Goal: Task Accomplishment & Management: Manage account settings

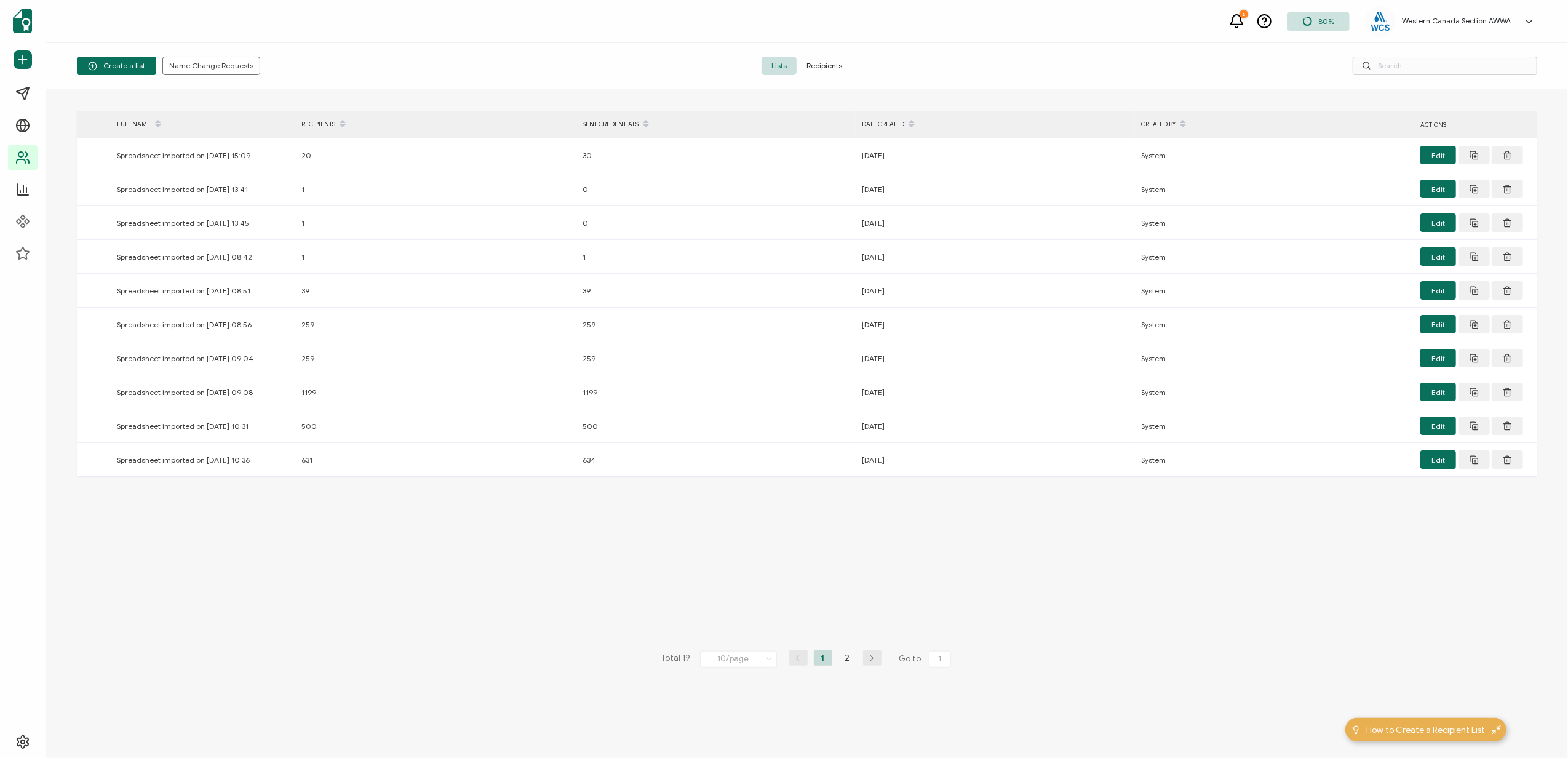
click at [1457, 25] on h5 "Western Canada Section AWWA" at bounding box center [1456, 21] width 109 height 9
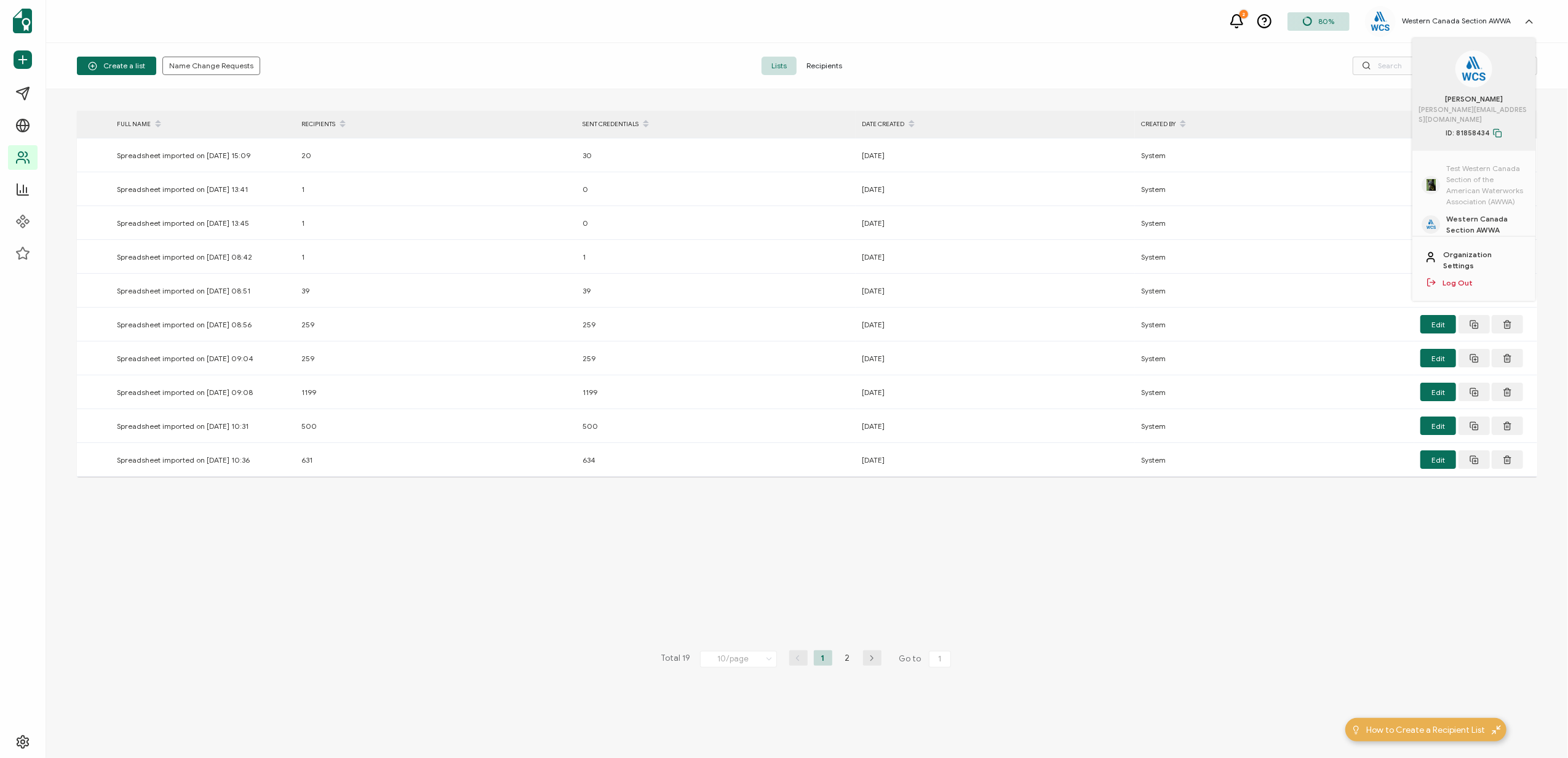
click at [1463, 163] on span "Test Western Canada Section of the American Waterworks Association (AWWA)" at bounding box center [1486, 185] width 80 height 44
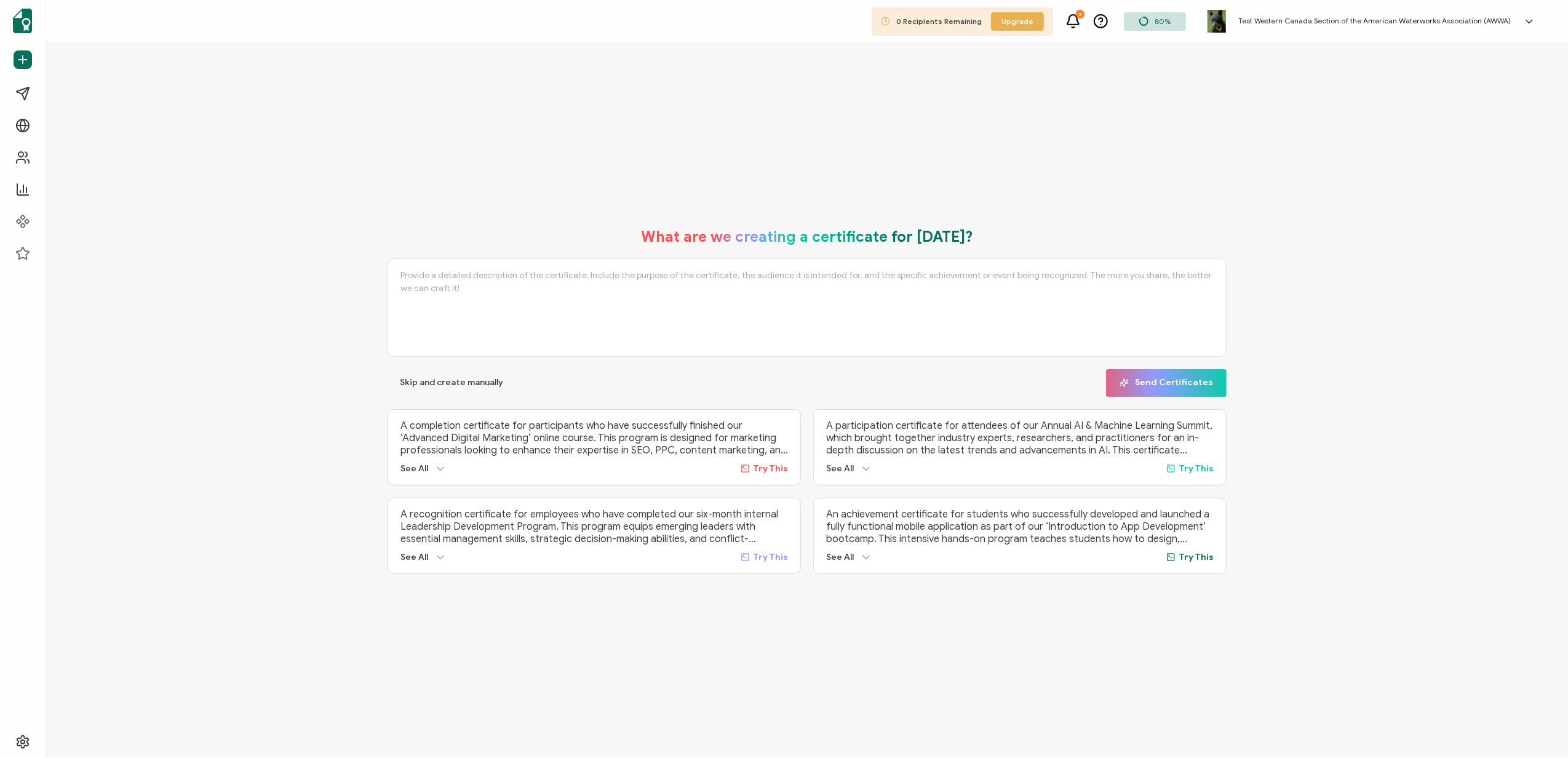
click at [1389, 13] on div "Test Western Canada Section of the American Waterworks Association (AWWA) [PERS…" at bounding box center [1372, 22] width 340 height 31
click at [1477, 225] on span "Western Canada Section AWWA" at bounding box center [1486, 236] width 80 height 22
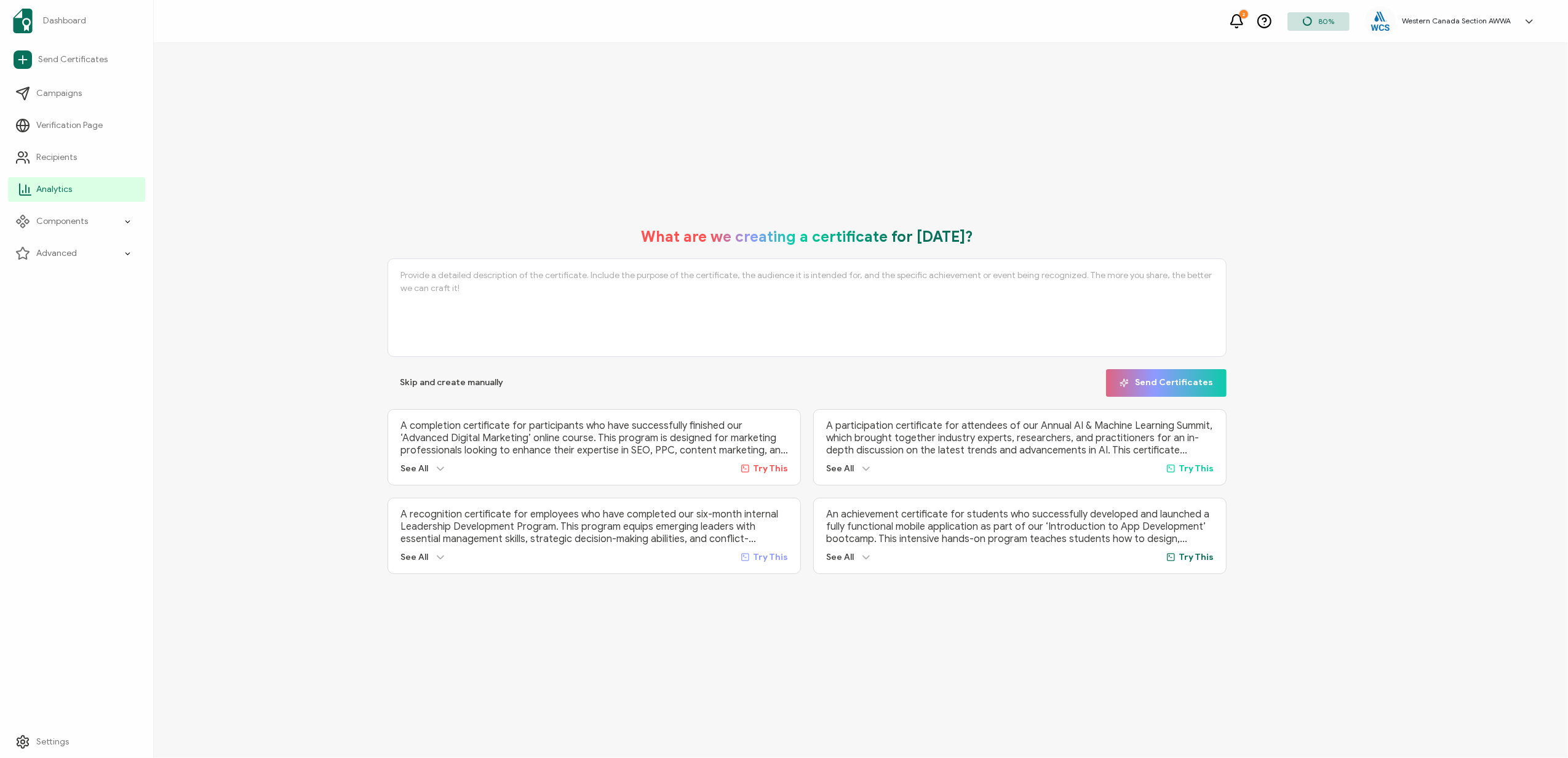
click at [50, 187] on span "Analytics" at bounding box center [53, 189] width 35 height 12
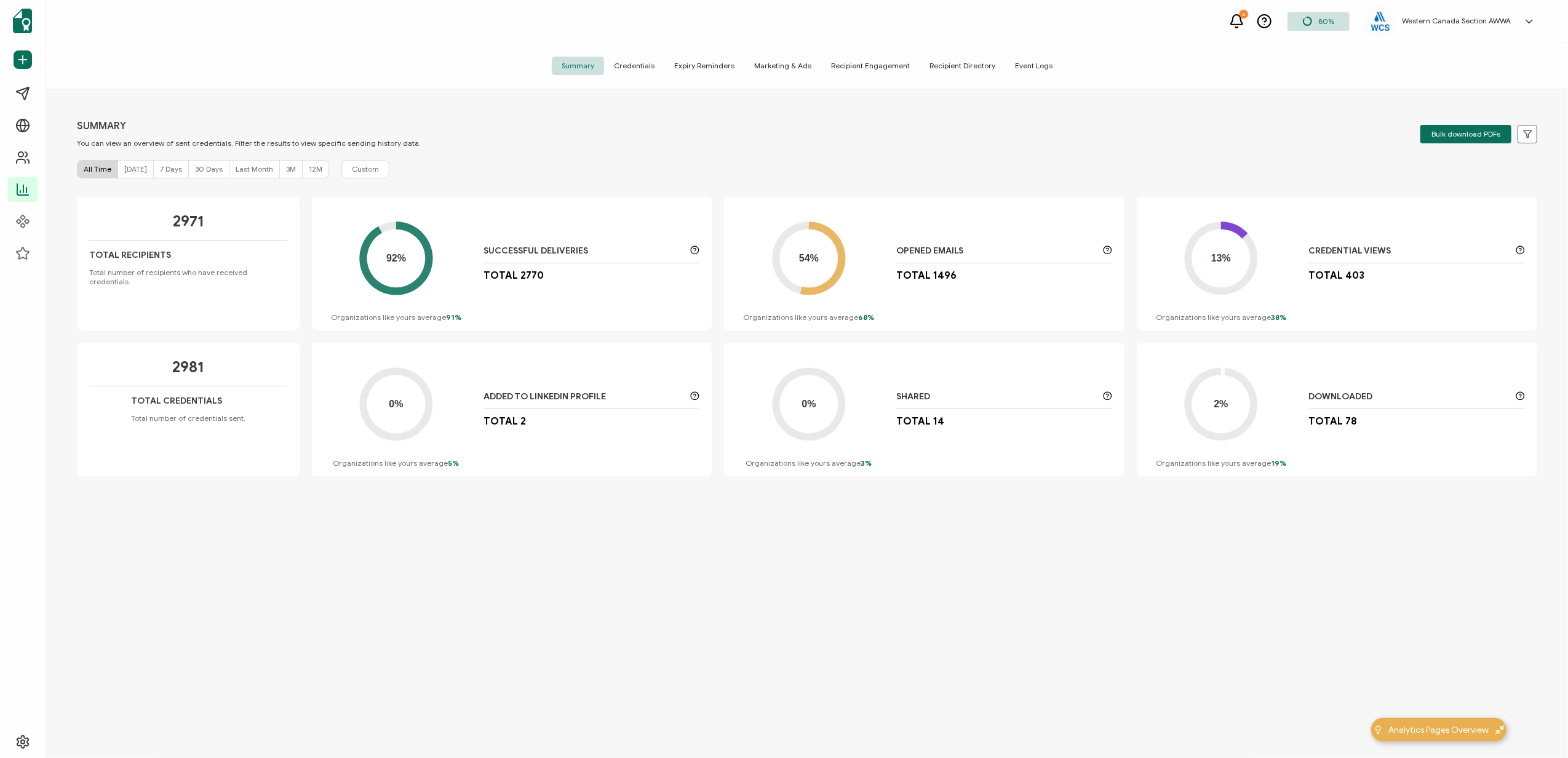
click at [641, 56] on span "Credentials" at bounding box center [634, 66] width 60 height 19
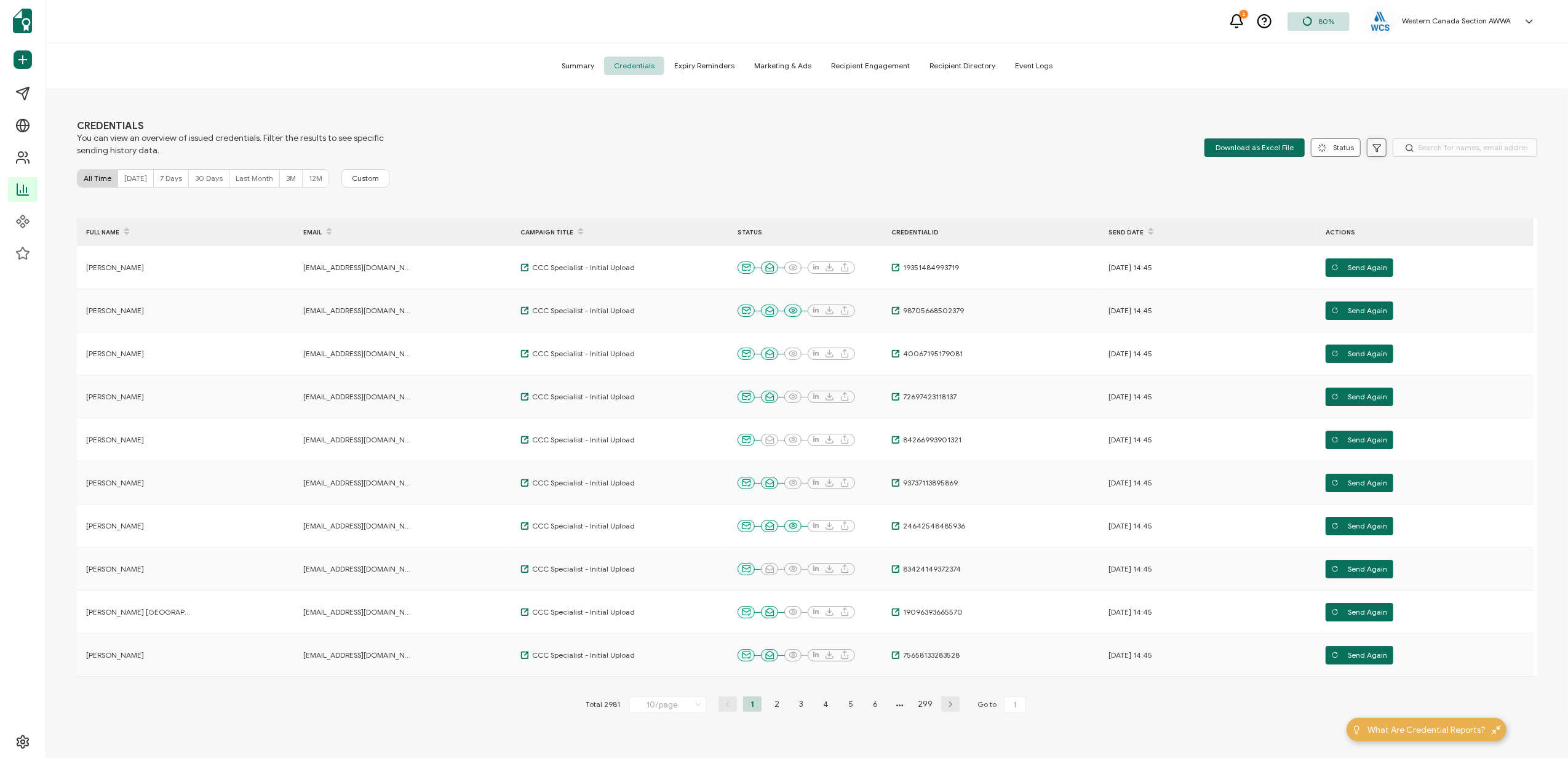
click at [1373, 149] on icon at bounding box center [1377, 148] width 9 height 9
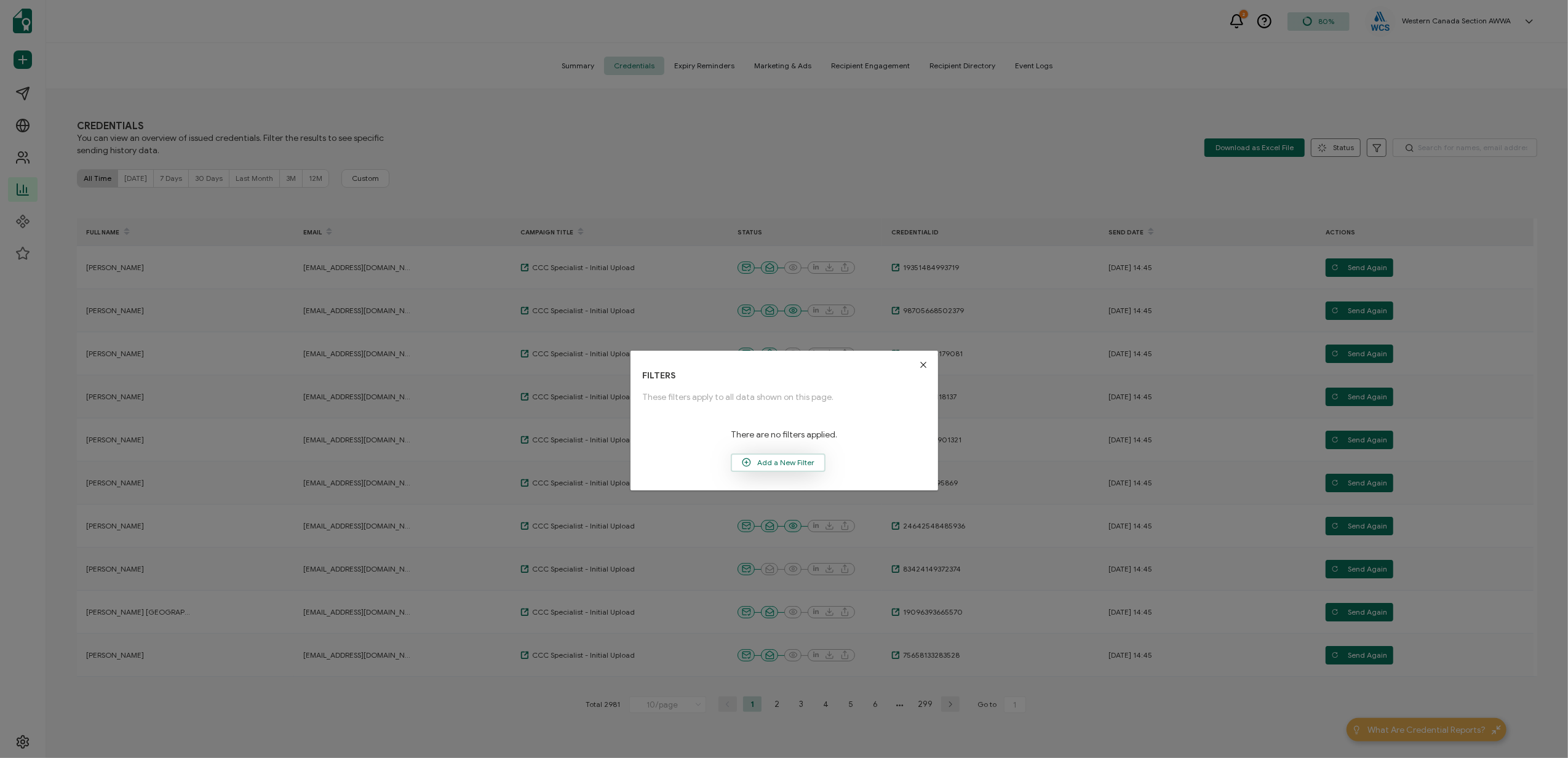
click at [773, 465] on span "Add a New Filter" at bounding box center [778, 462] width 93 height 19
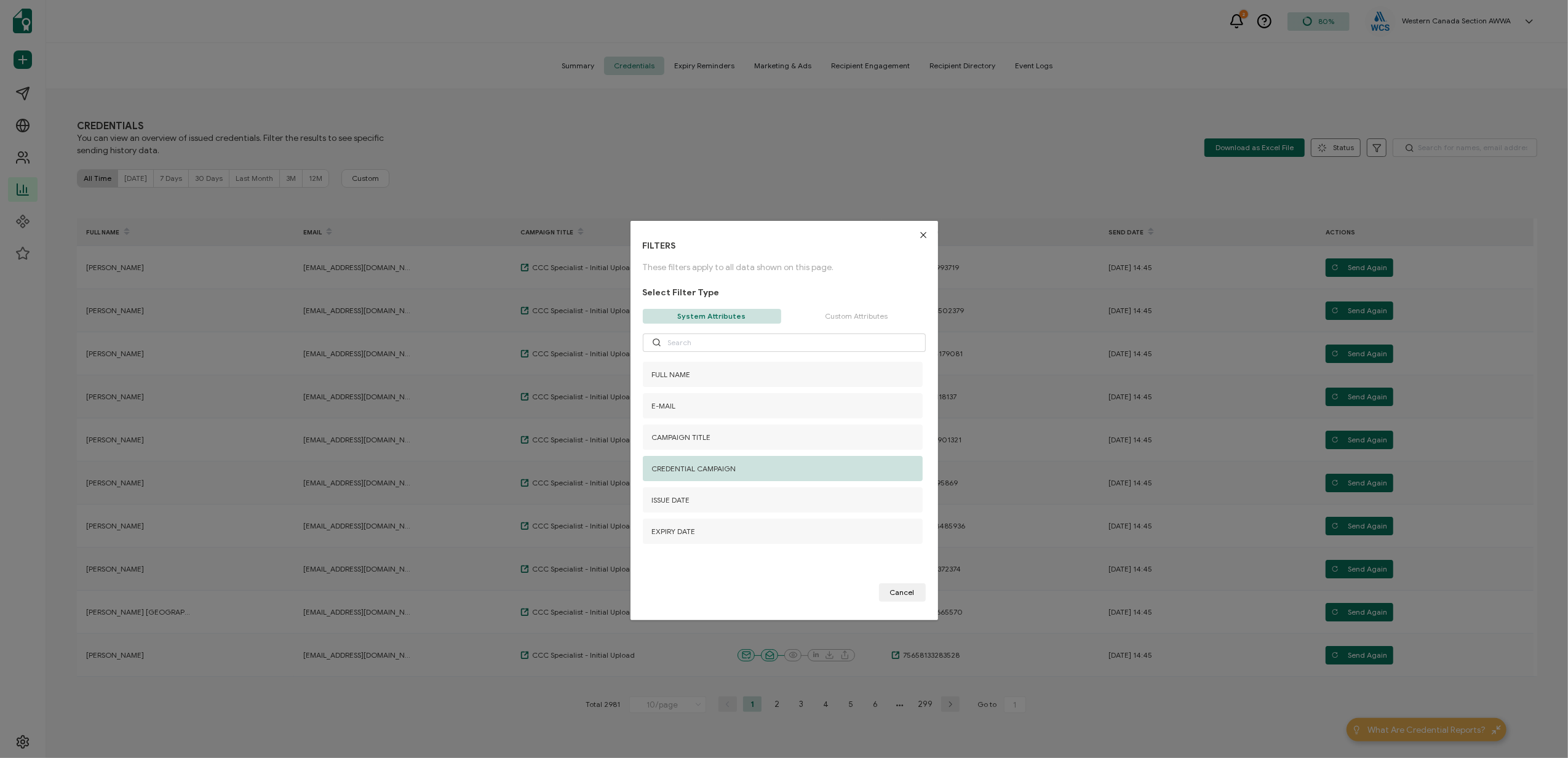
click at [691, 471] on span "CREDENTIAL CAMPAIGN" at bounding box center [694, 468] width 84 height 9
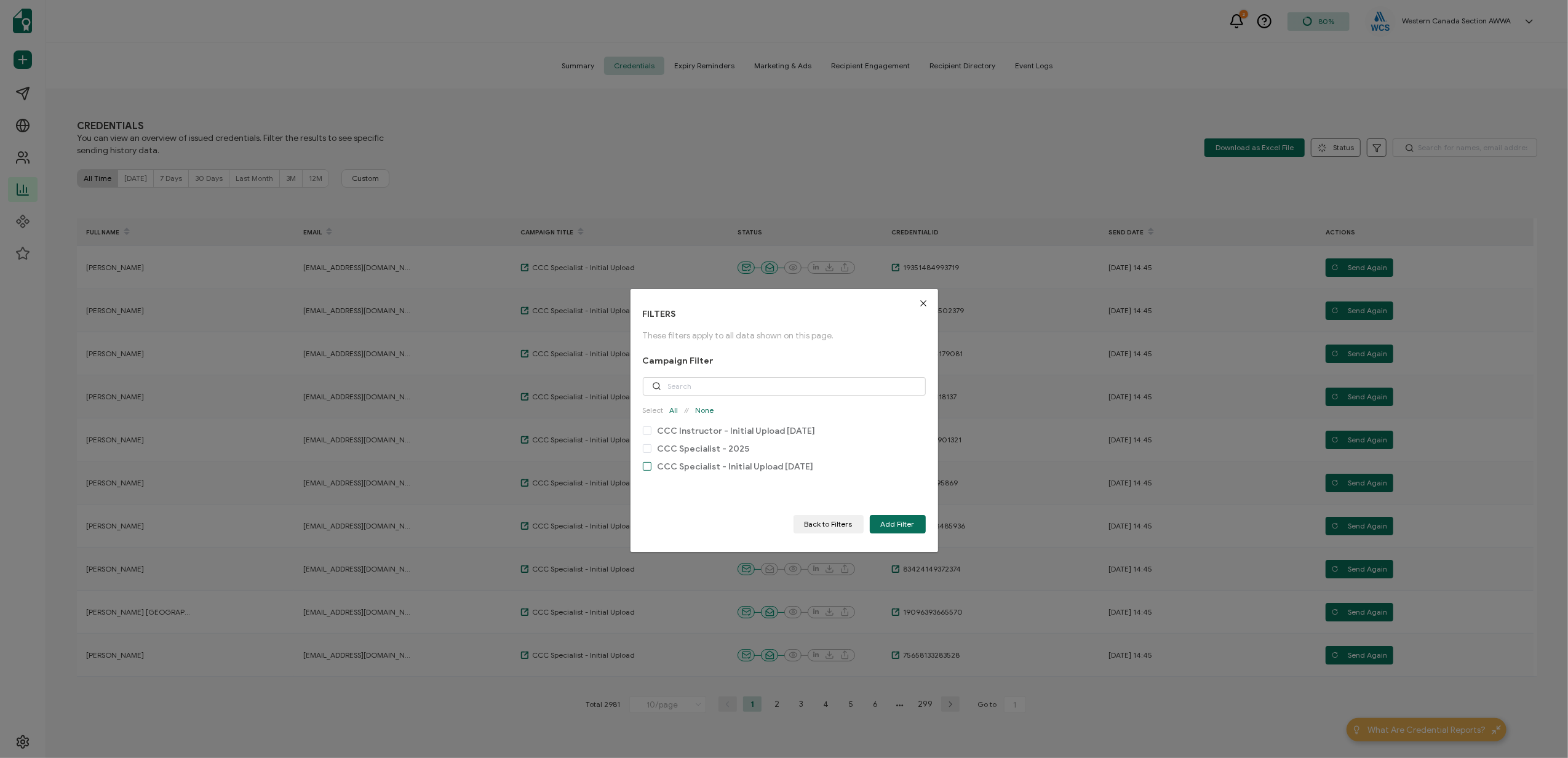
click at [645, 469] on span "checkbox-group" at bounding box center [647, 466] width 9 height 9
click at [651, 462] on input "CCC Specialist - Initial Upload August 2025" at bounding box center [651, 462] width 0 height 0
click at [893, 522] on span "Add Filter" at bounding box center [898, 524] width 34 height 7
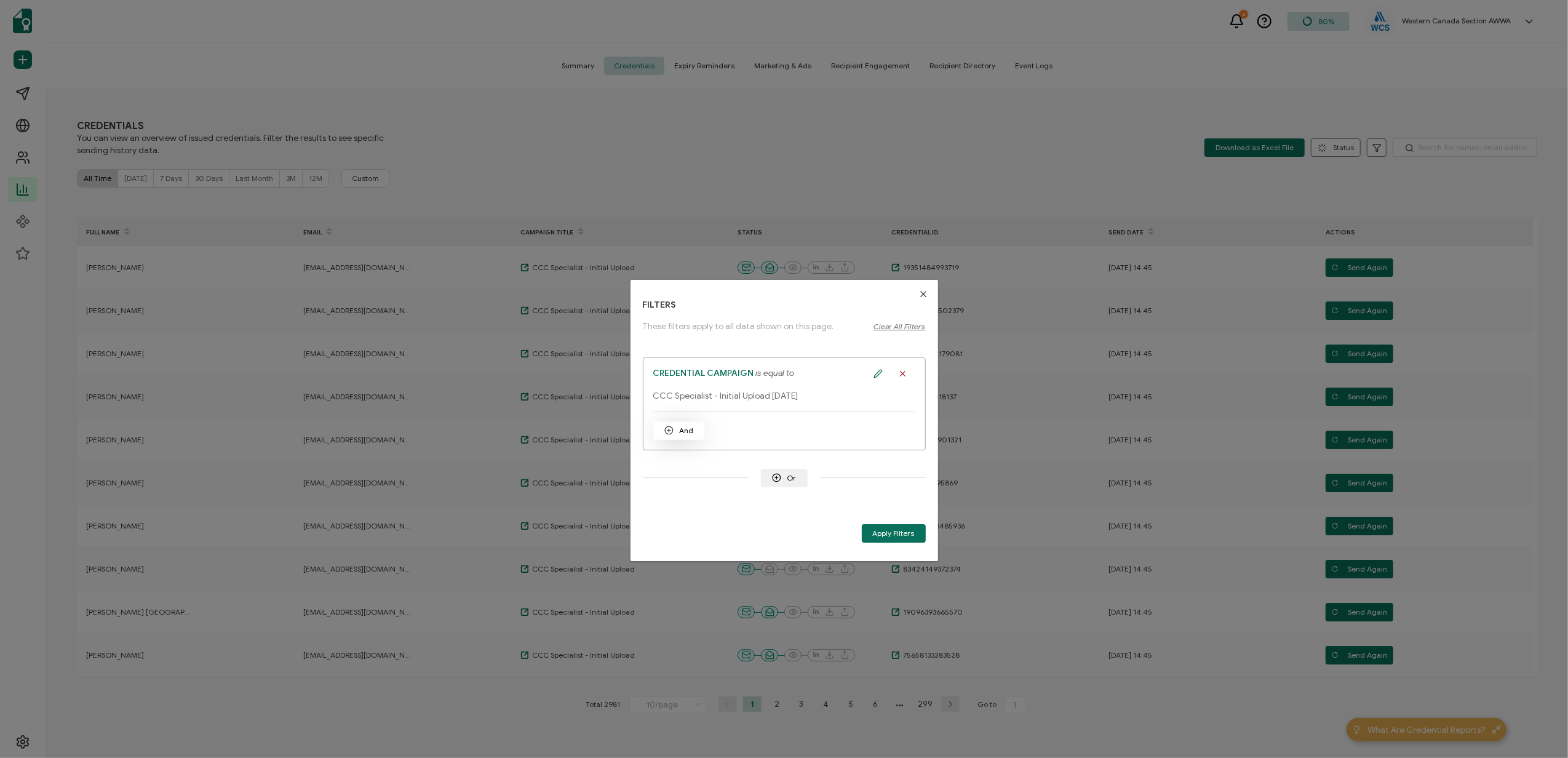
click at [683, 429] on span "And" at bounding box center [679, 430] width 30 height 9
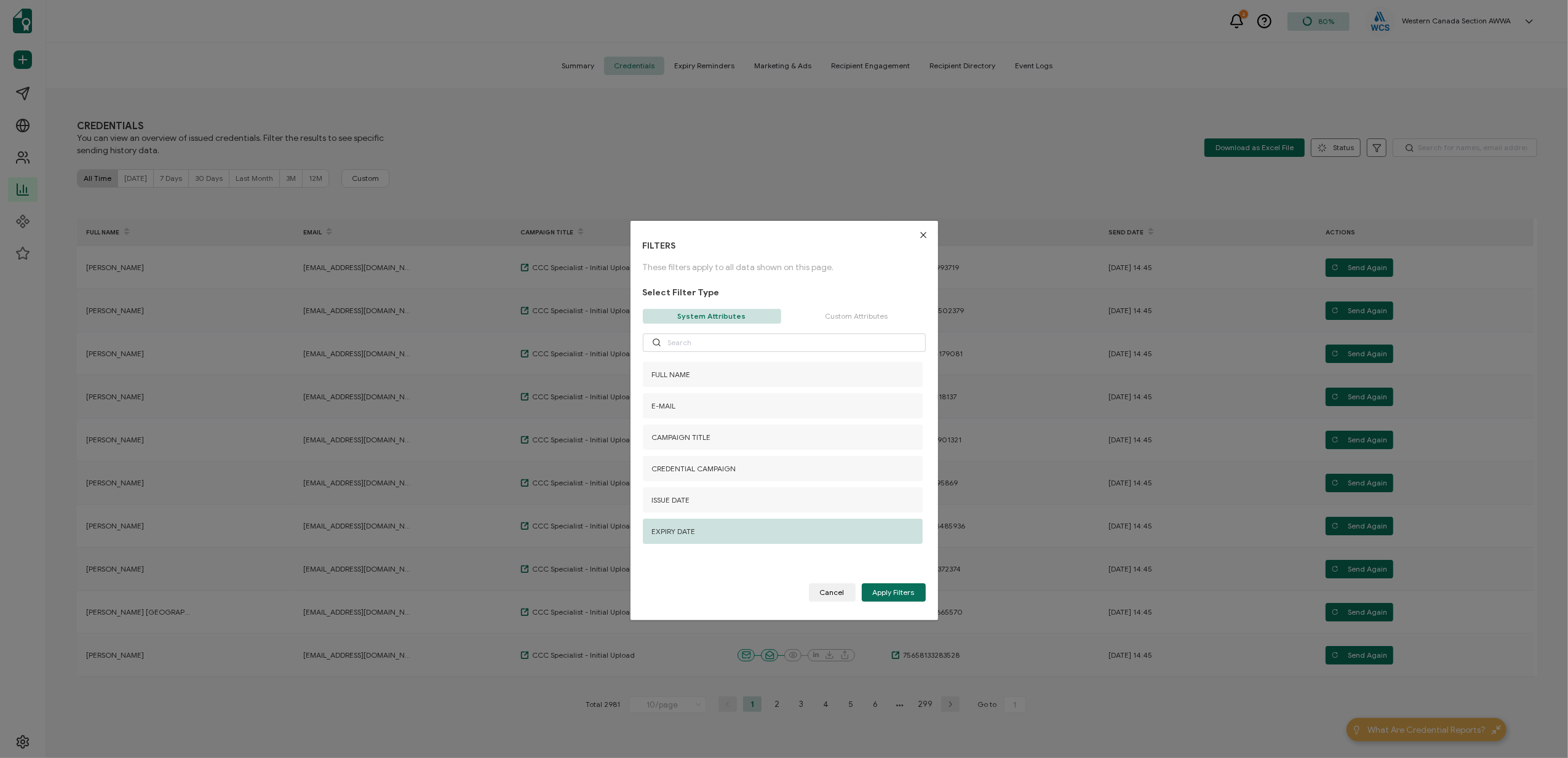
click at [679, 526] on span "EXPIRY DATE" at bounding box center [674, 531] width 43 height 9
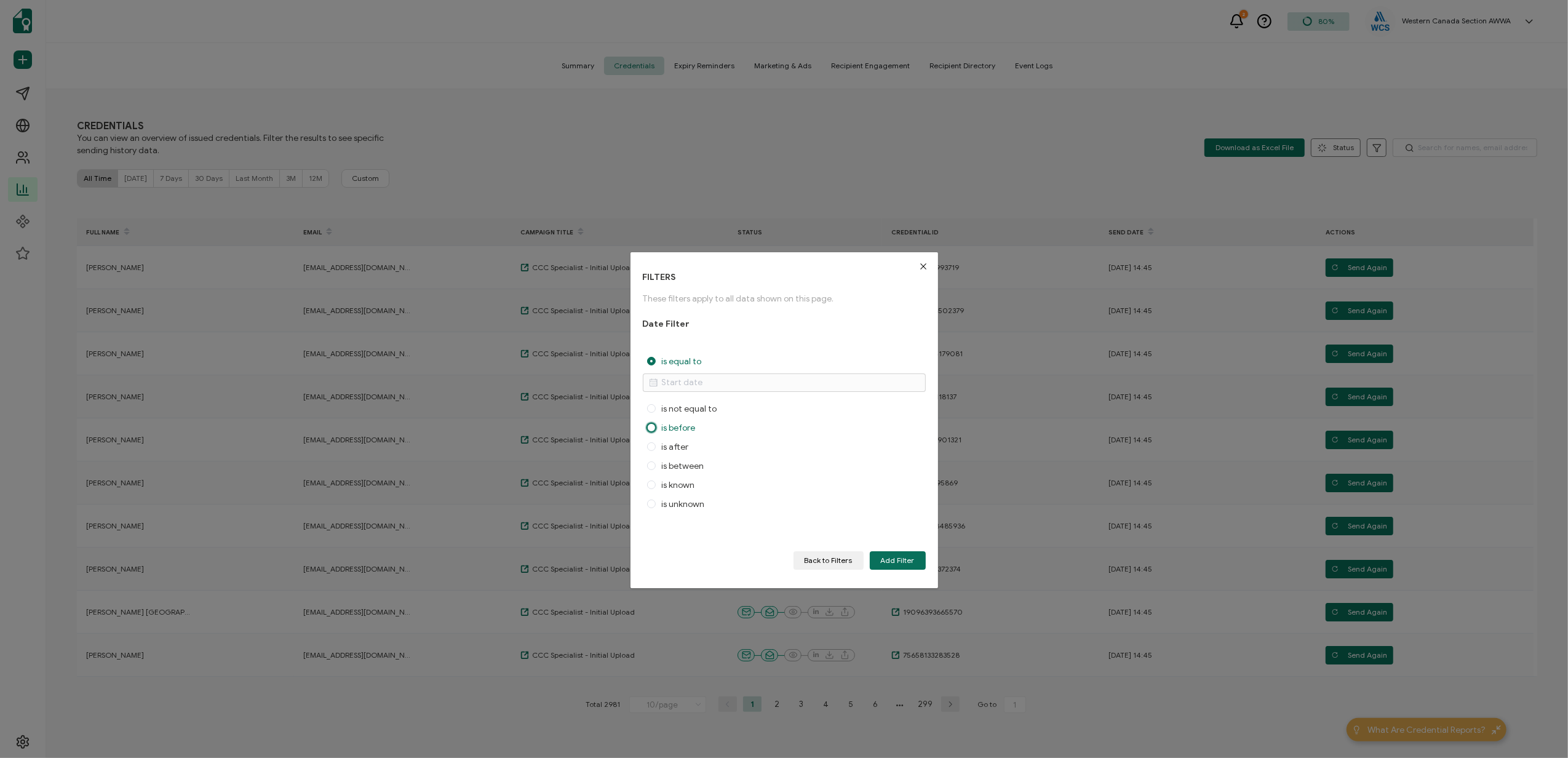
click at [653, 427] on span "dialog" at bounding box center [651, 428] width 9 height 9
click at [653, 427] on input "is before" at bounding box center [651, 428] width 9 height 11
radio input "true"
radio input "false"
radio input "true"
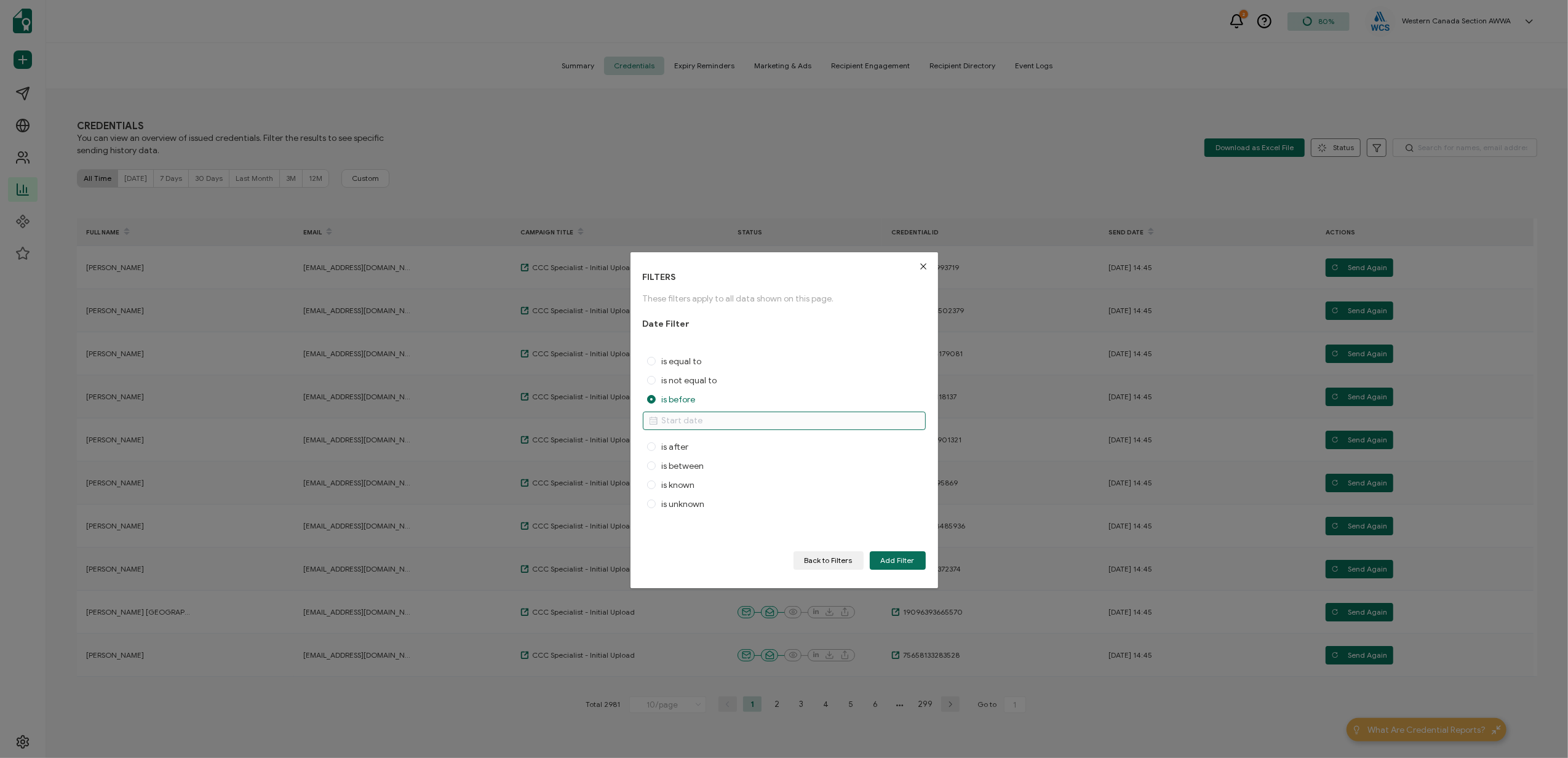
click at [756, 424] on input "dialog" at bounding box center [784, 421] width 283 height 19
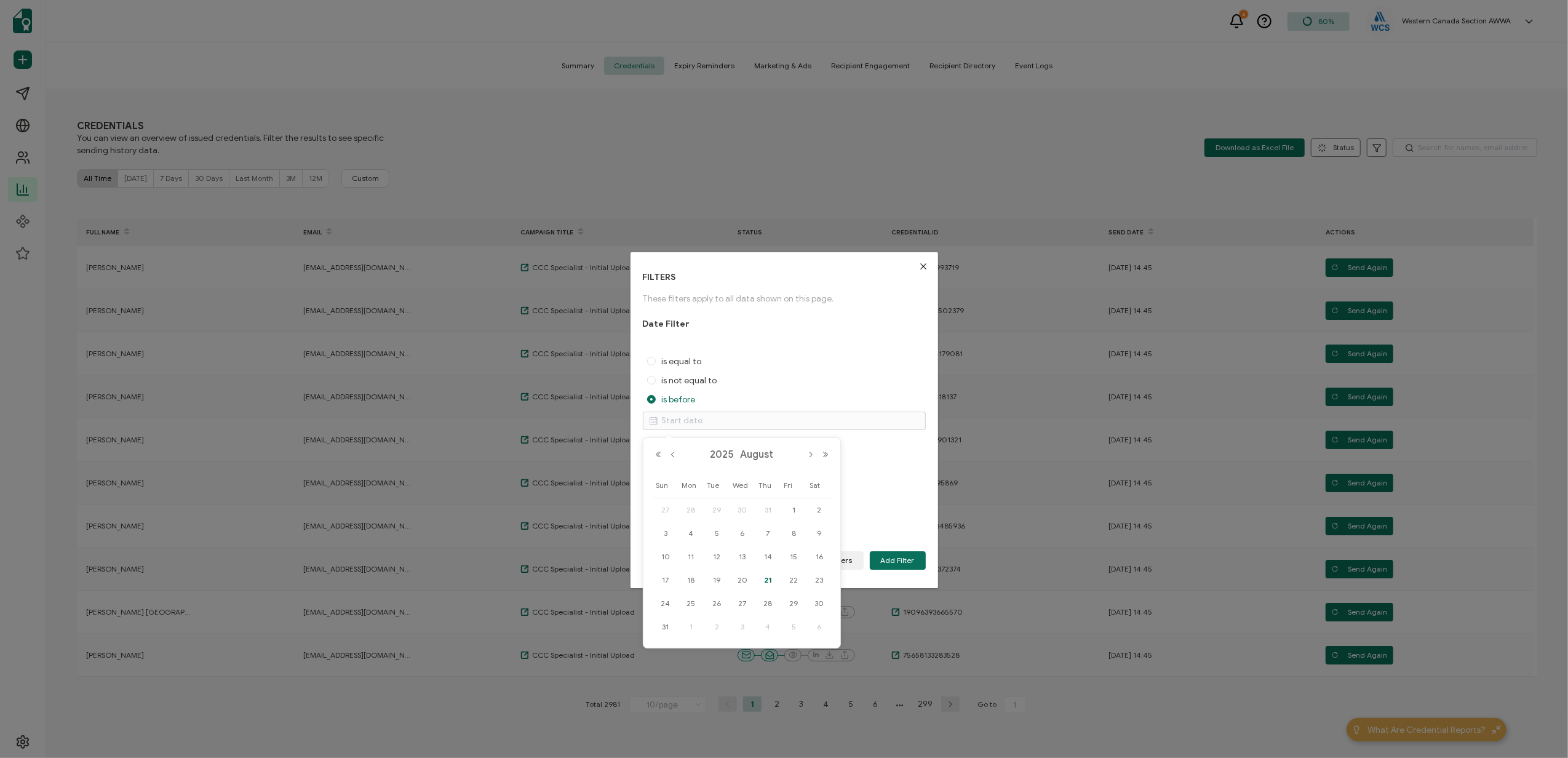
click at [771, 576] on span "21" at bounding box center [768, 580] width 15 height 15
type input "August 21, 2025"
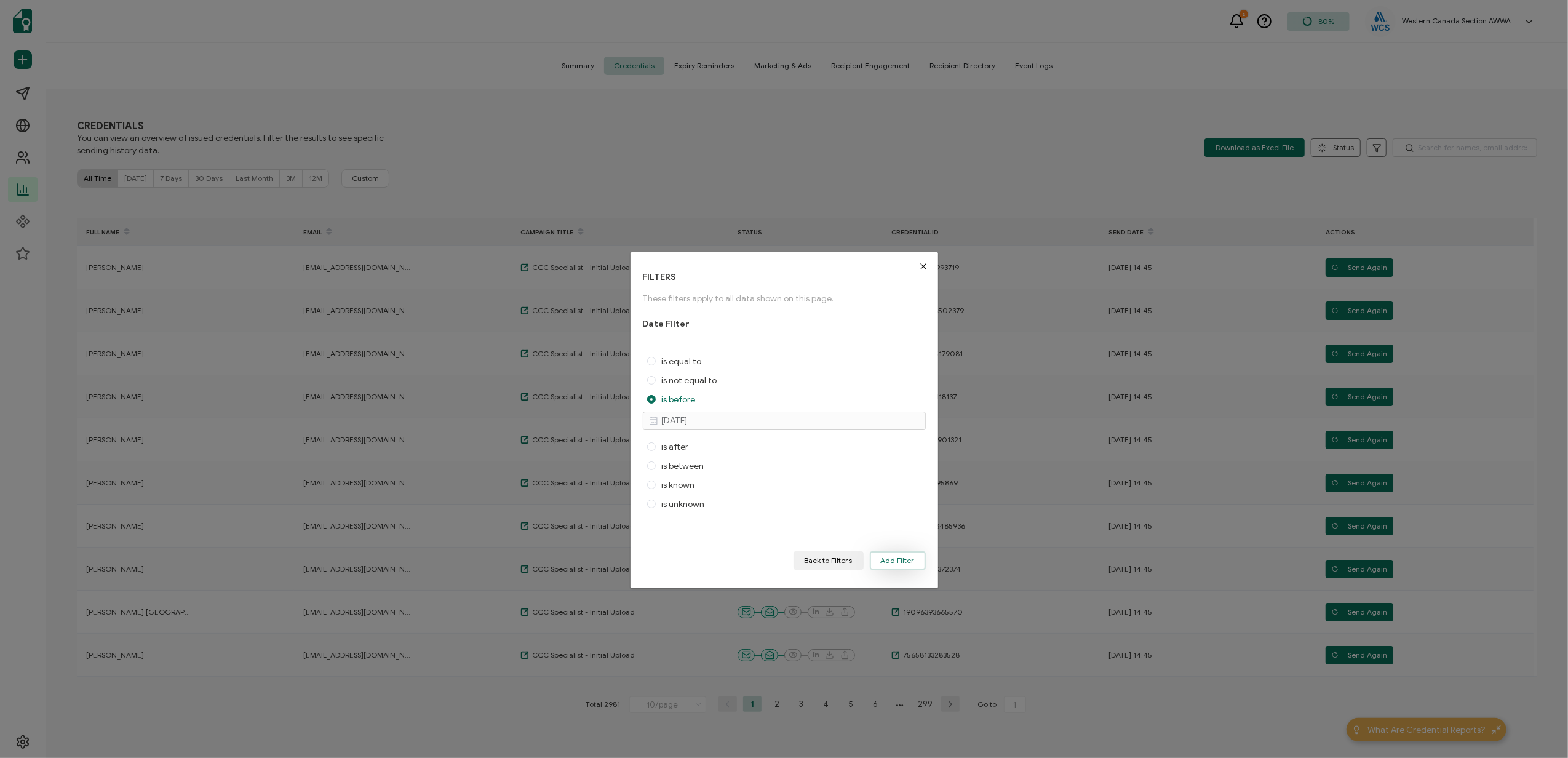
click at [889, 561] on span "Add Filter" at bounding box center [898, 561] width 34 height 7
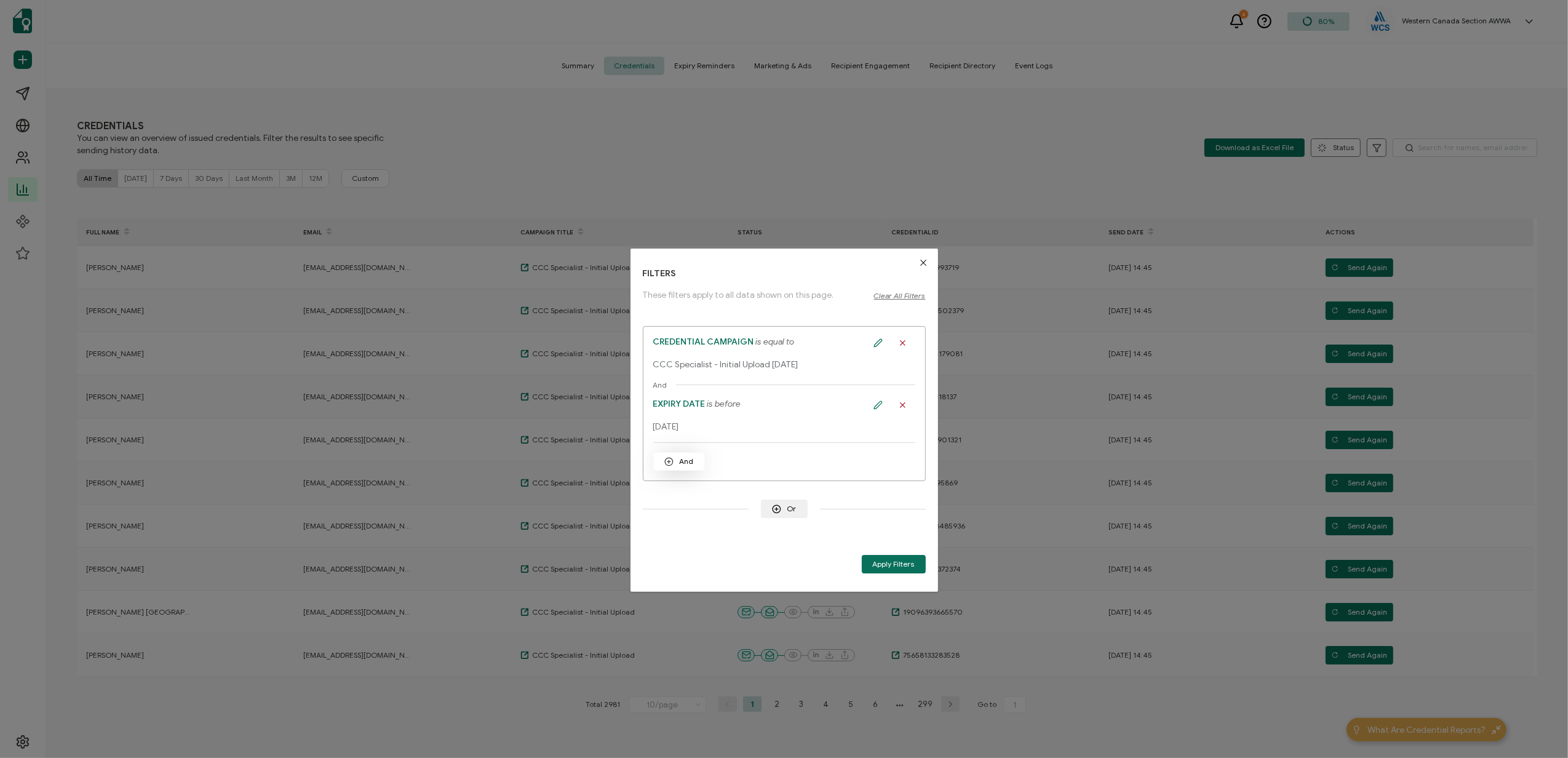
click at [687, 462] on span "And" at bounding box center [679, 461] width 30 height 9
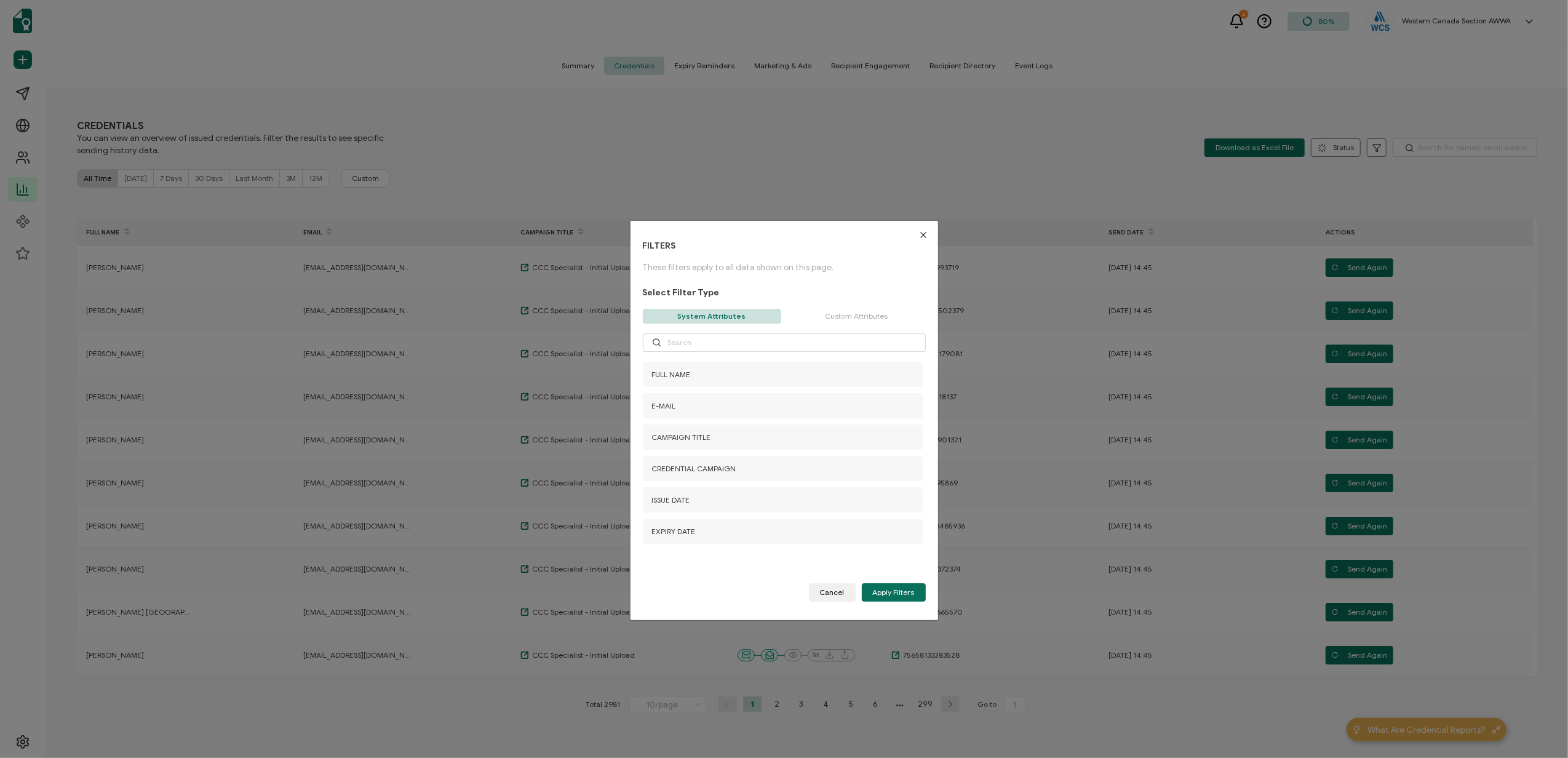
click at [857, 310] on p "Custom Attributes" at bounding box center [856, 316] width 138 height 15
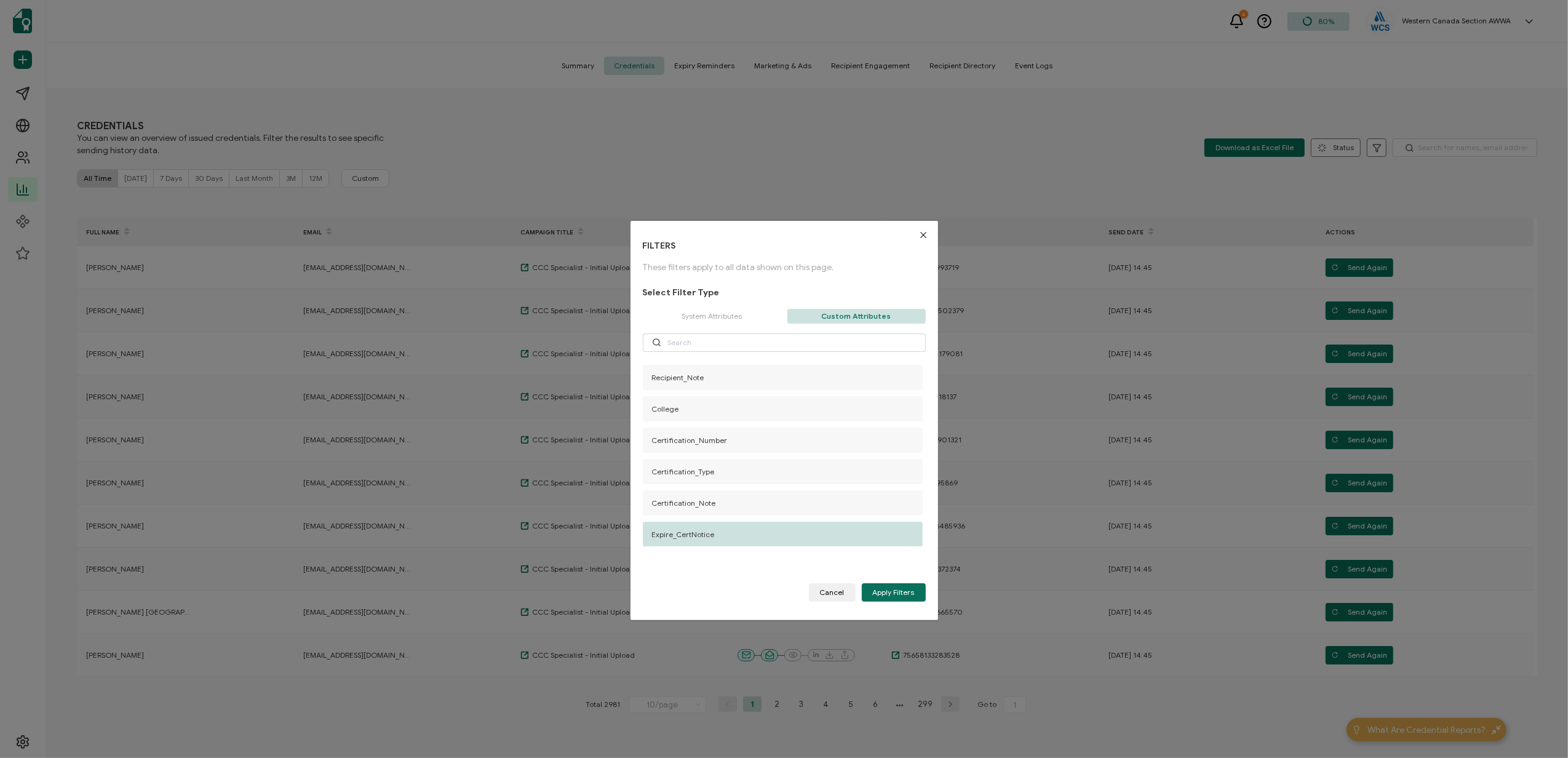
click at [687, 542] on div "Expire_CertNotice" at bounding box center [782, 534] width 280 height 25
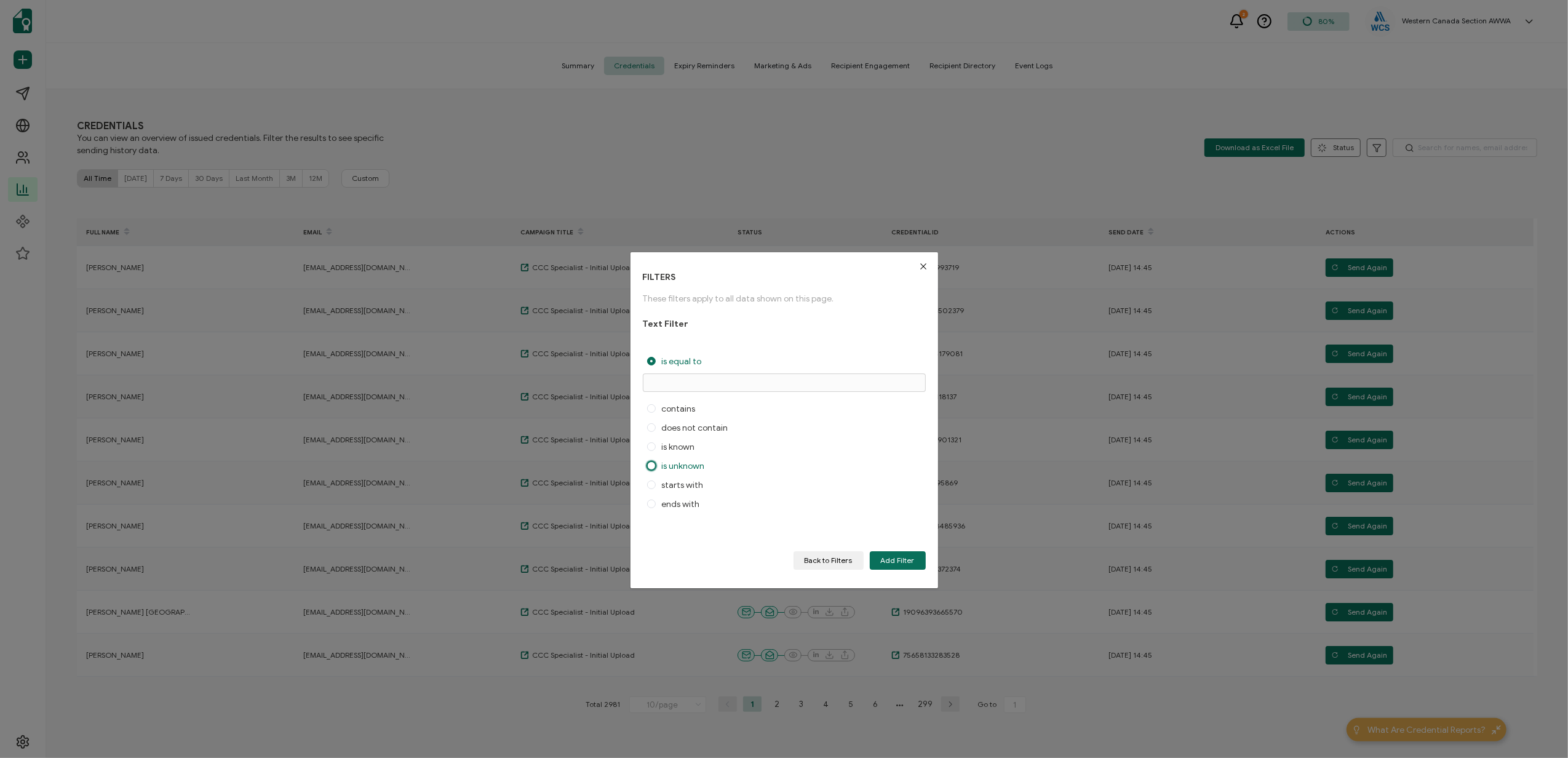
click at [655, 466] on span "dialog" at bounding box center [651, 466] width 9 height 9
click at [655, 466] on input "is unknown" at bounding box center [651, 466] width 9 height 11
radio input "true"
radio input "false"
radio input "true"
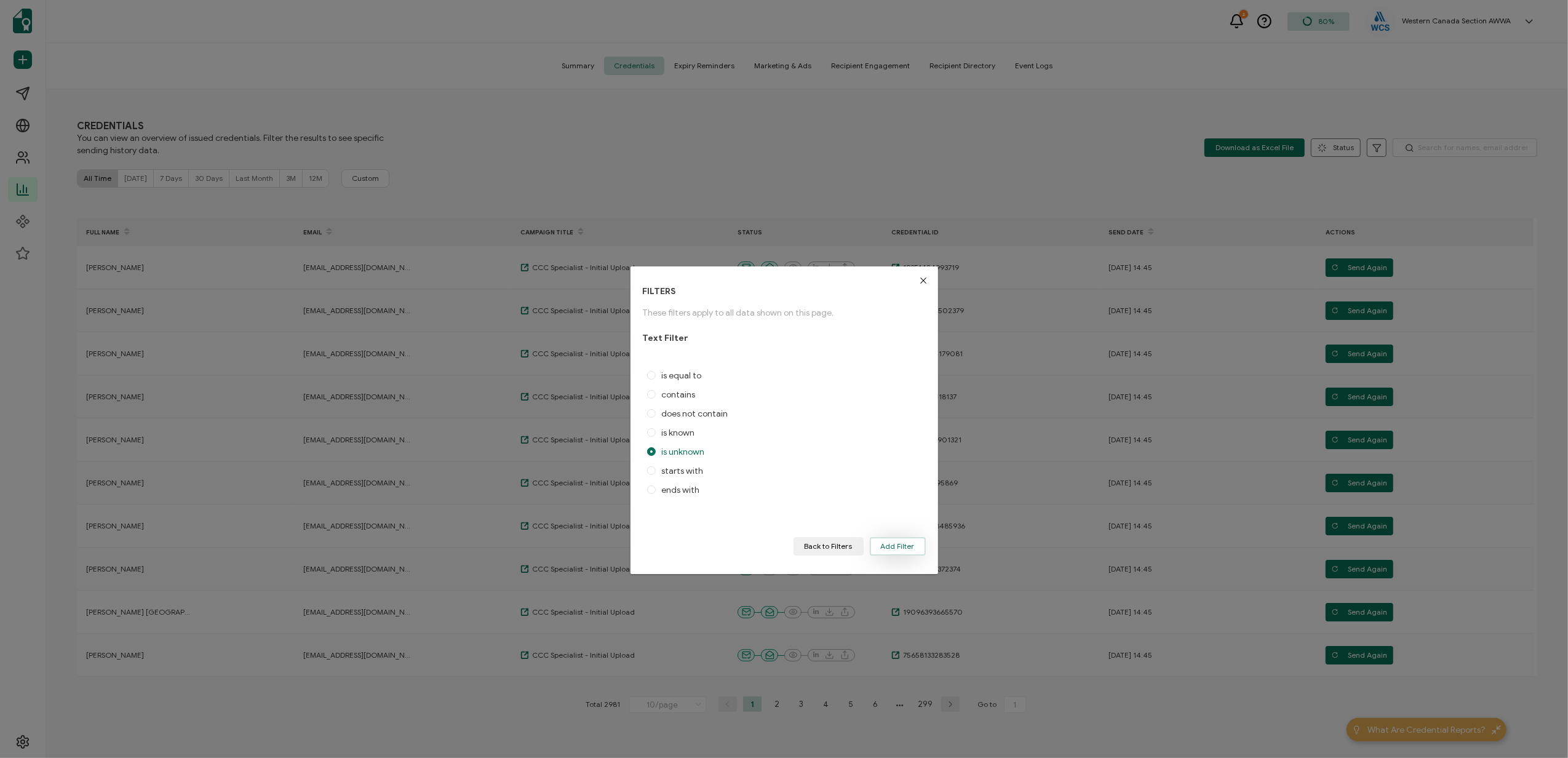
click at [887, 546] on span "Add Filter" at bounding box center [898, 546] width 34 height 7
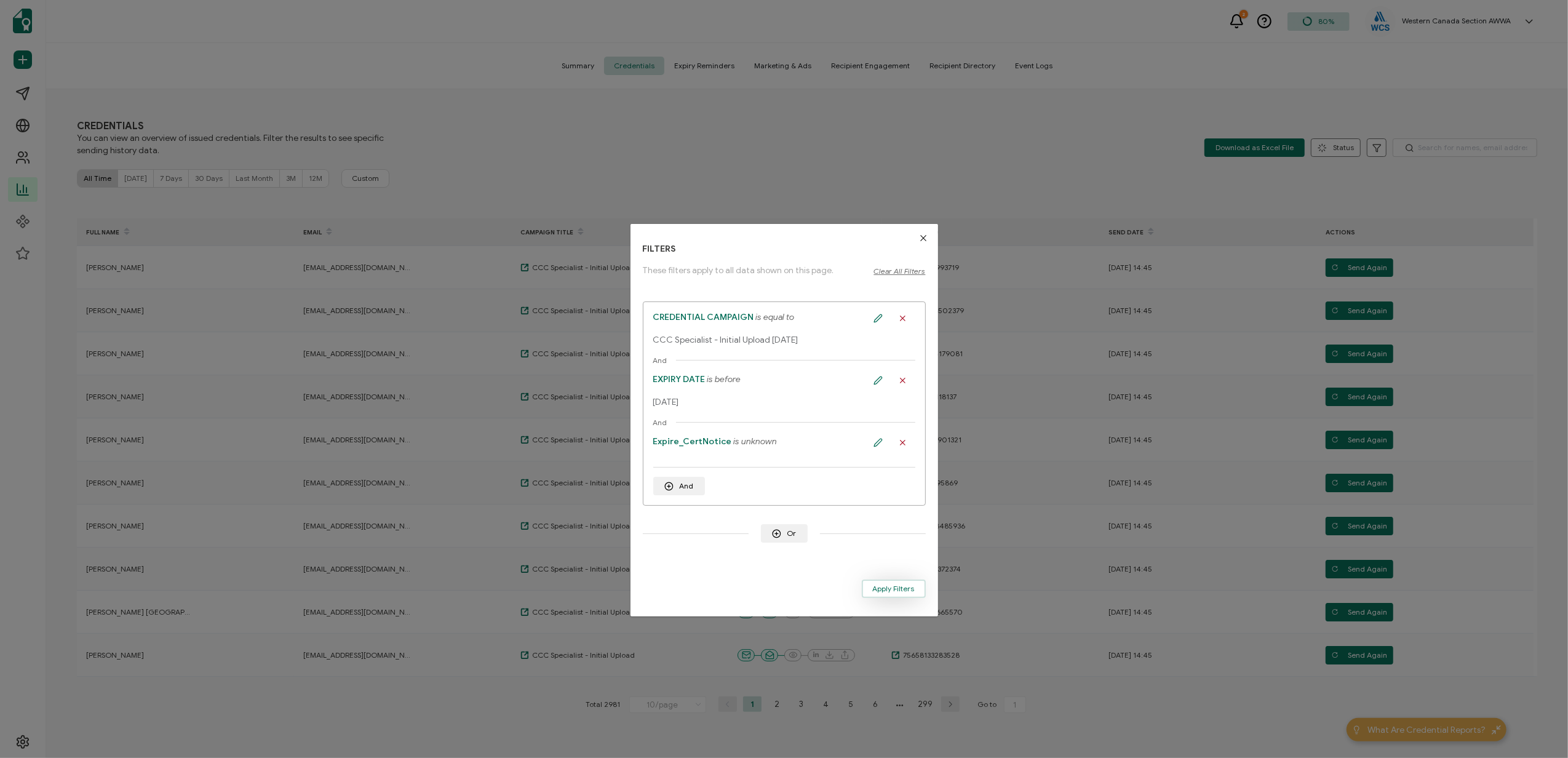
click at [885, 589] on span "Apply Filters" at bounding box center [894, 589] width 42 height 7
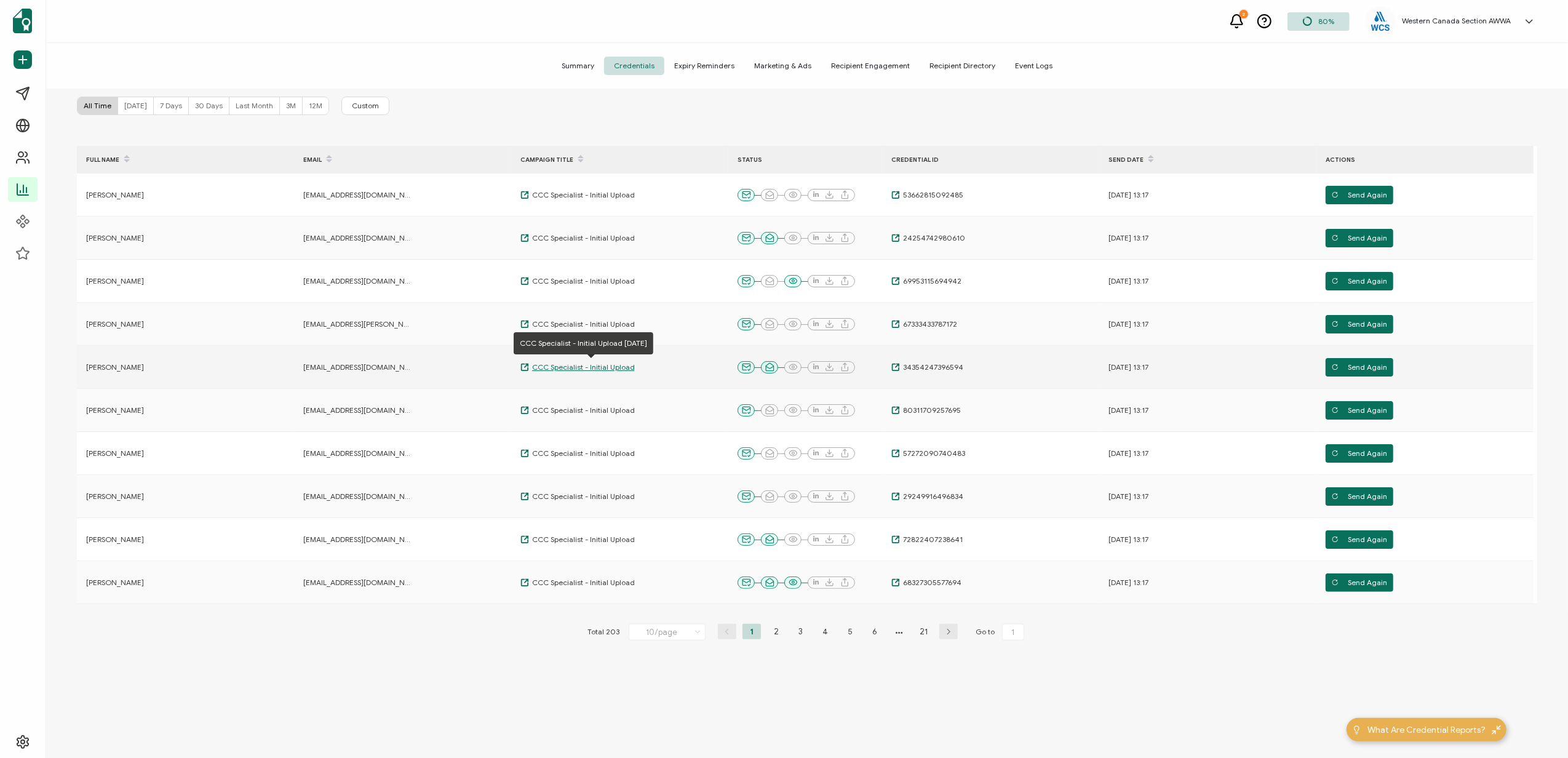
scroll to position [0, 0]
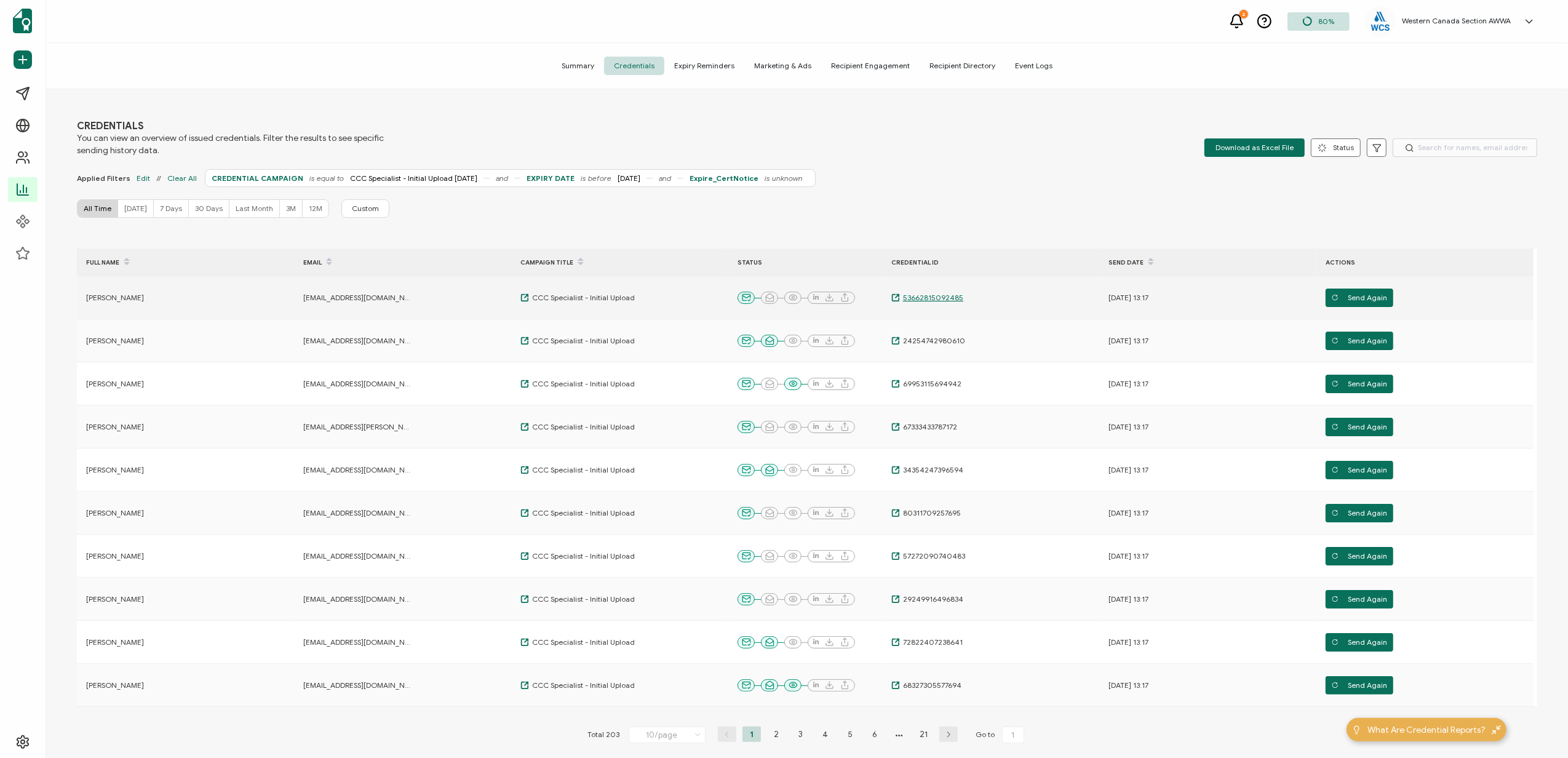
click at [913, 297] on span "53662815092485" at bounding box center [931, 298] width 63 height 10
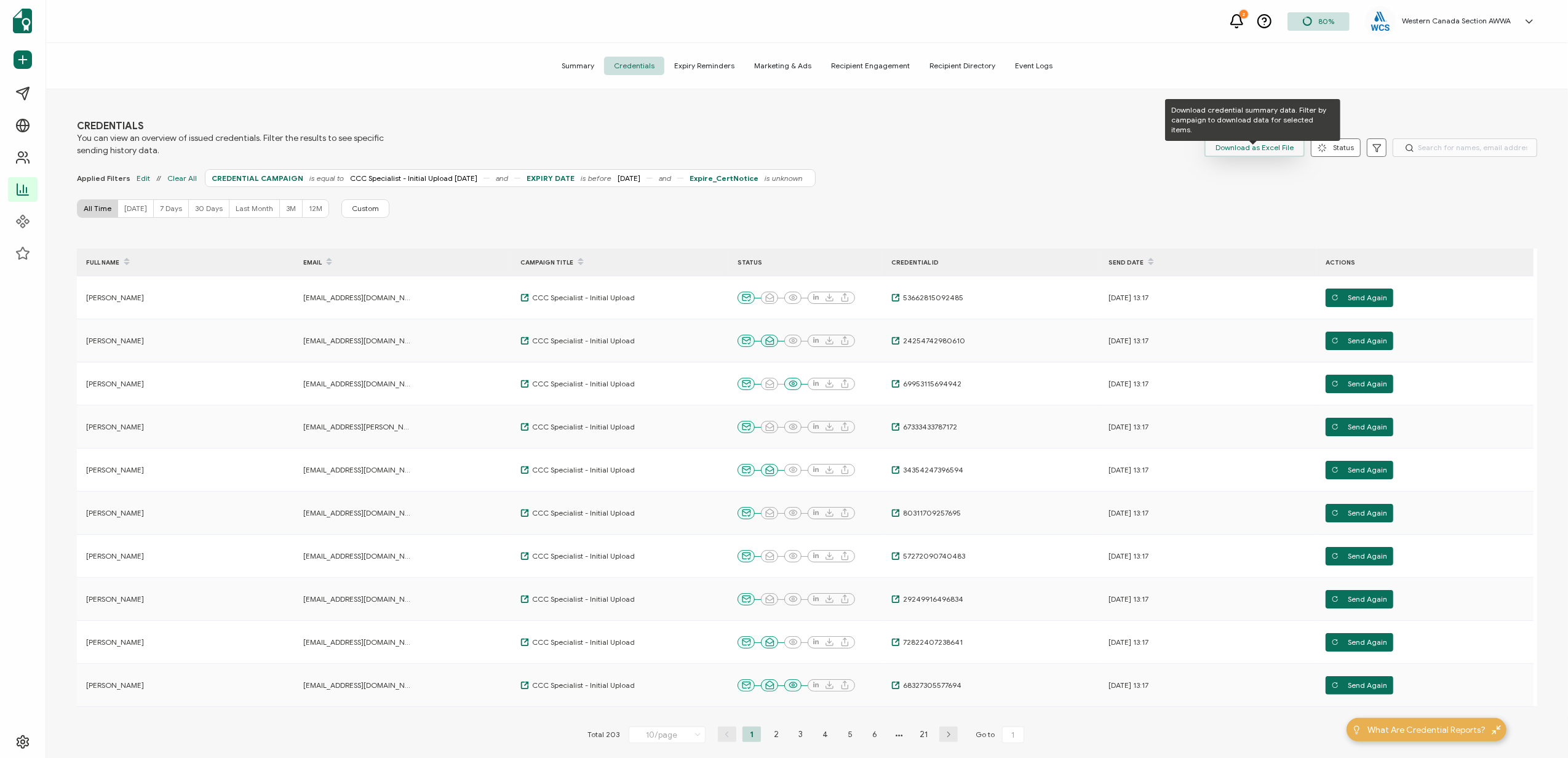
click at [1239, 145] on span "Download as Excel File" at bounding box center [1255, 148] width 78 height 19
click at [1051, 138] on div "CREDENTIALS You can view an overview of issued credentials. Filter the results …" at bounding box center [807, 138] width 1461 height 37
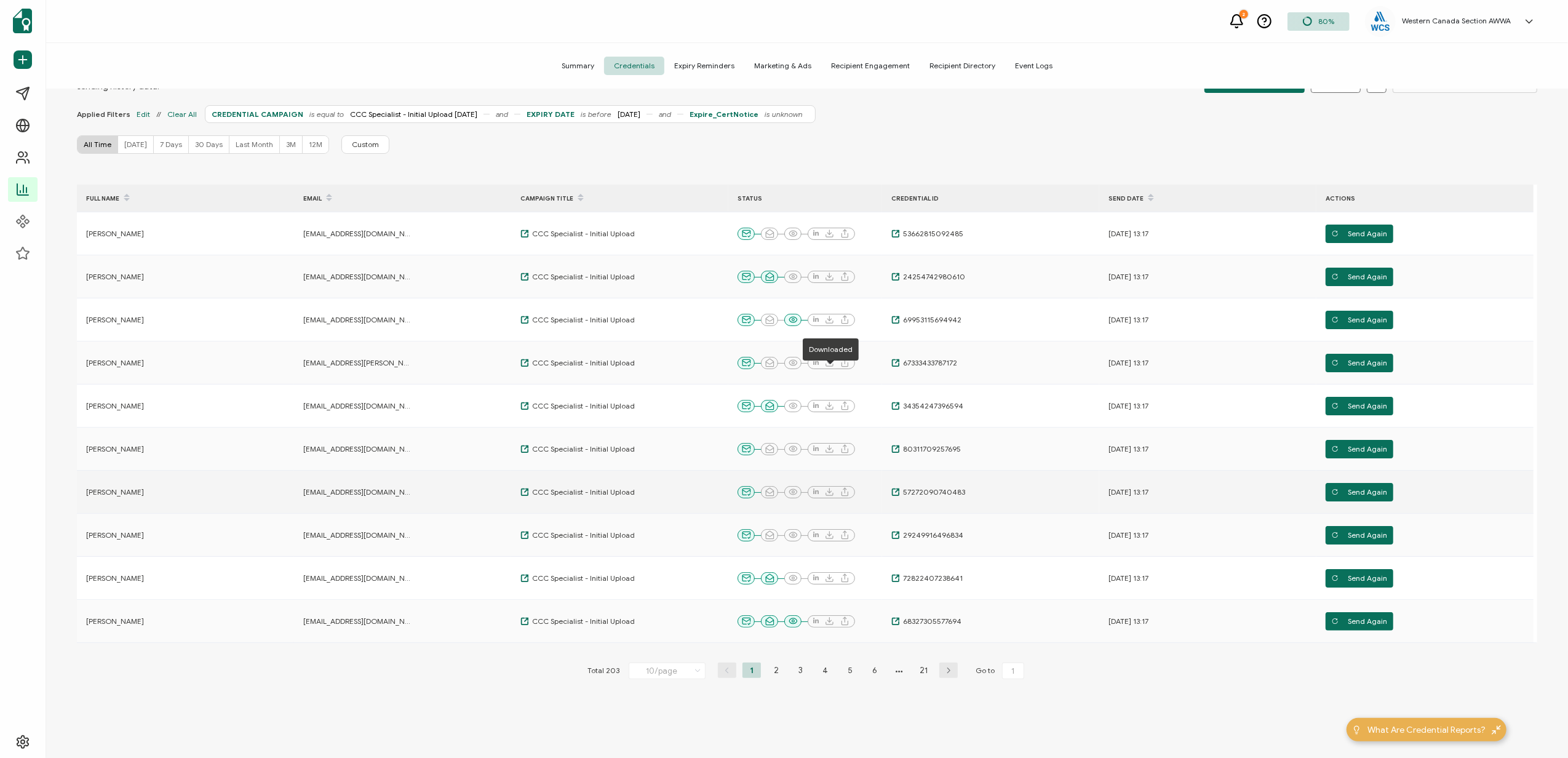
scroll to position [103, 0]
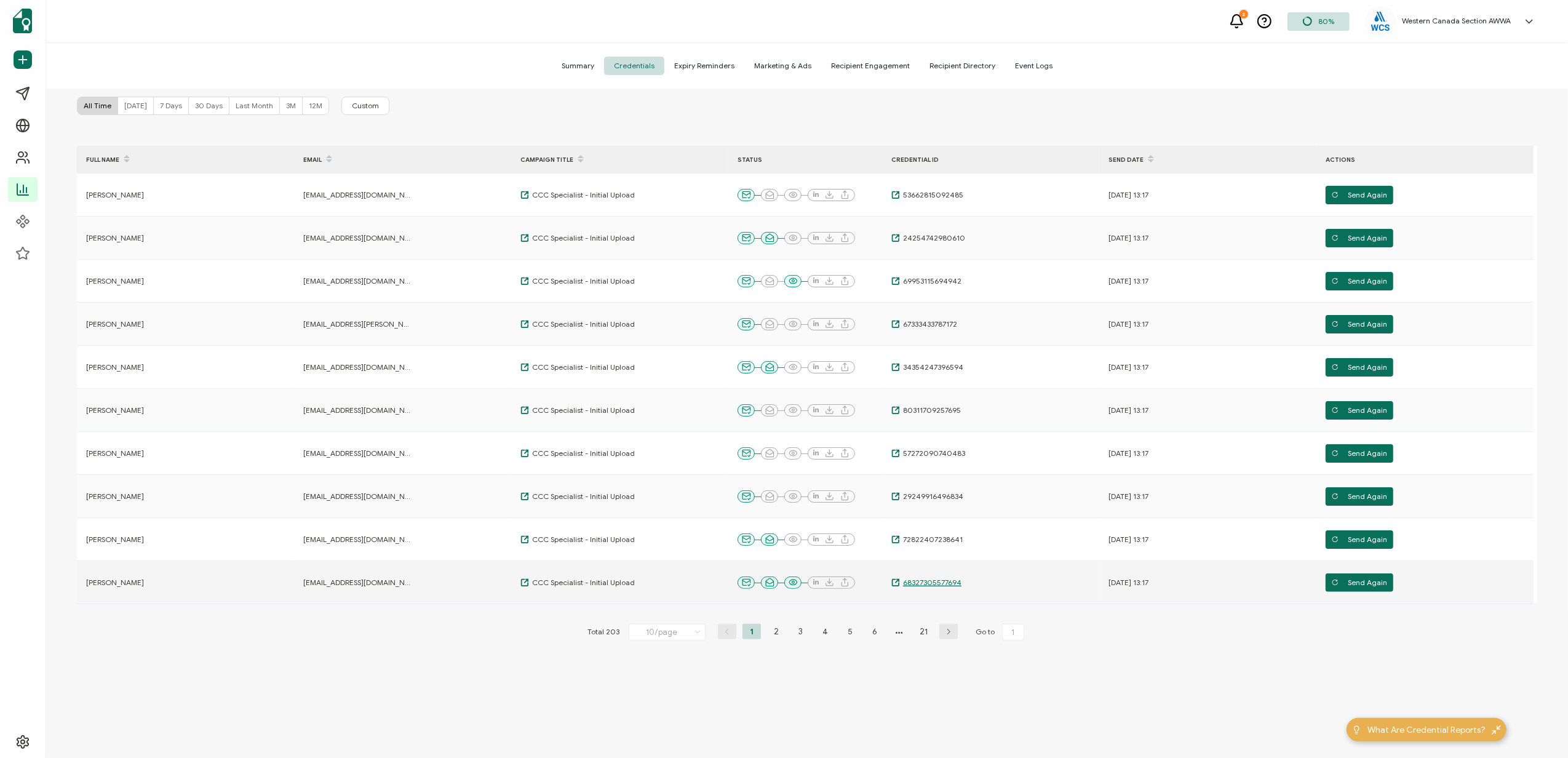
click at [920, 579] on span "68327305577694" at bounding box center [930, 582] width 61 height 10
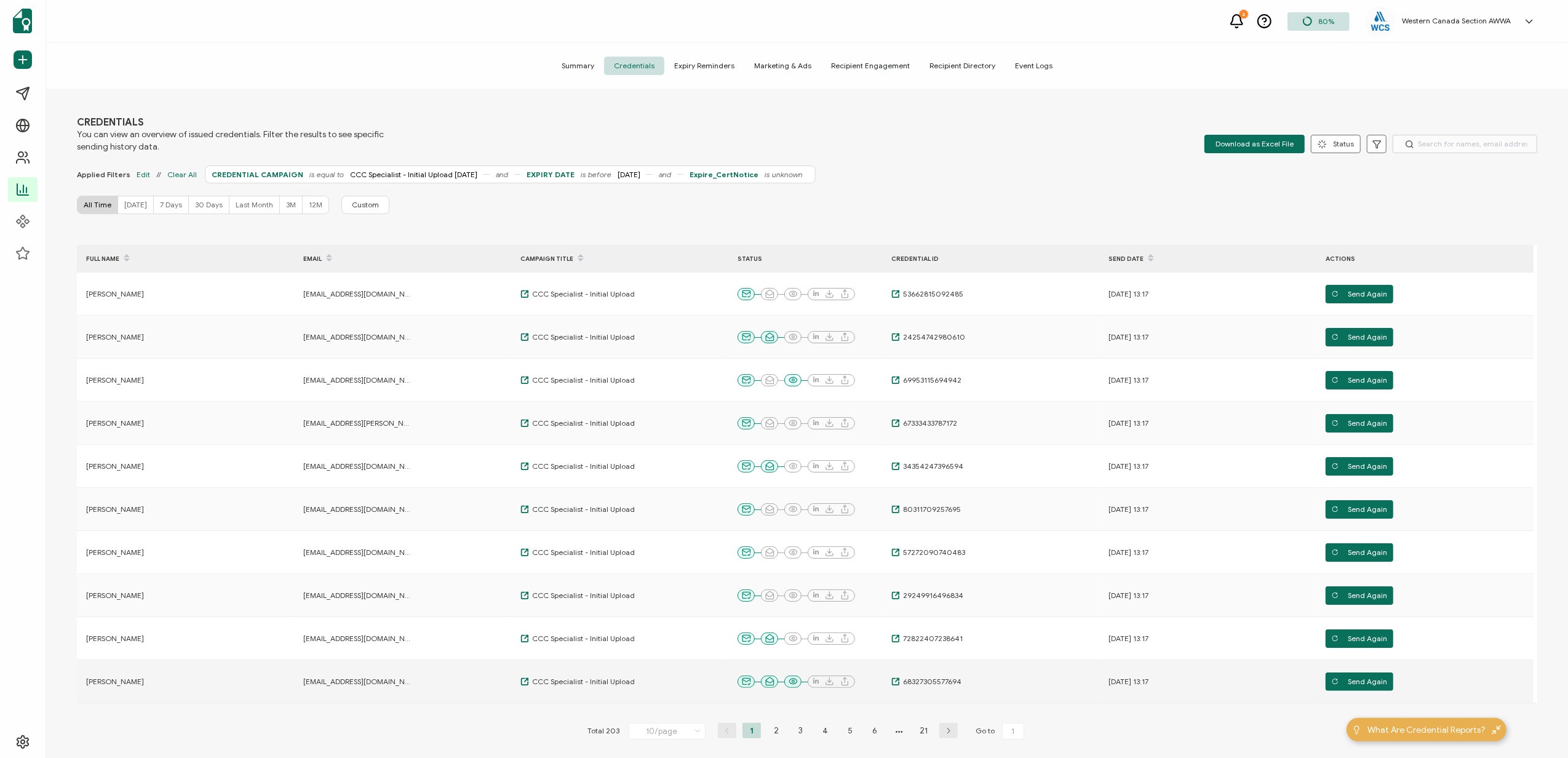
scroll to position [0, 0]
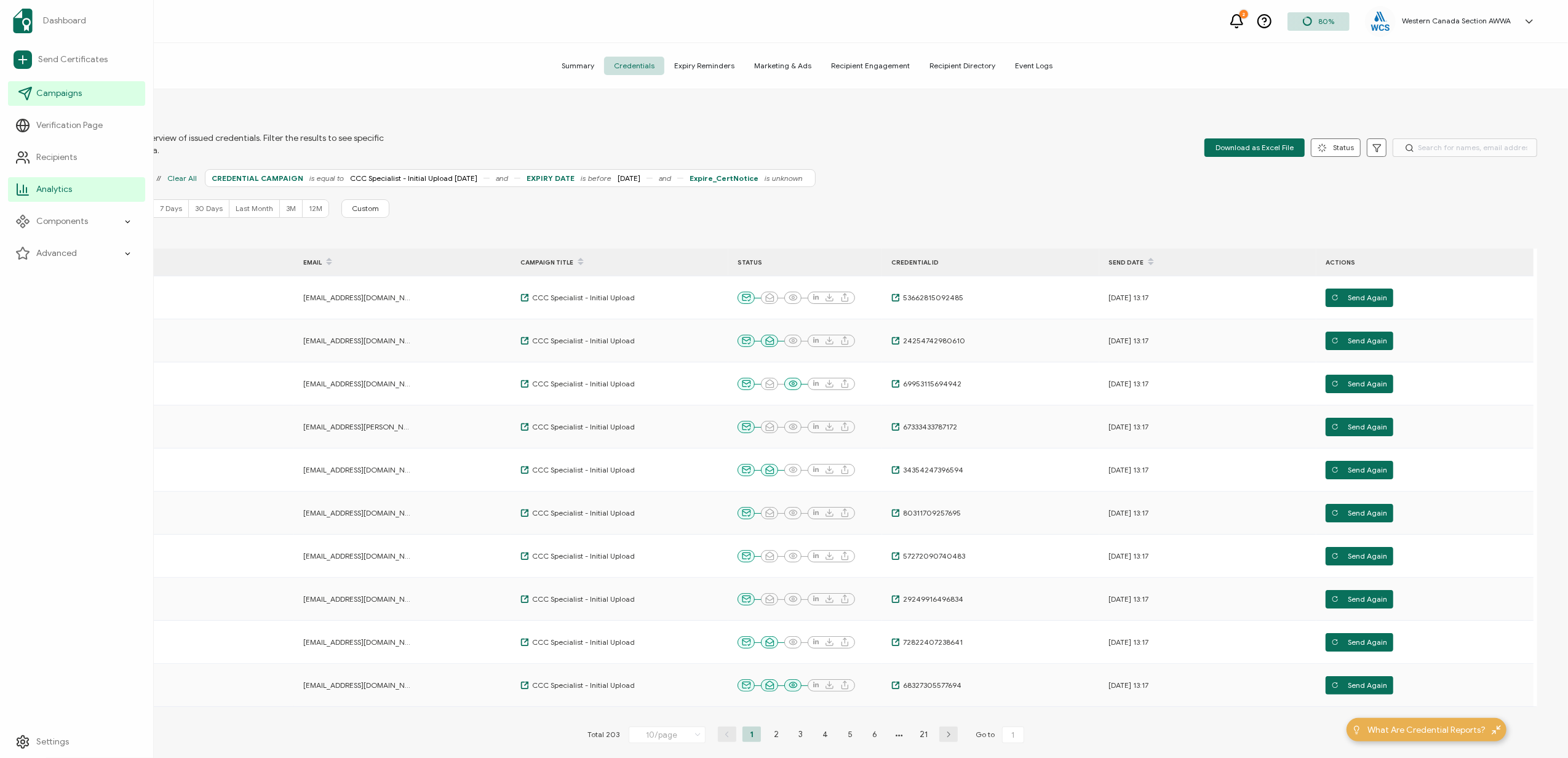
click at [72, 89] on span "Campaigns" at bounding box center [58, 94] width 45 height 12
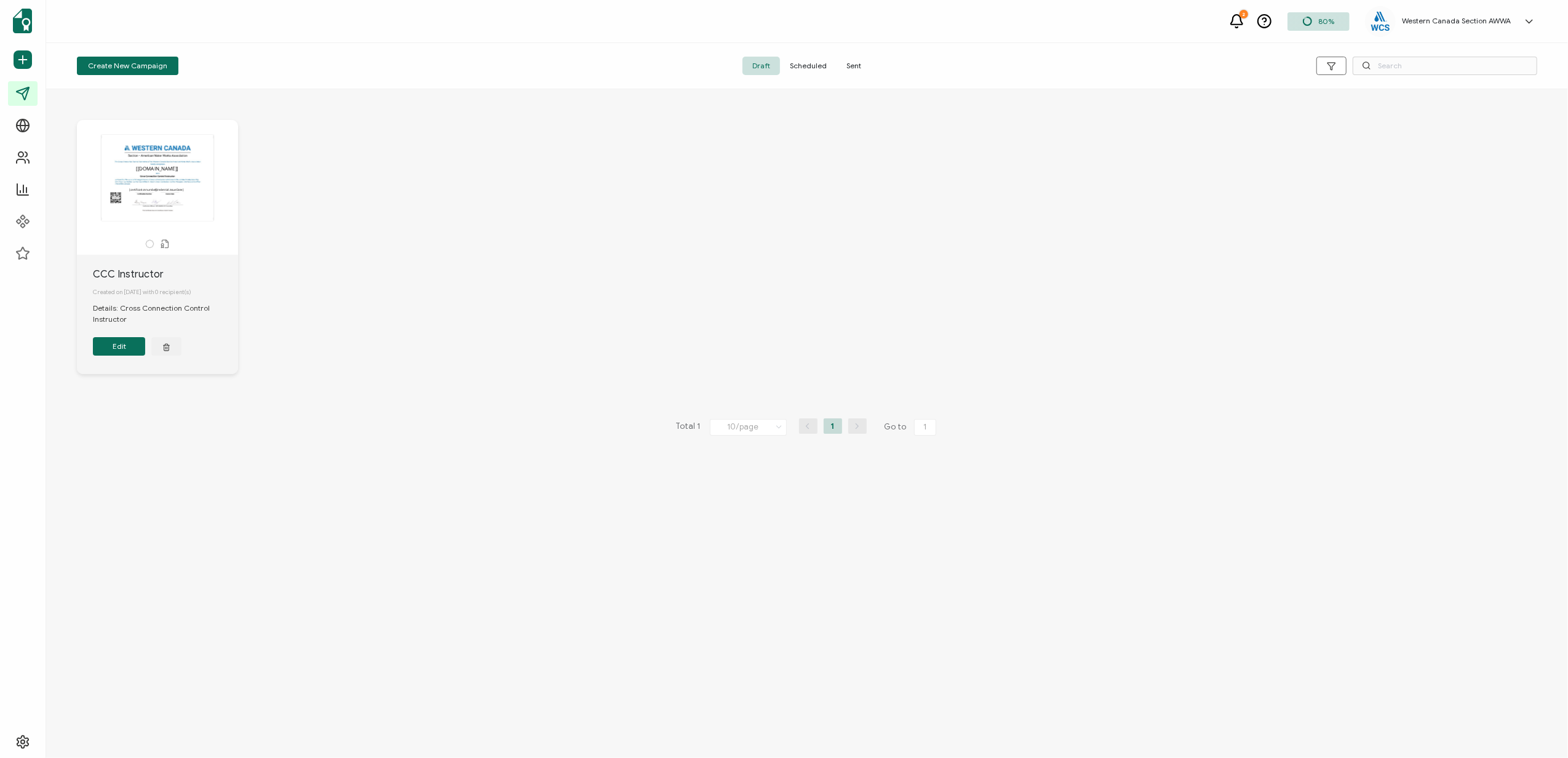
click at [856, 63] on span "Sent" at bounding box center [853, 66] width 34 height 19
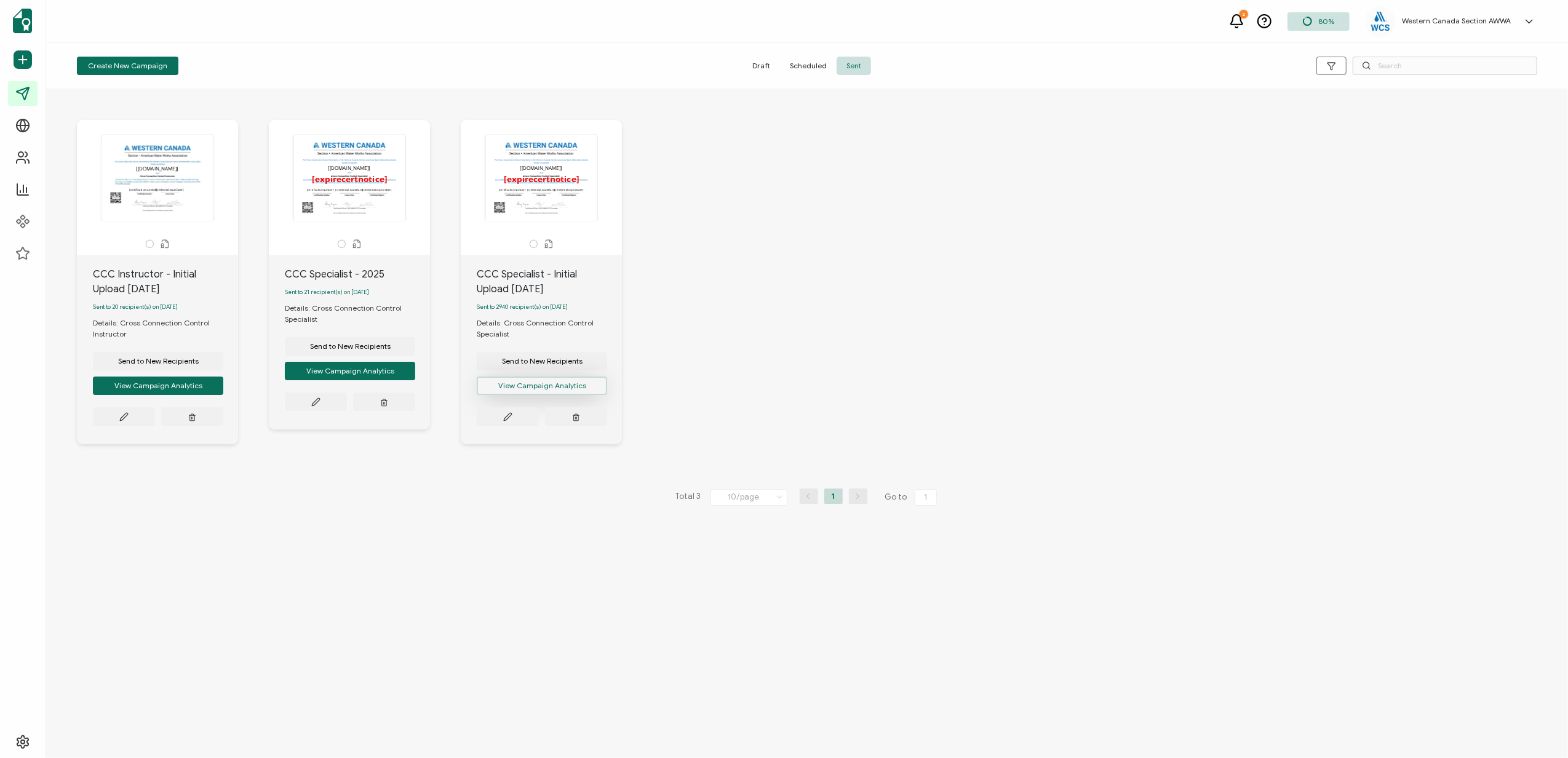
click at [224, 386] on button "View Campaign Analytics" at bounding box center [158, 386] width 130 height 19
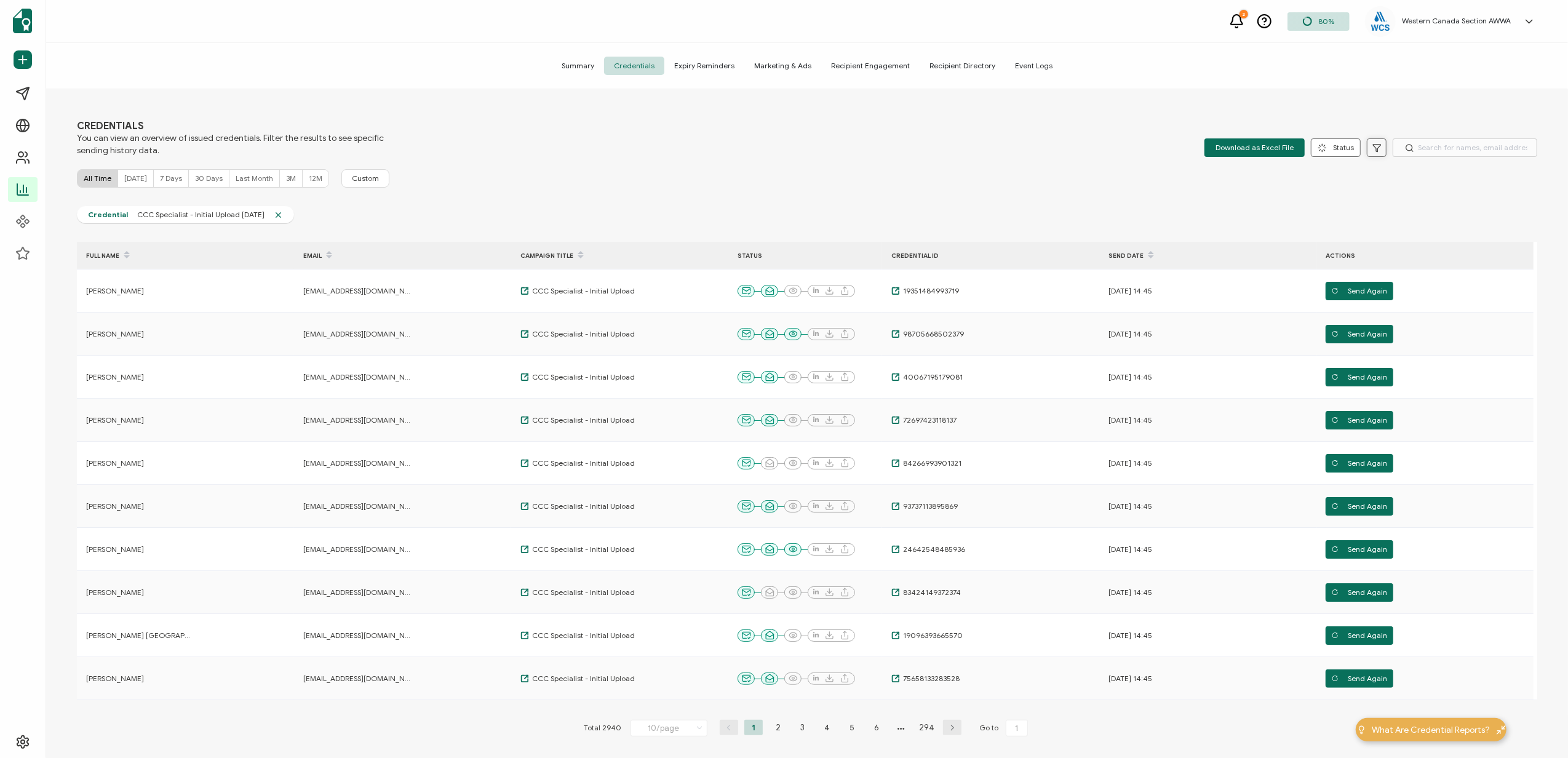
click at [1376, 142] on button at bounding box center [1377, 148] width 20 height 19
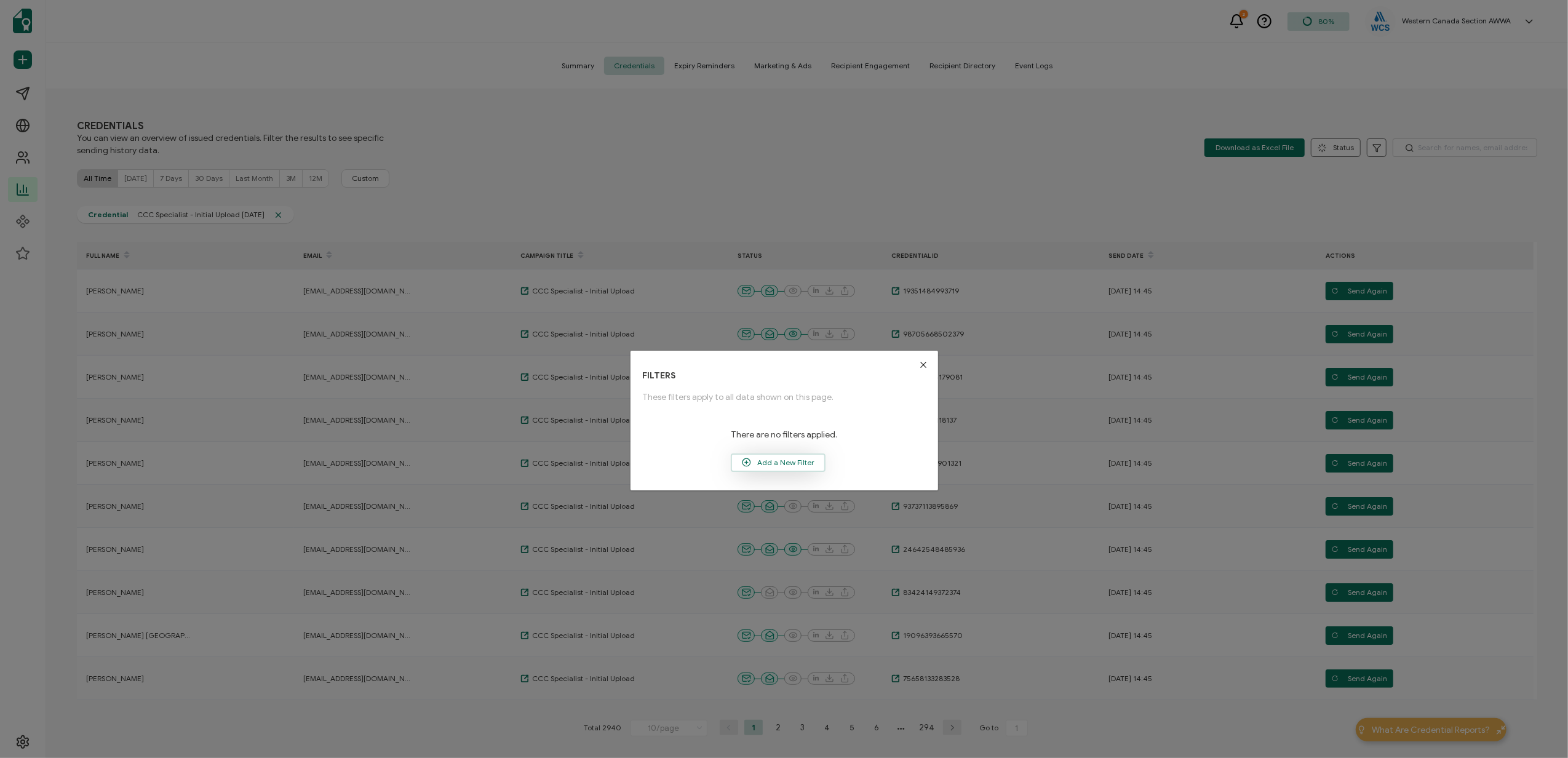
click at [773, 466] on span "Add a New Filter" at bounding box center [778, 462] width 93 height 19
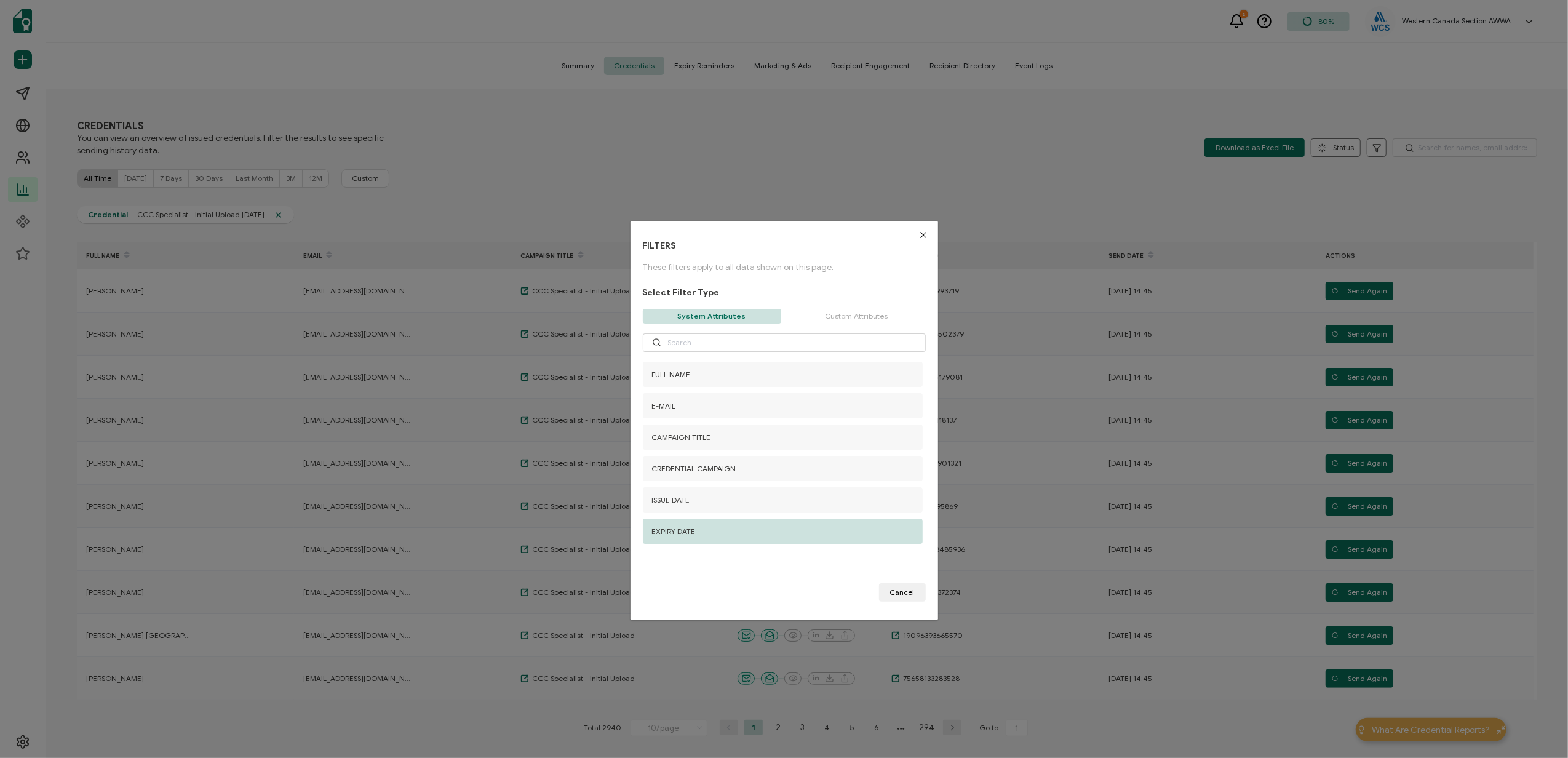
click at [721, 532] on div "EXPIRY DATE" at bounding box center [782, 531] width 280 height 25
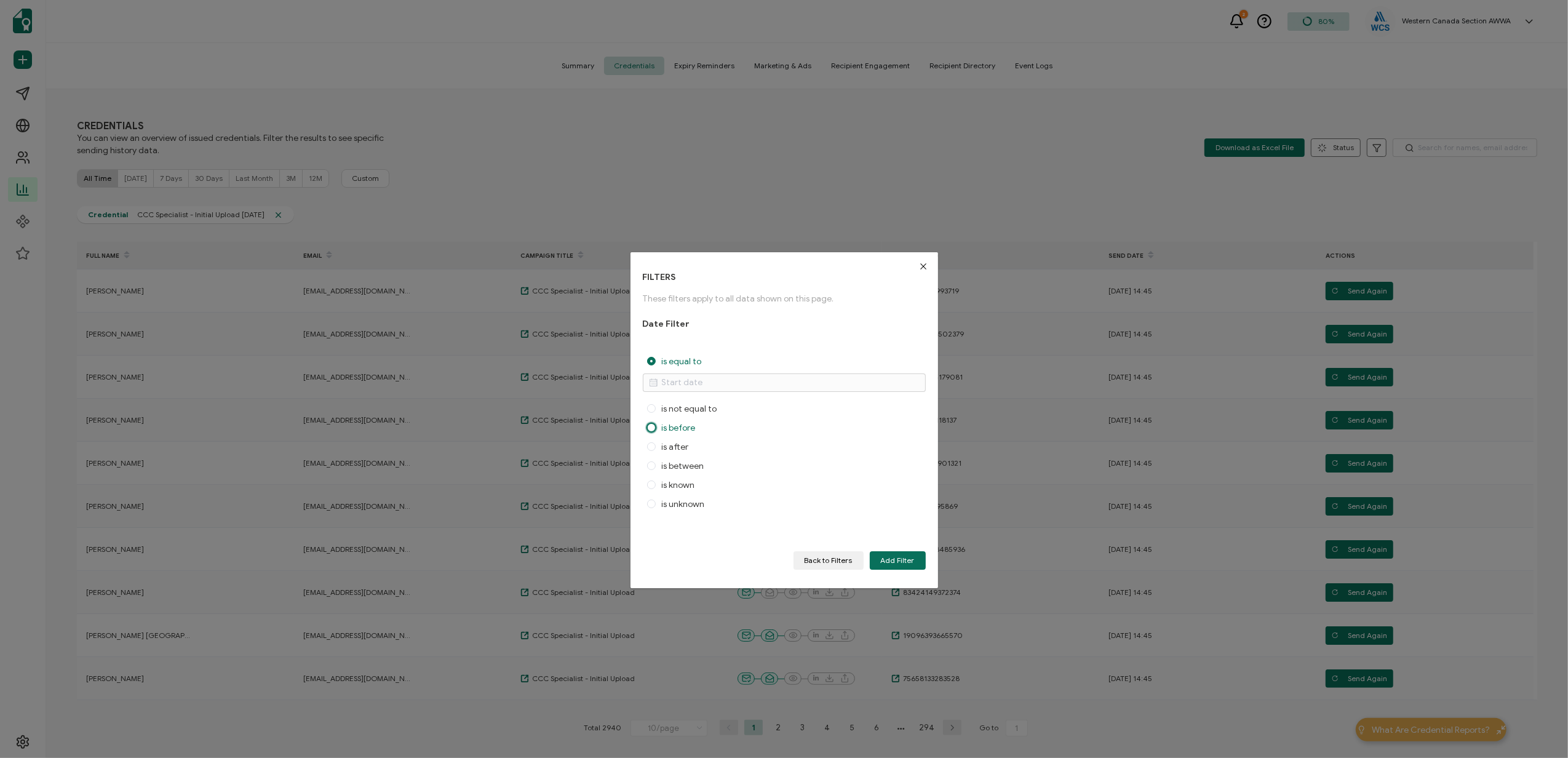
click at [668, 425] on span "is before" at bounding box center [676, 428] width 40 height 11
click at [656, 425] on input "is before" at bounding box center [651, 428] width 9 height 11
radio input "true"
radio input "false"
radio input "true"
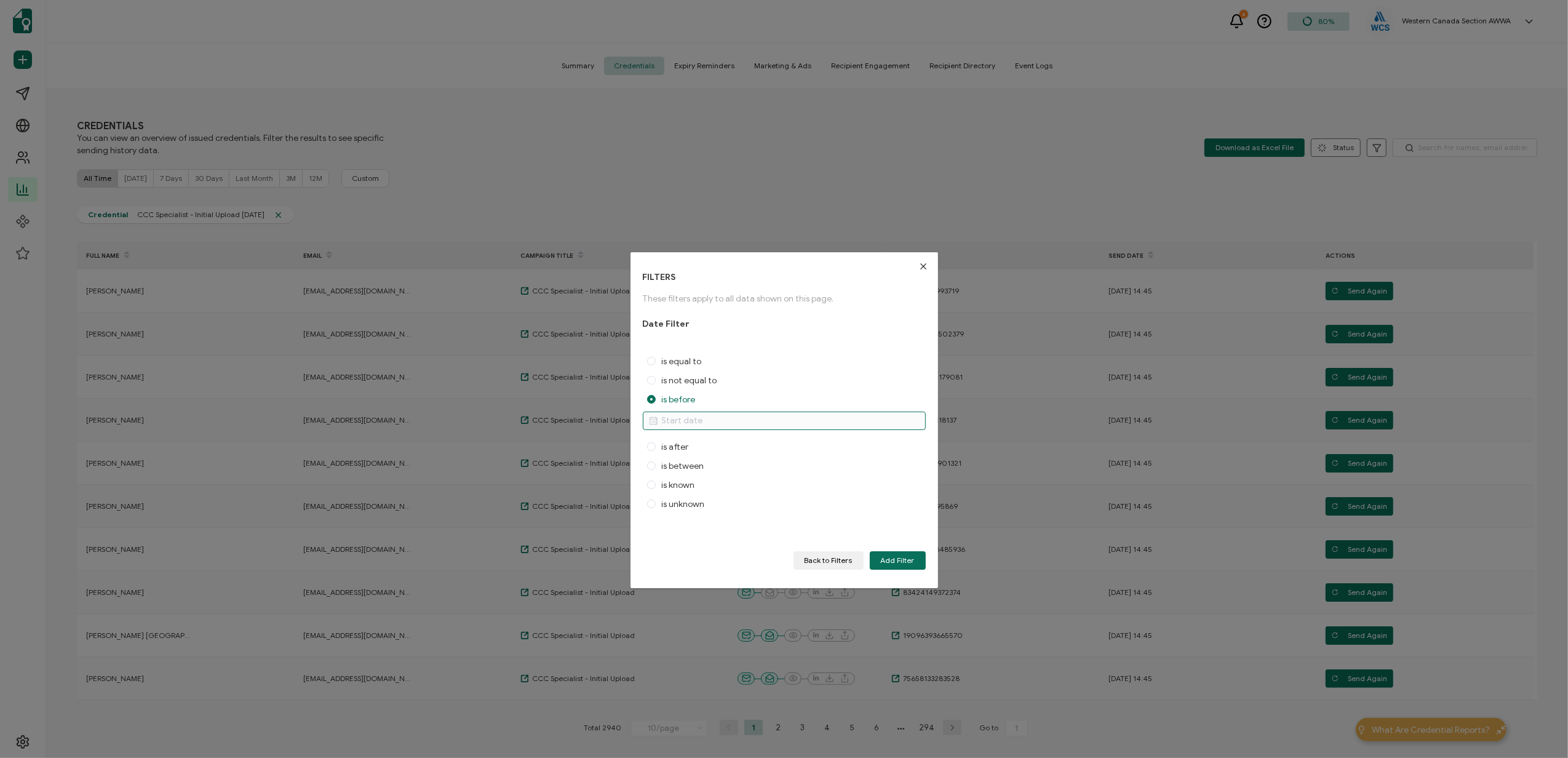
click at [751, 423] on input "dialog" at bounding box center [784, 421] width 283 height 19
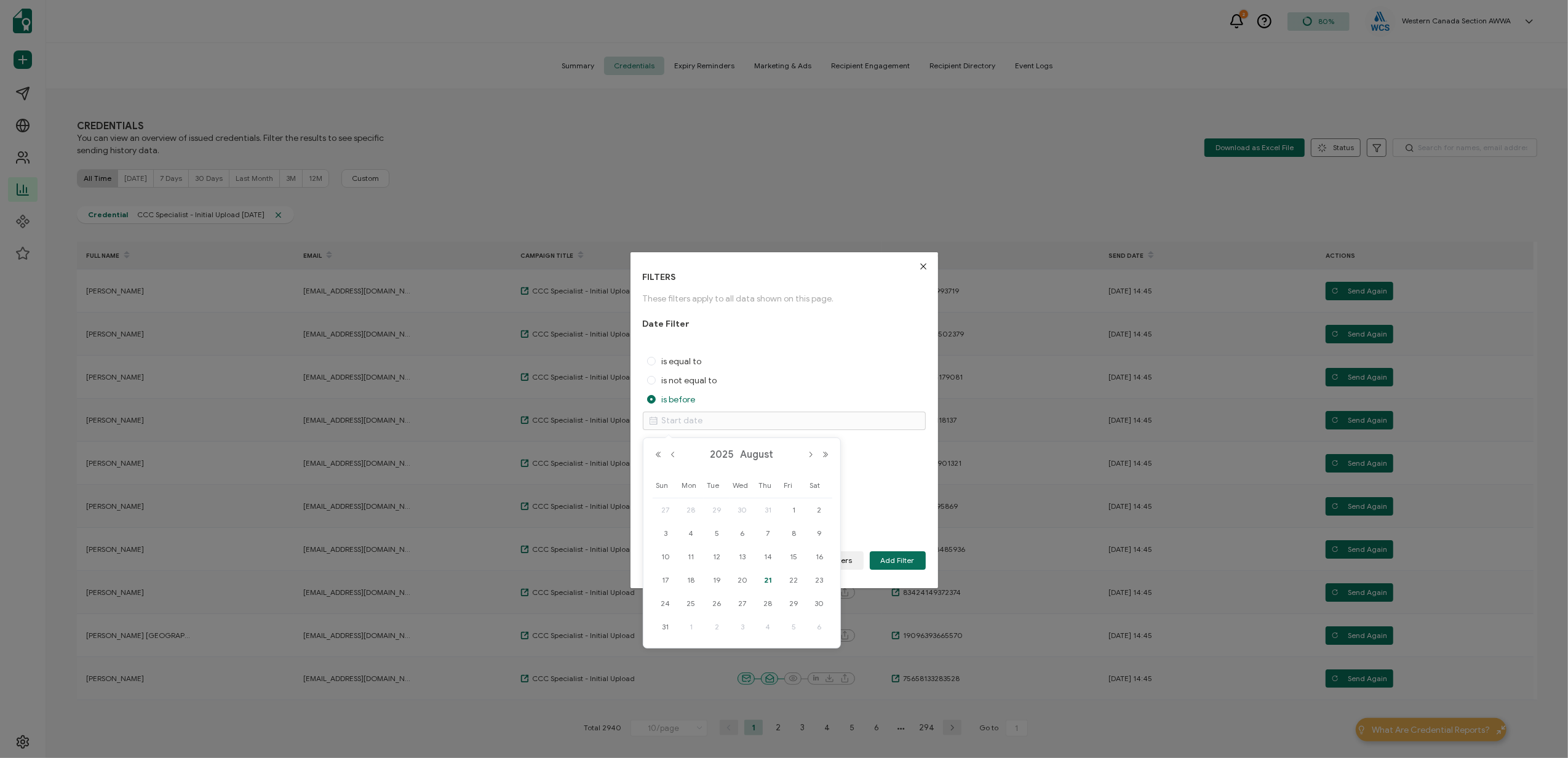
click at [771, 577] on span "21" at bounding box center [768, 580] width 15 height 15
type input "August 21, 2025"
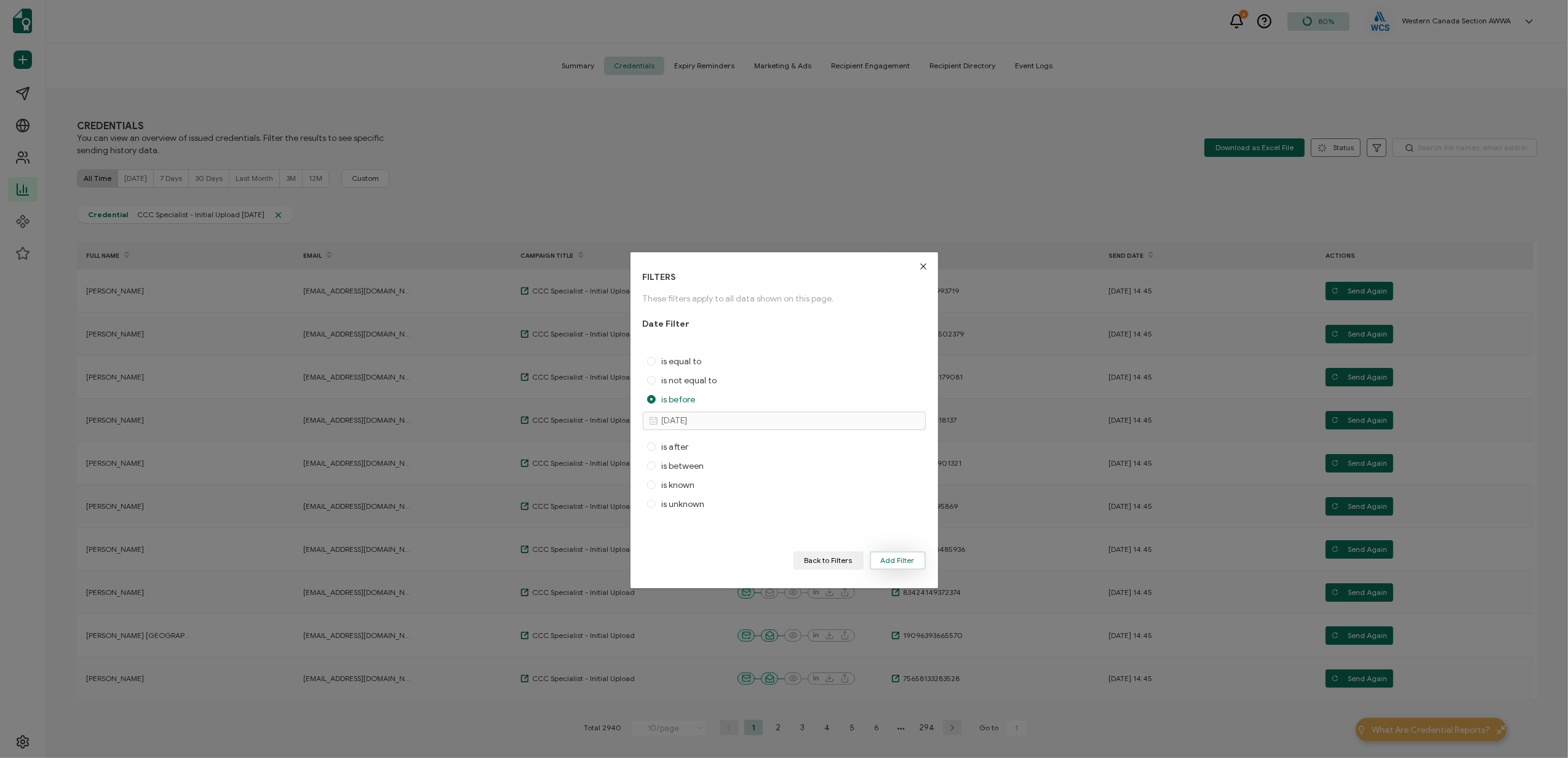
click at [906, 561] on span "Add Filter" at bounding box center [898, 561] width 34 height 7
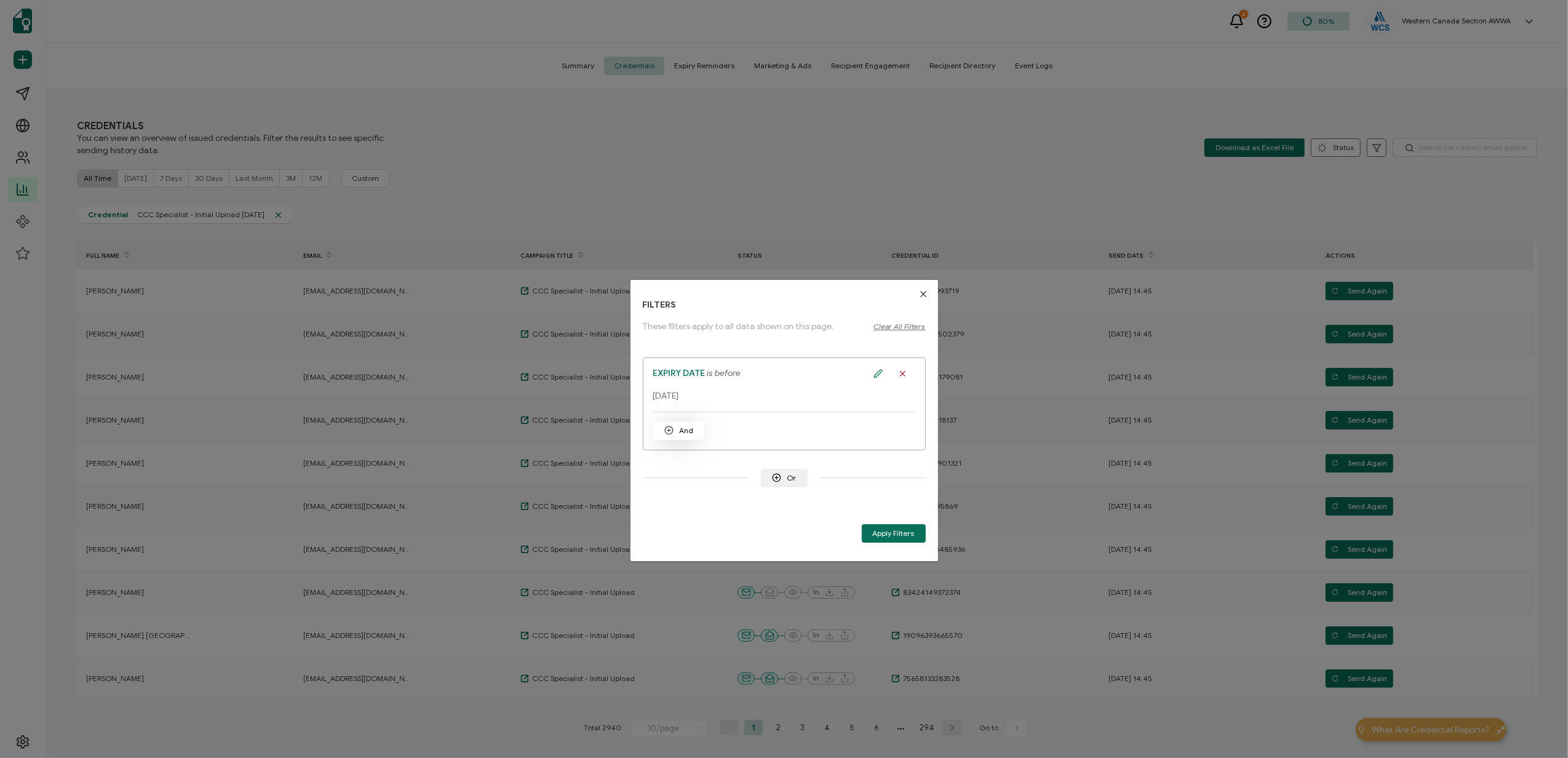
click at [674, 430] on span "And" at bounding box center [679, 430] width 30 height 9
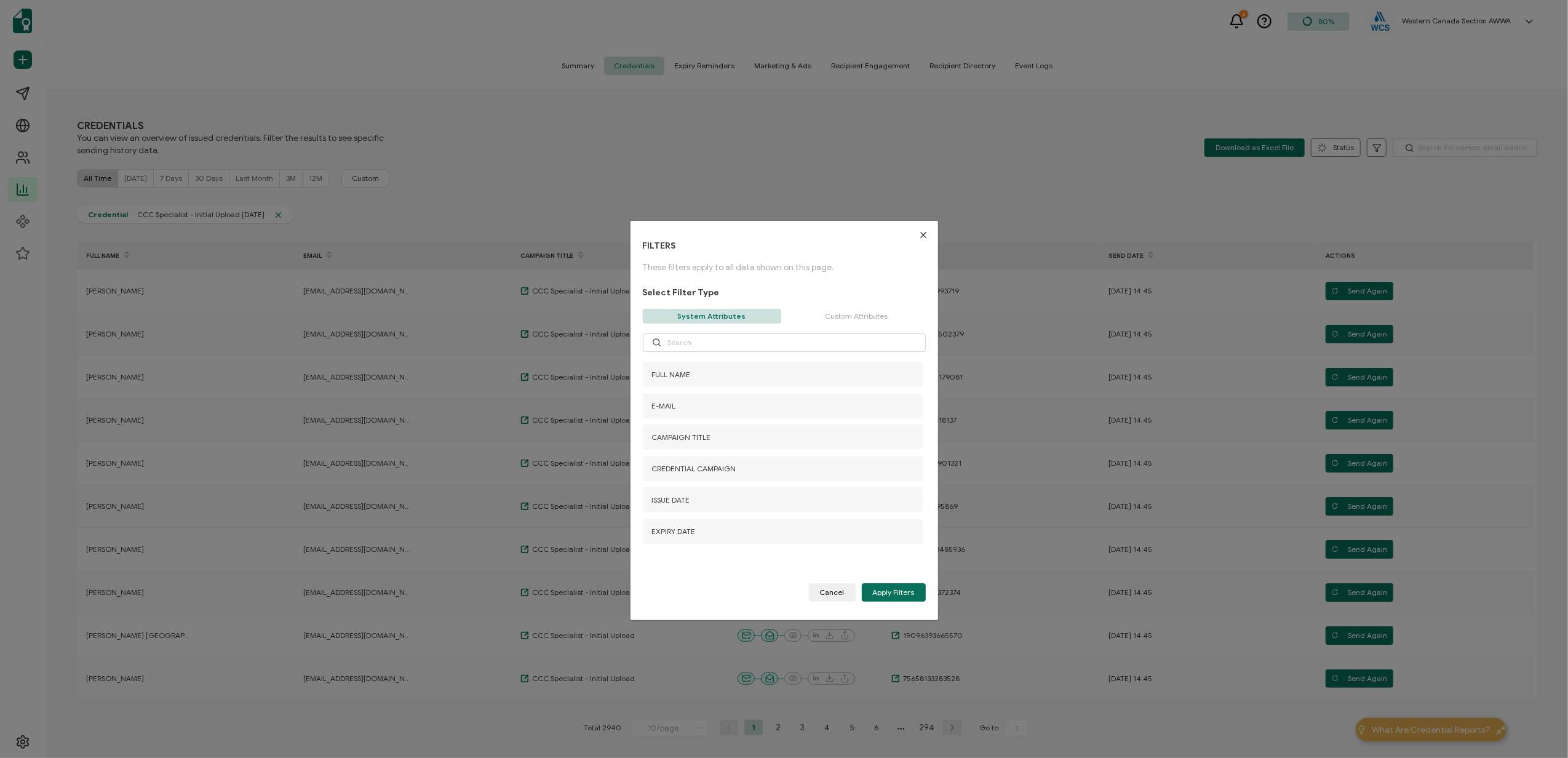
click at [859, 317] on p "Custom Attributes" at bounding box center [856, 316] width 138 height 15
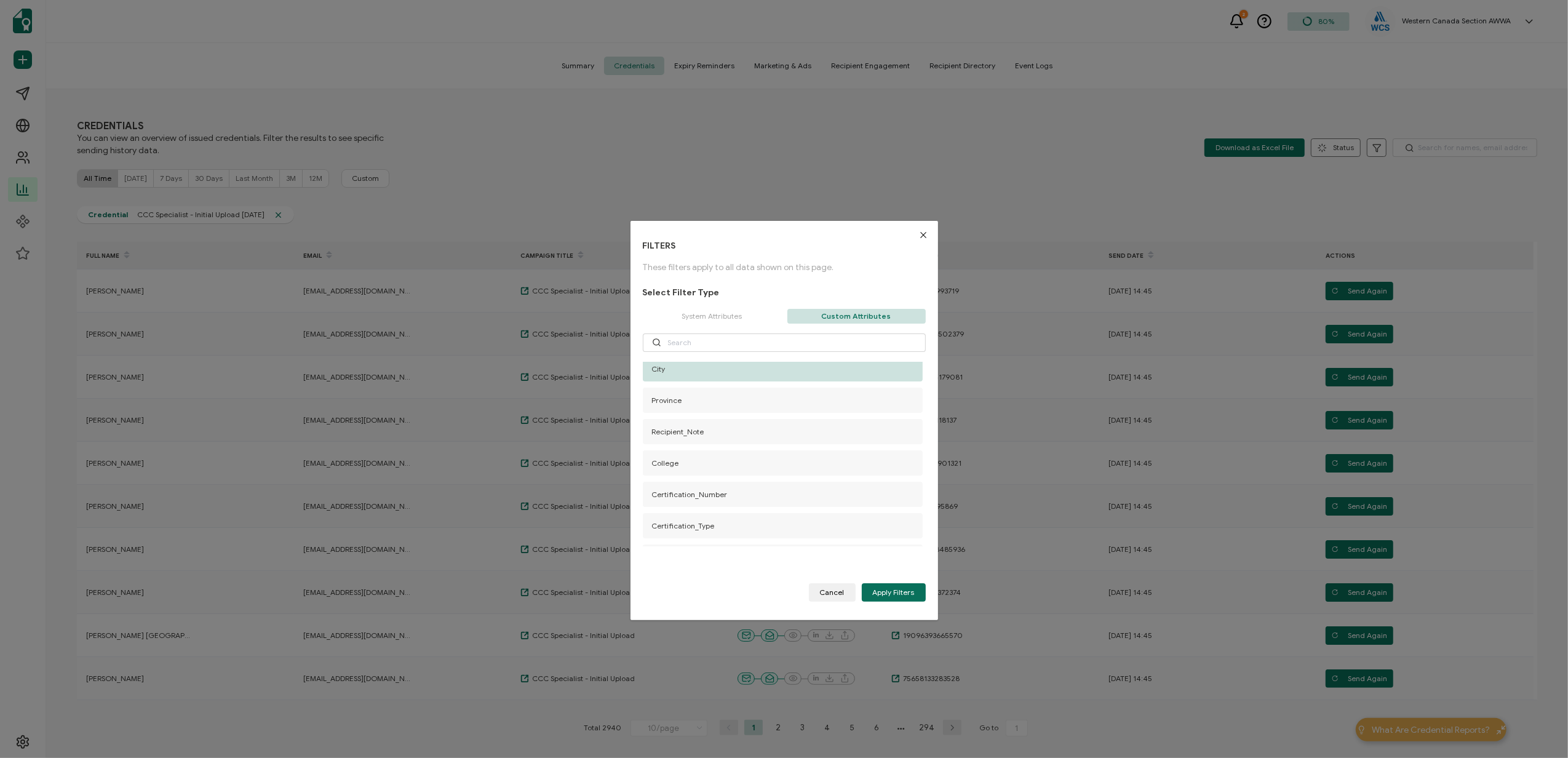
scroll to position [154, 0]
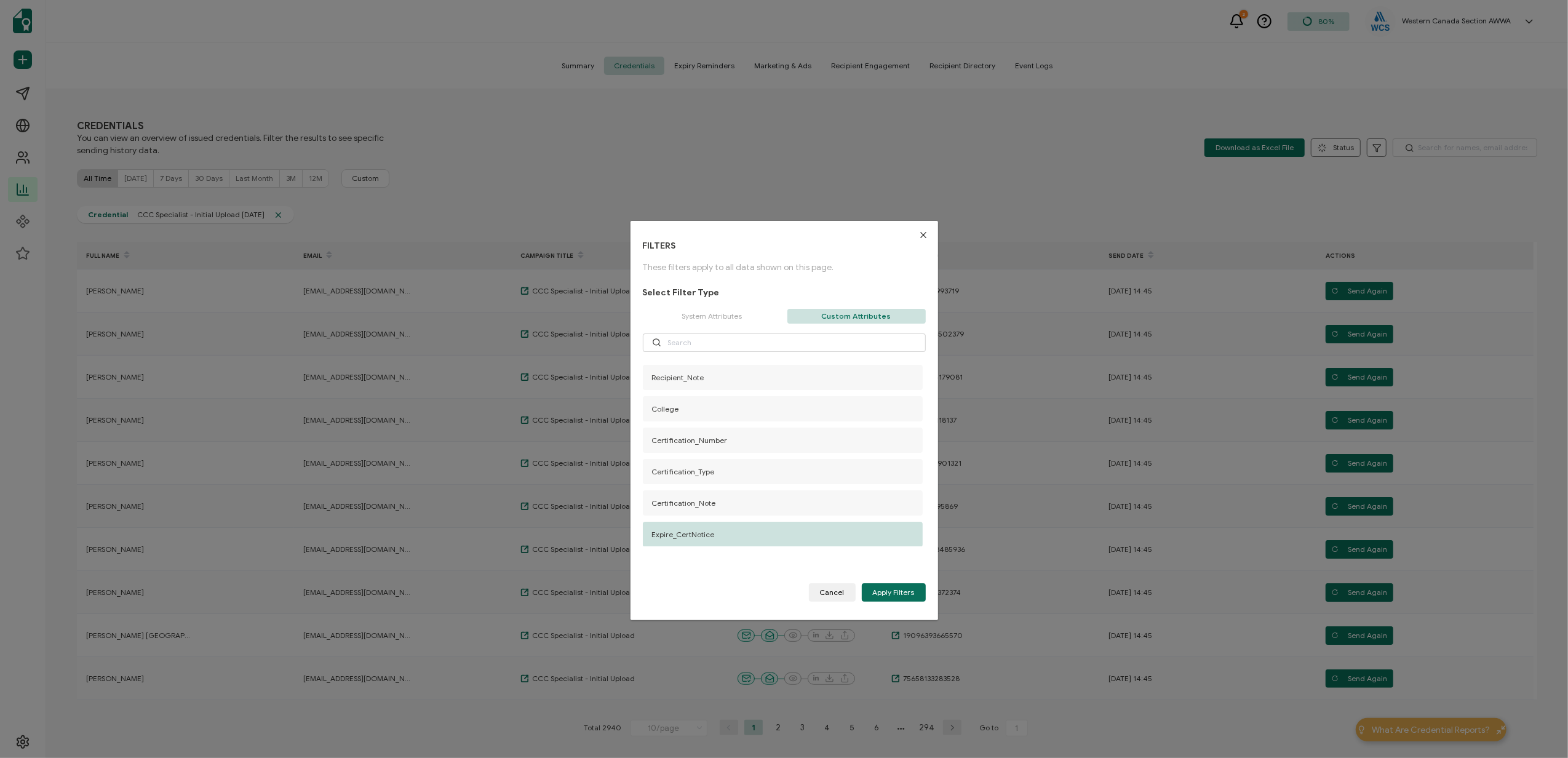
click at [688, 533] on span "Expire_CertNotice" at bounding box center [683, 534] width 63 height 9
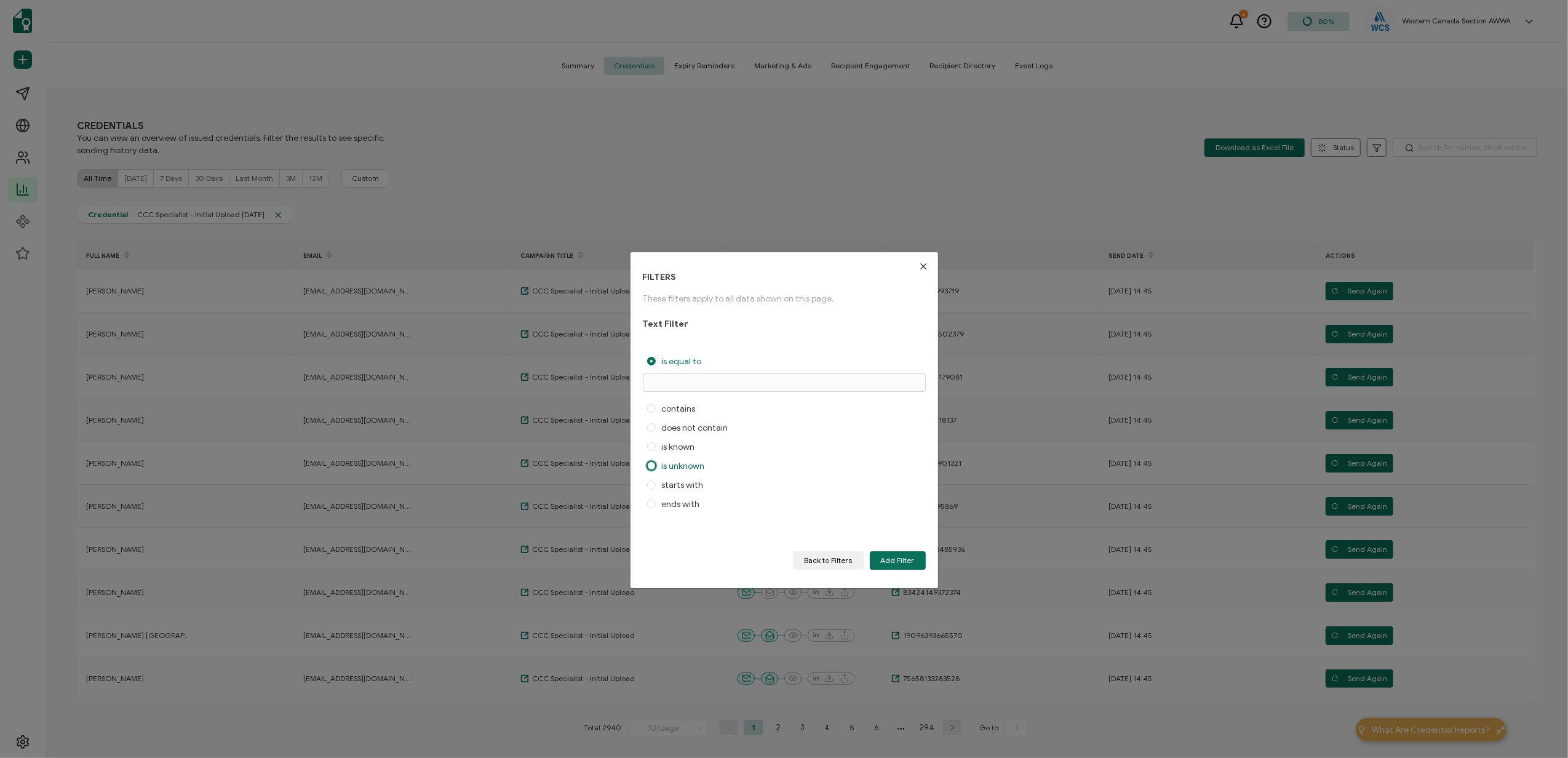
click at [668, 465] on span "is unknown" at bounding box center [680, 466] width 49 height 11
click at [656, 465] on input "is unknown" at bounding box center [651, 466] width 9 height 11
radio input "true"
radio input "false"
radio input "true"
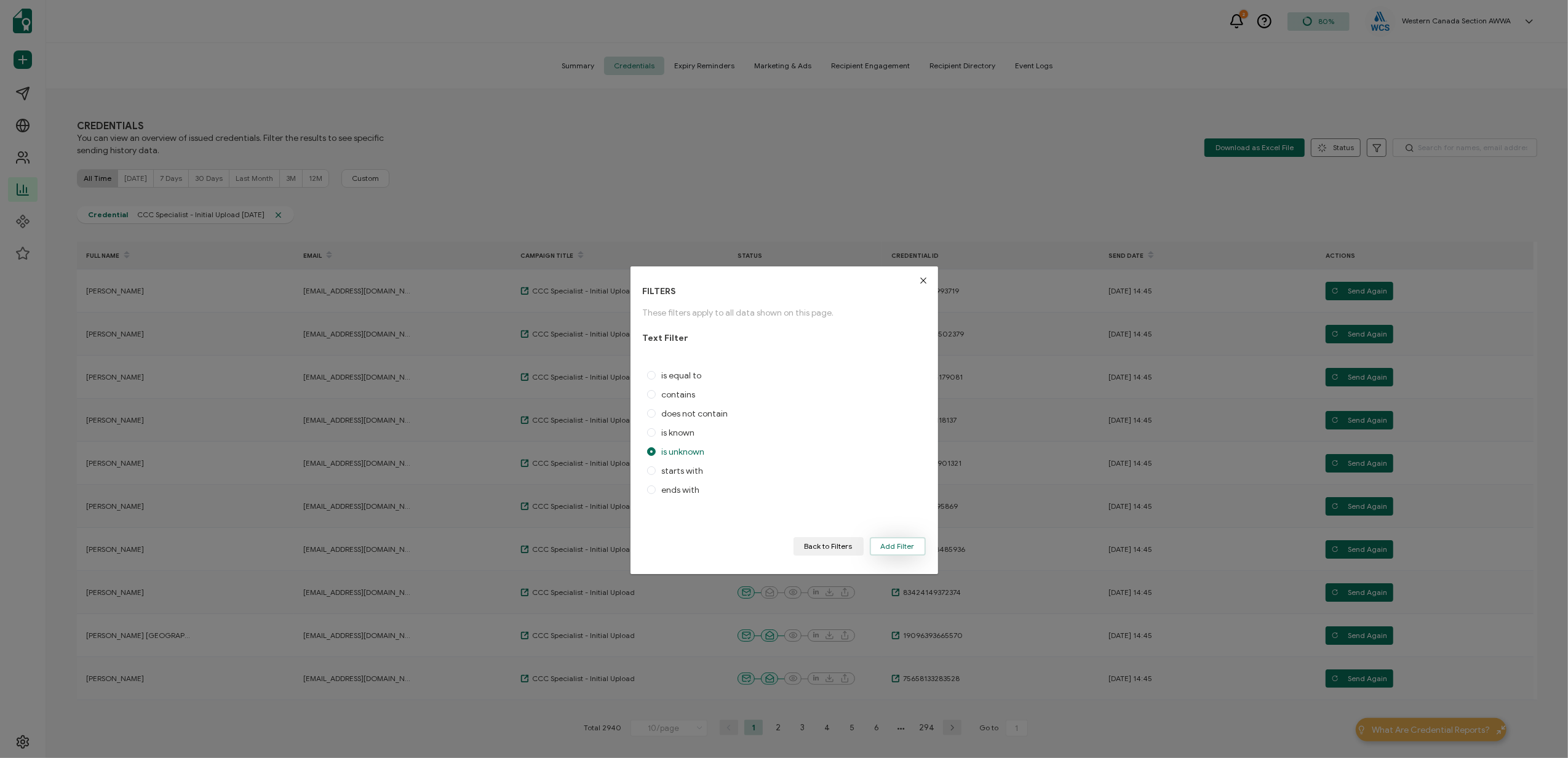
click at [886, 547] on span "Add Filter" at bounding box center [898, 546] width 34 height 7
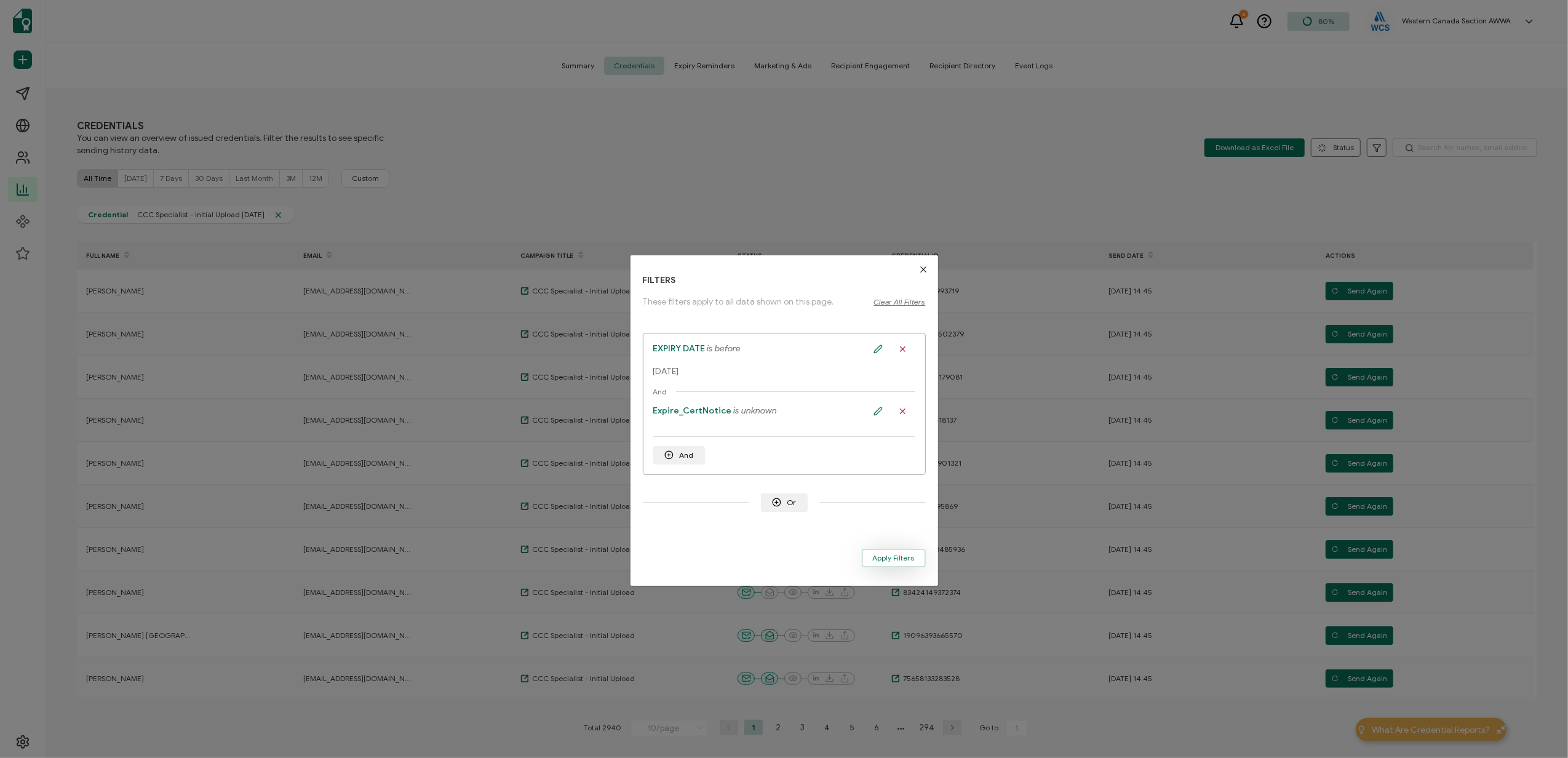
click at [881, 561] on span "Apply Filters" at bounding box center [894, 558] width 42 height 7
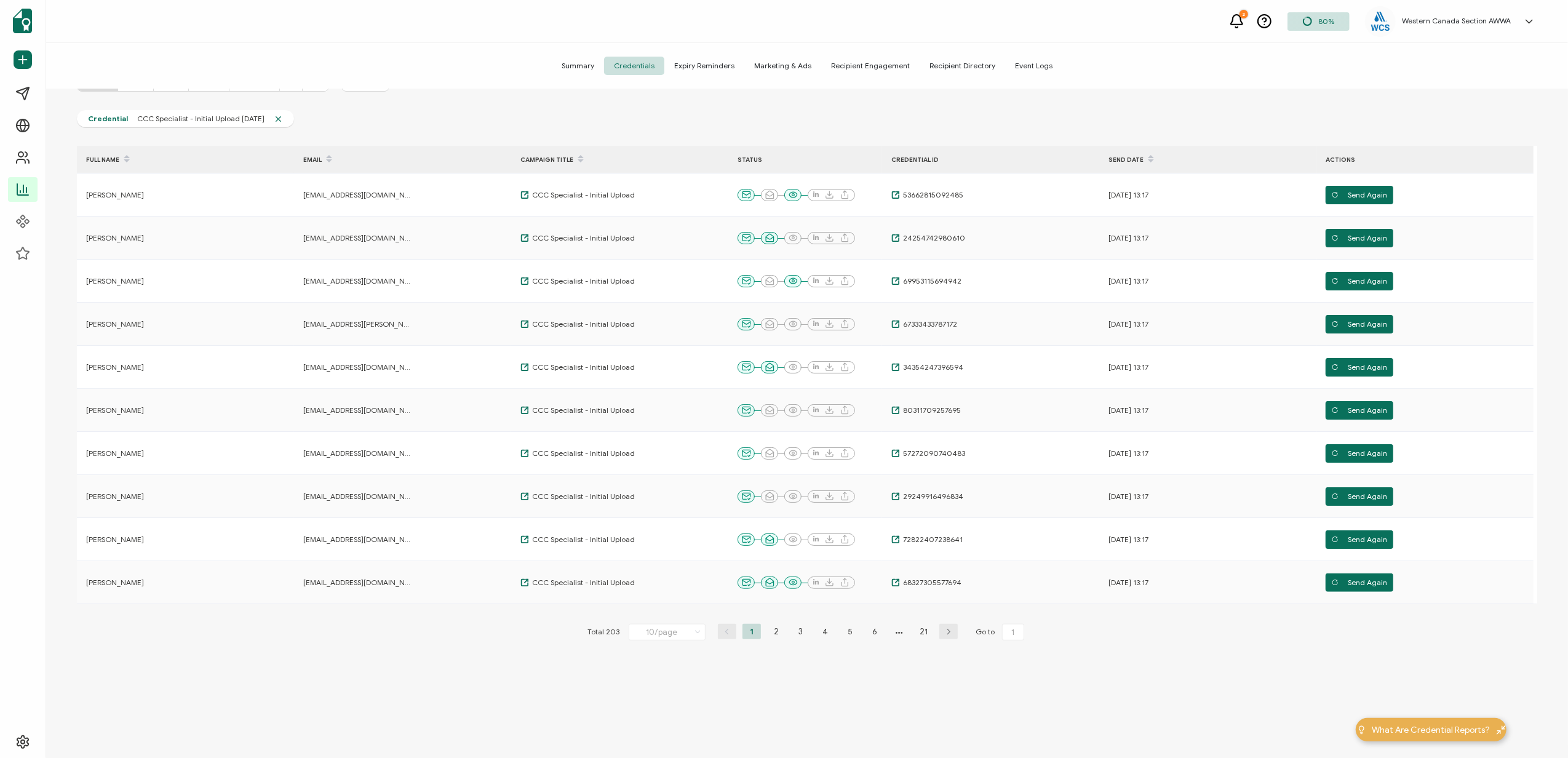
scroll to position [0, 0]
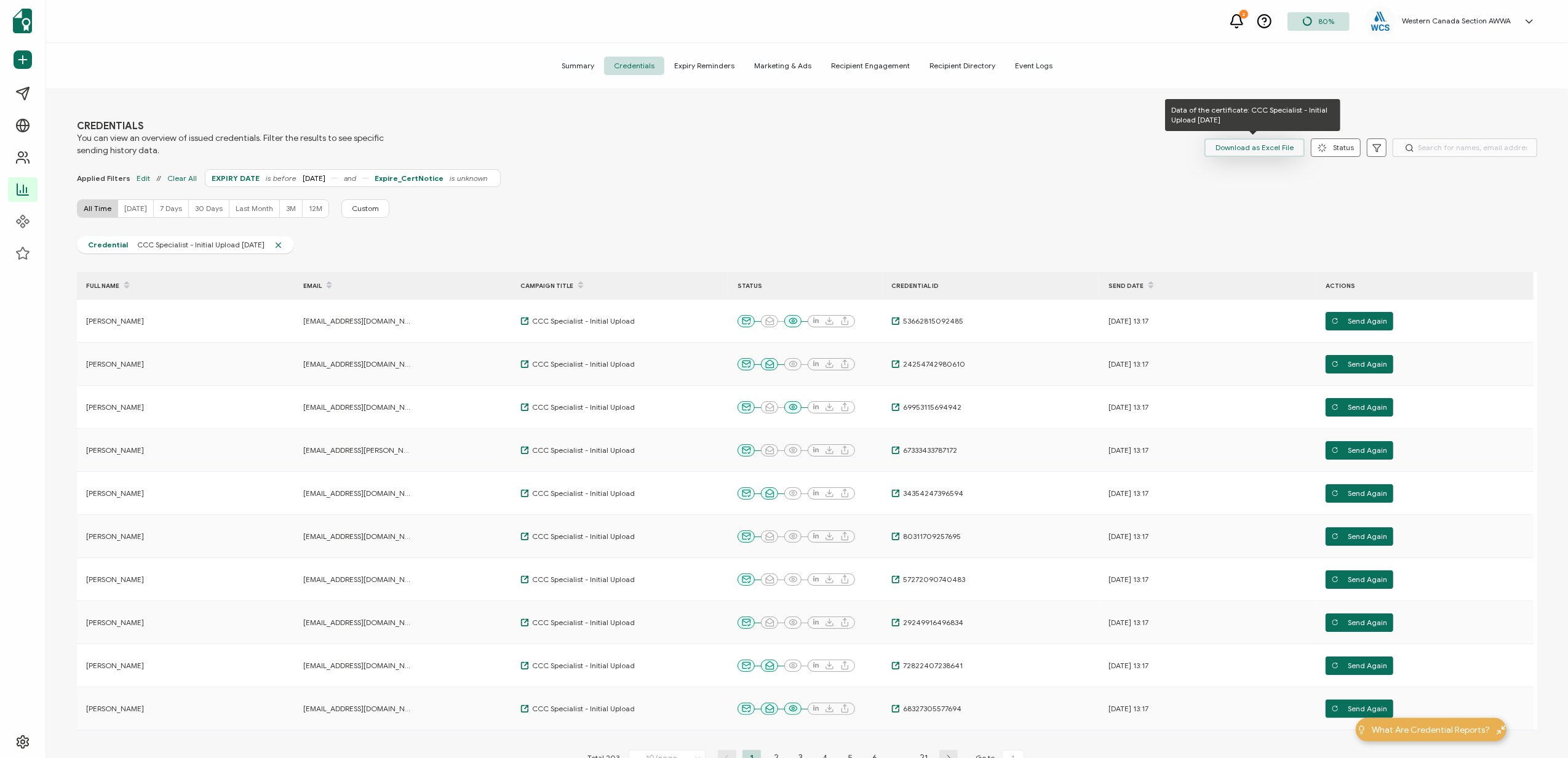
click at [1261, 143] on span "Download as Excel File" at bounding box center [1255, 148] width 78 height 19
click at [1025, 138] on div "CREDENTIALS You can view an overview of issued credentials. Filter the results …" at bounding box center [807, 138] width 1461 height 37
click at [904, 363] on span "24254742980610" at bounding box center [932, 364] width 65 height 10
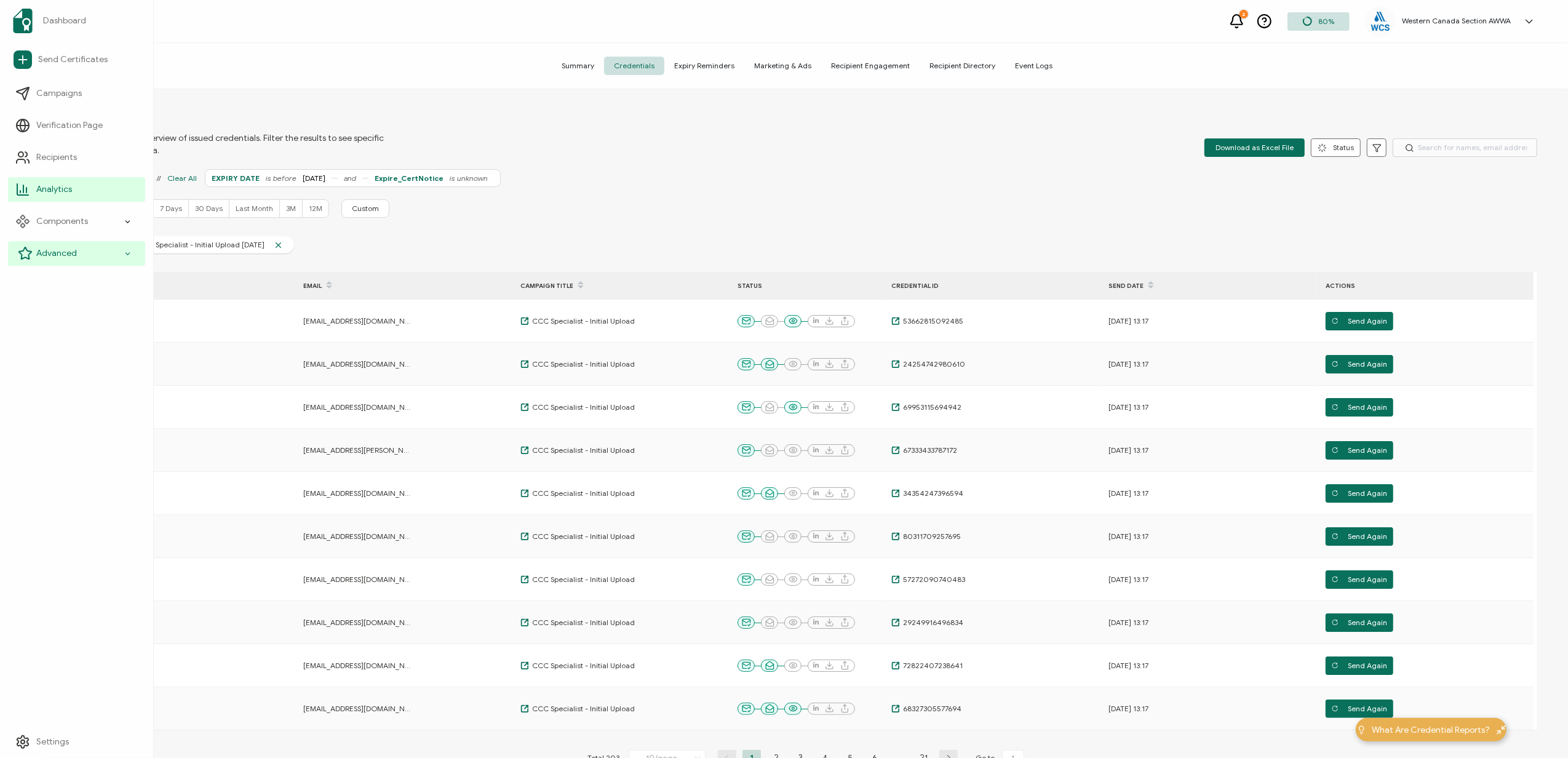
click at [48, 254] on span "Advanced" at bounding box center [56, 253] width 40 height 12
click at [55, 412] on span "Customer Portal" at bounding box center [76, 413] width 65 height 12
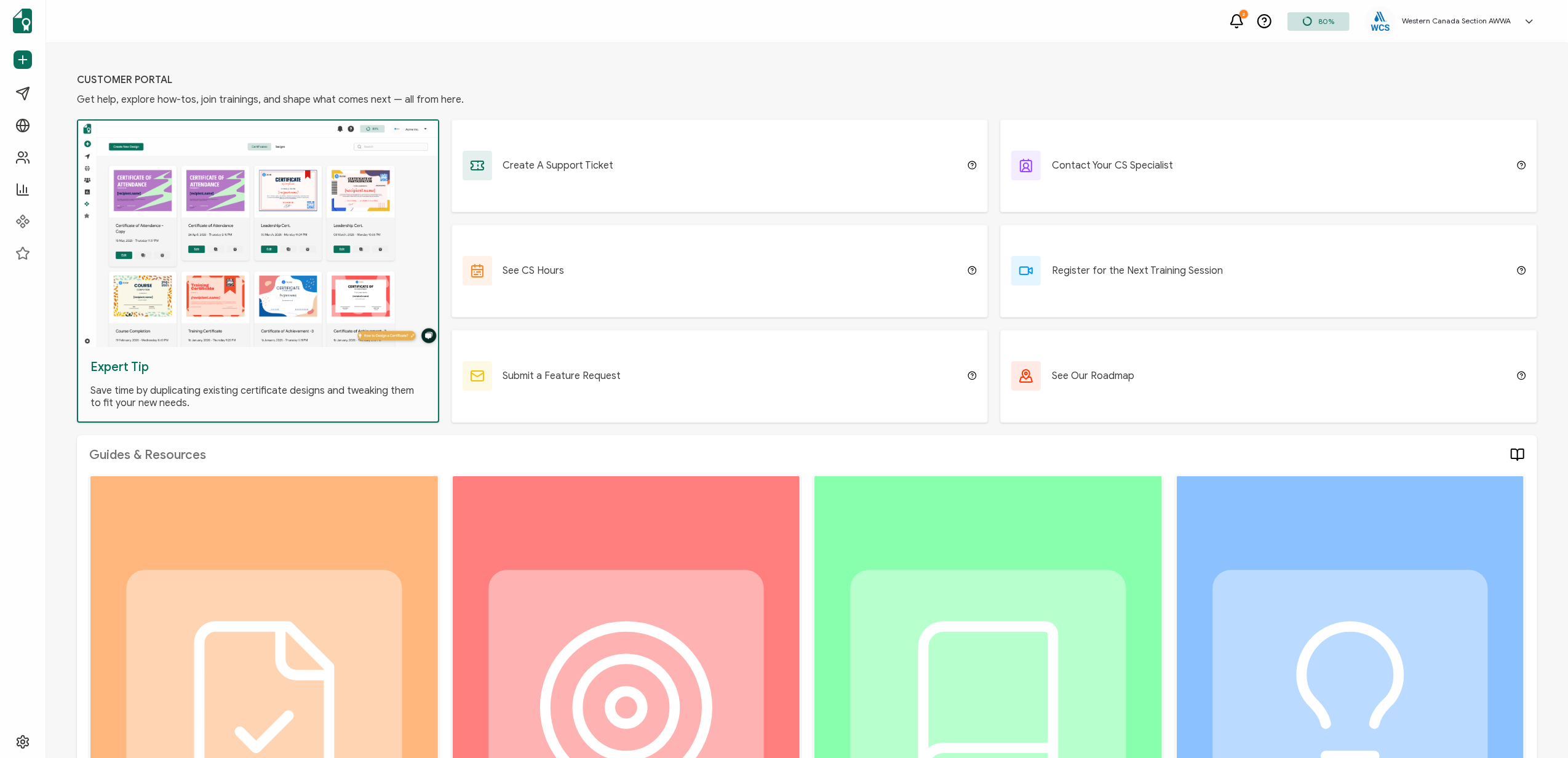
click at [891, 148] on div "Create A Support Ticket" at bounding box center [720, 166] width 537 height 93
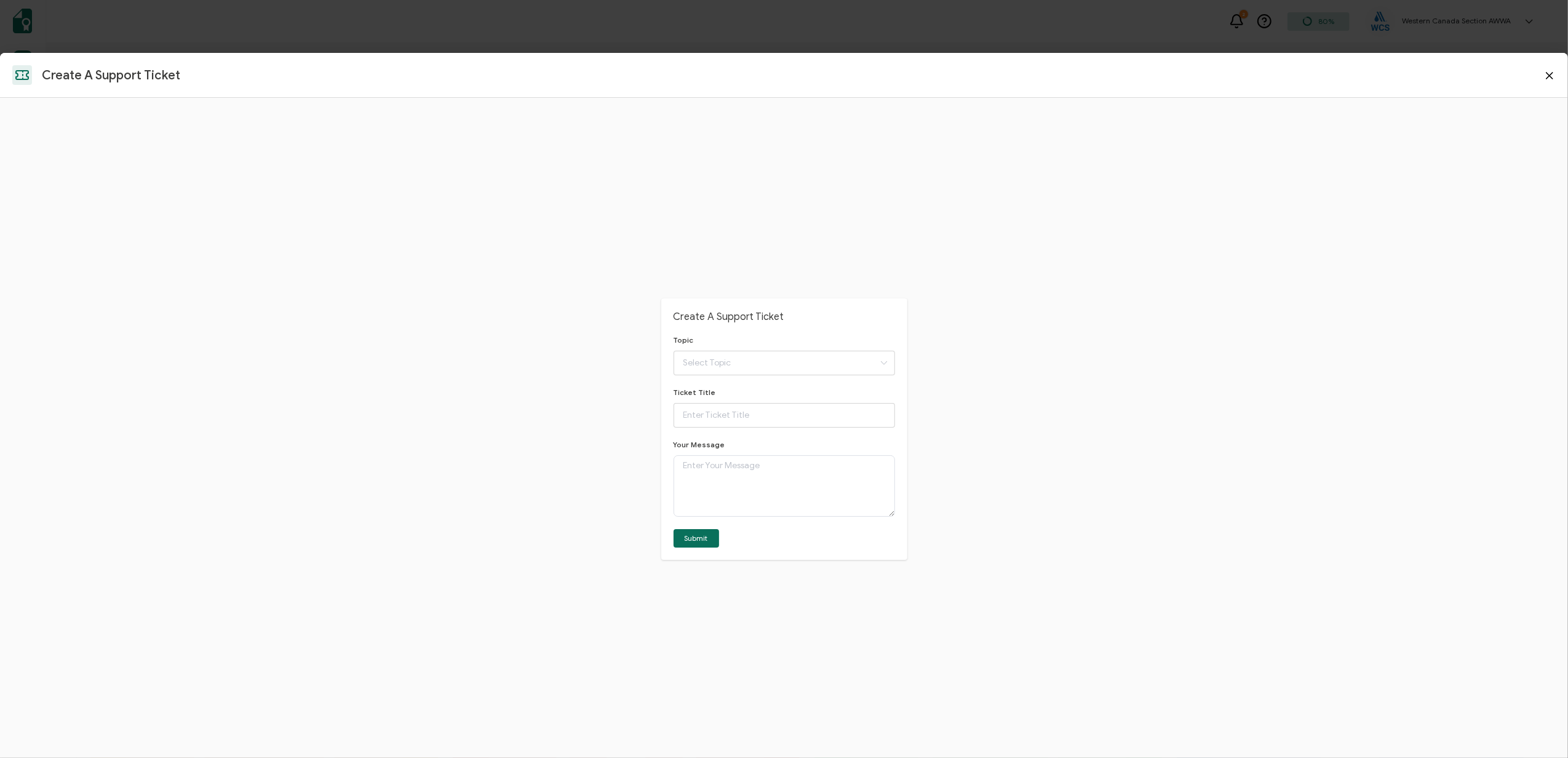
click at [1551, 75] on icon at bounding box center [1550, 76] width 6 height 6
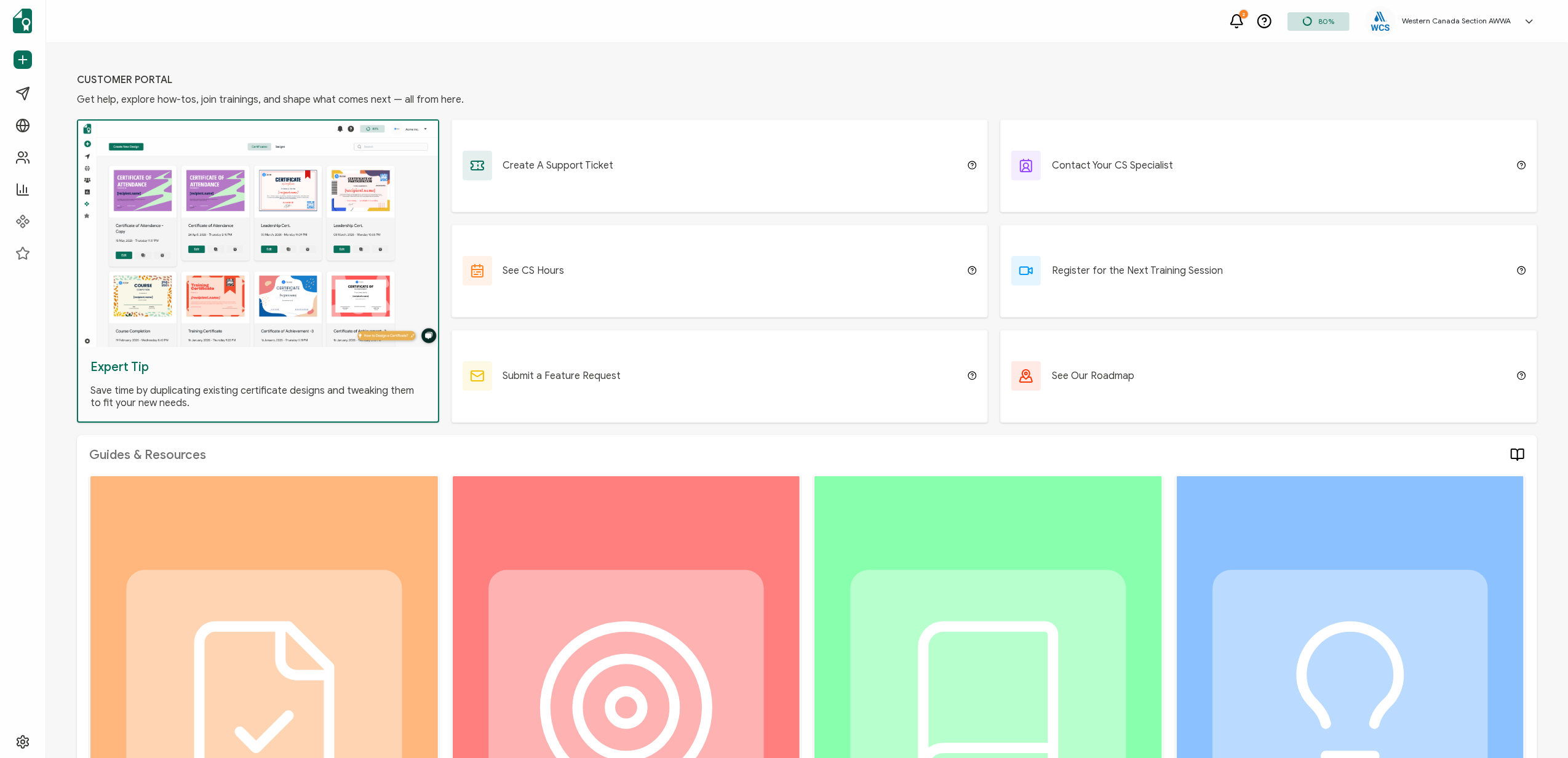
click at [530, 77] on div "Customer Portal Get help, explore how-tos, join trainings, and shape what comes…" at bounding box center [807, 400] width 1522 height 715
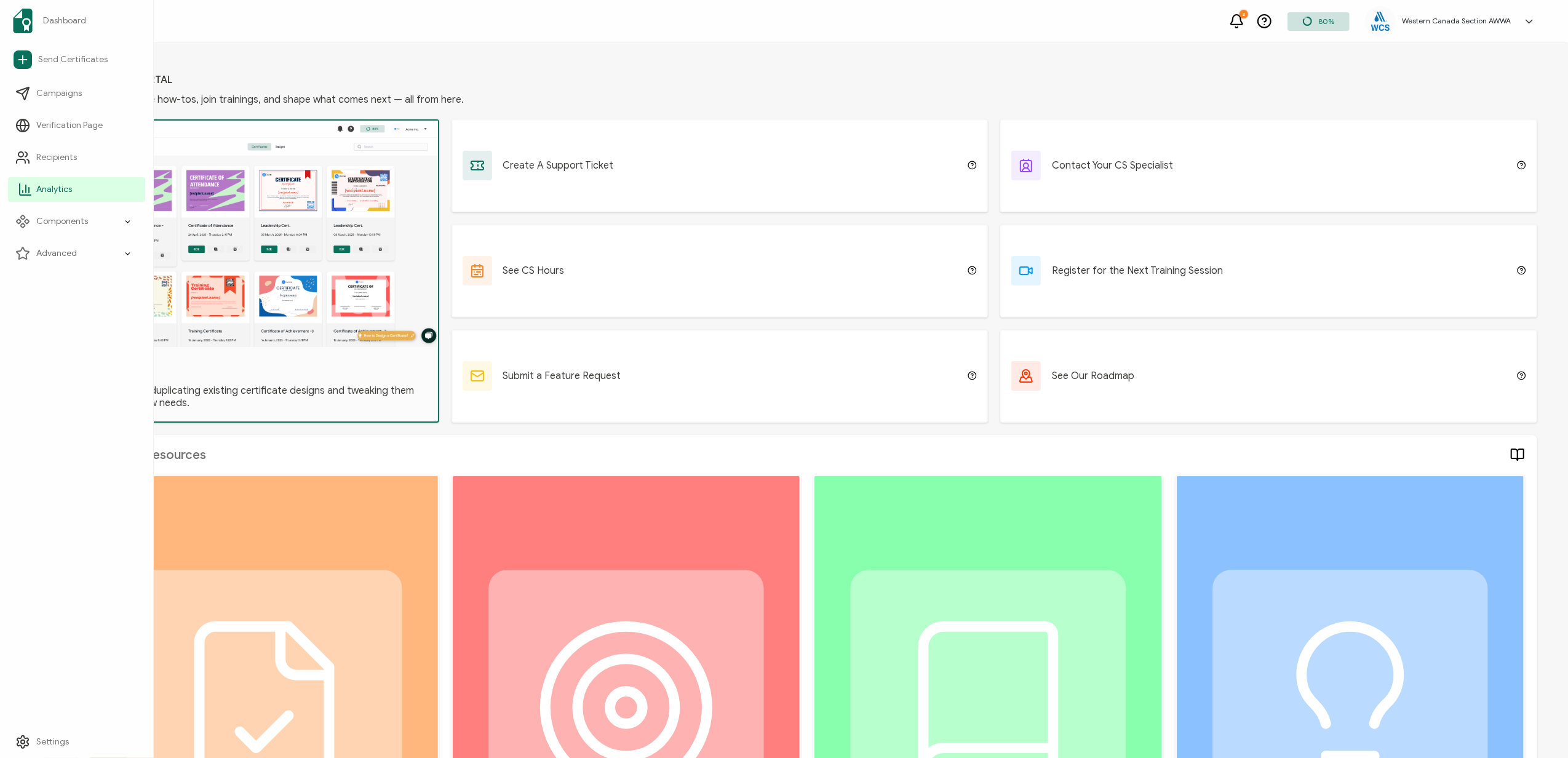
drag, startPoint x: 44, startPoint y: 188, endPoint x: 74, endPoint y: 188, distance: 30.0
click at [44, 188] on span "Analytics" at bounding box center [53, 189] width 35 height 12
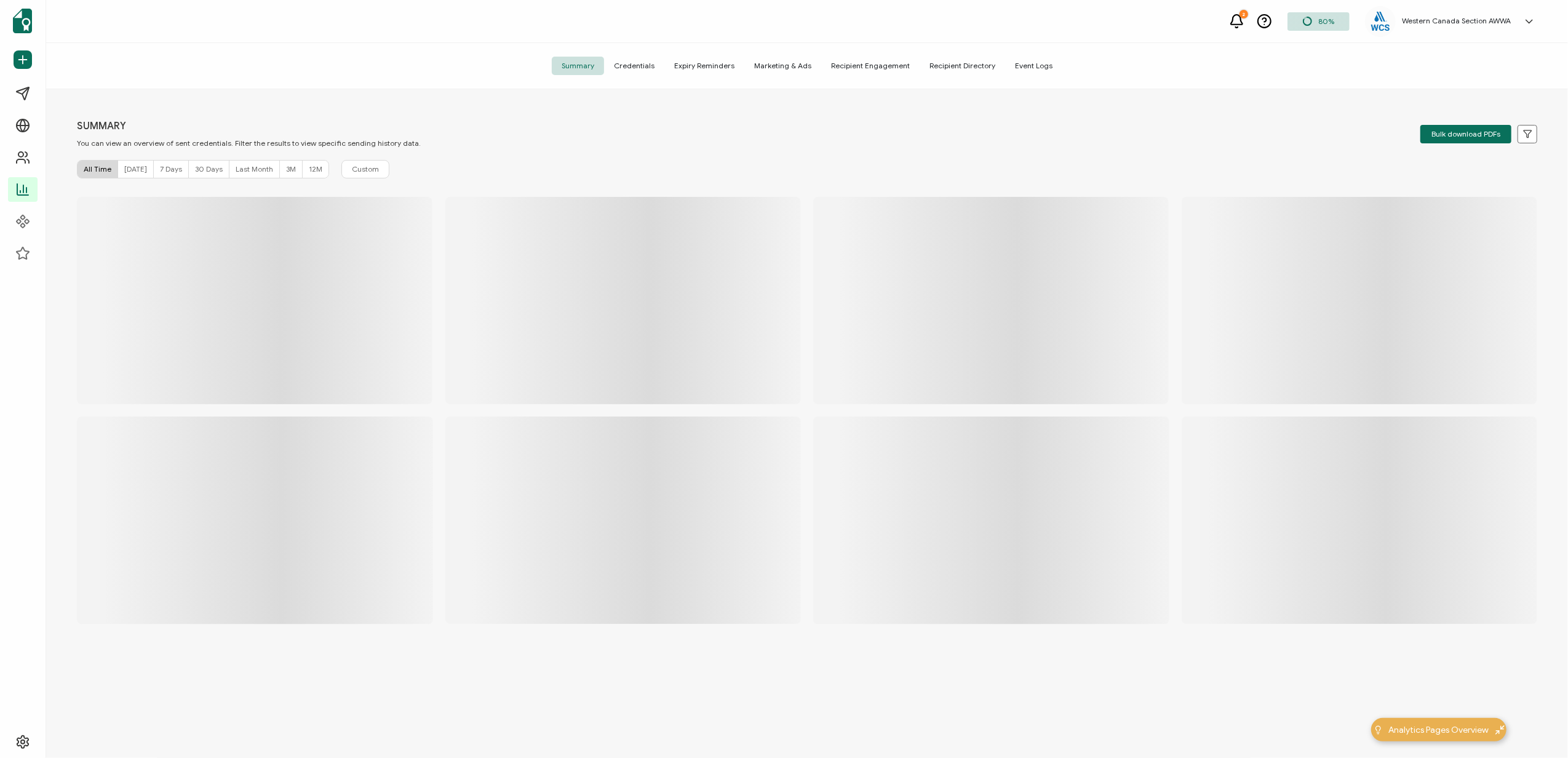
click at [641, 59] on span "Credentials" at bounding box center [634, 66] width 60 height 19
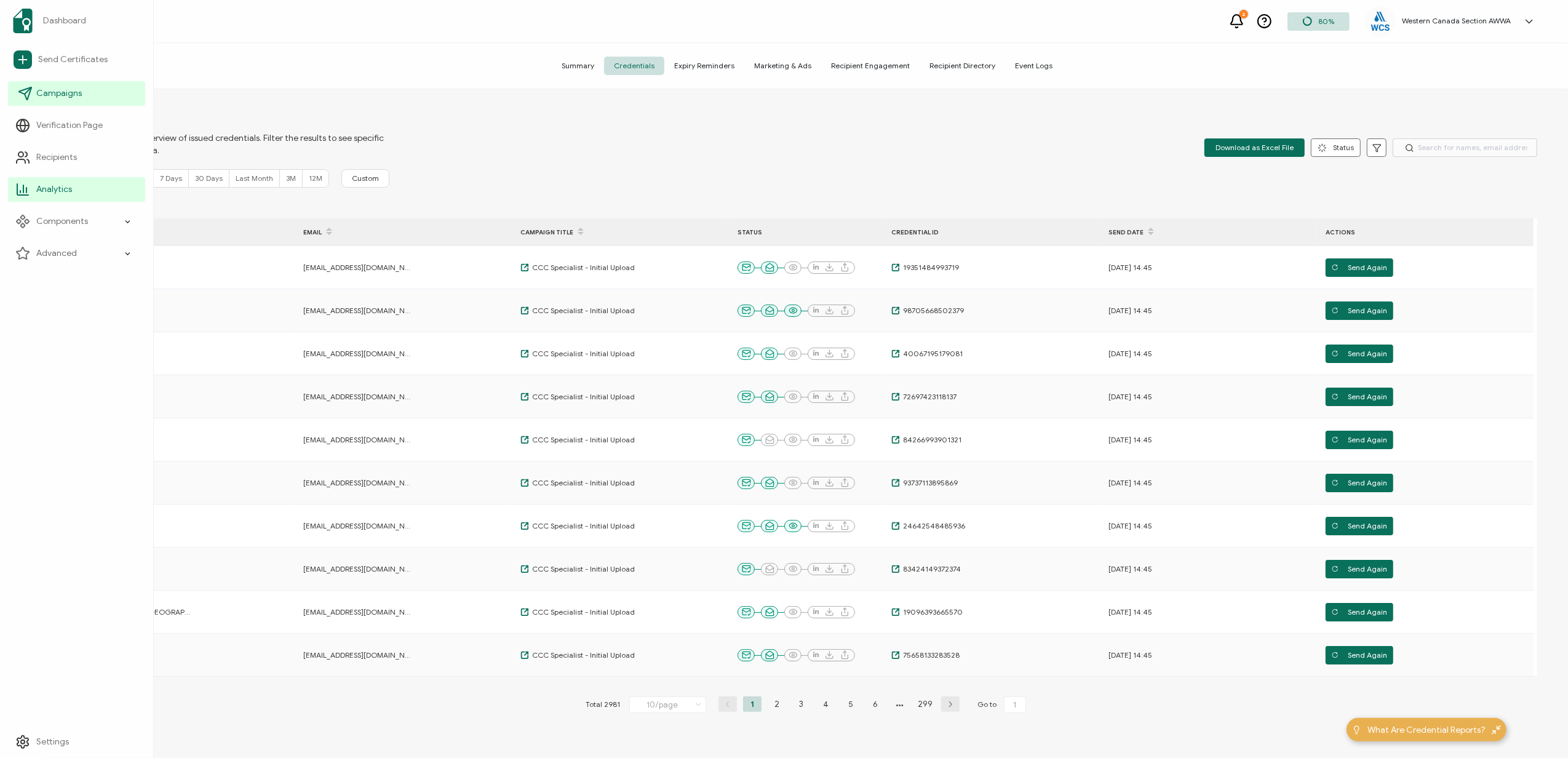
click at [48, 94] on span "Campaigns" at bounding box center [58, 94] width 45 height 12
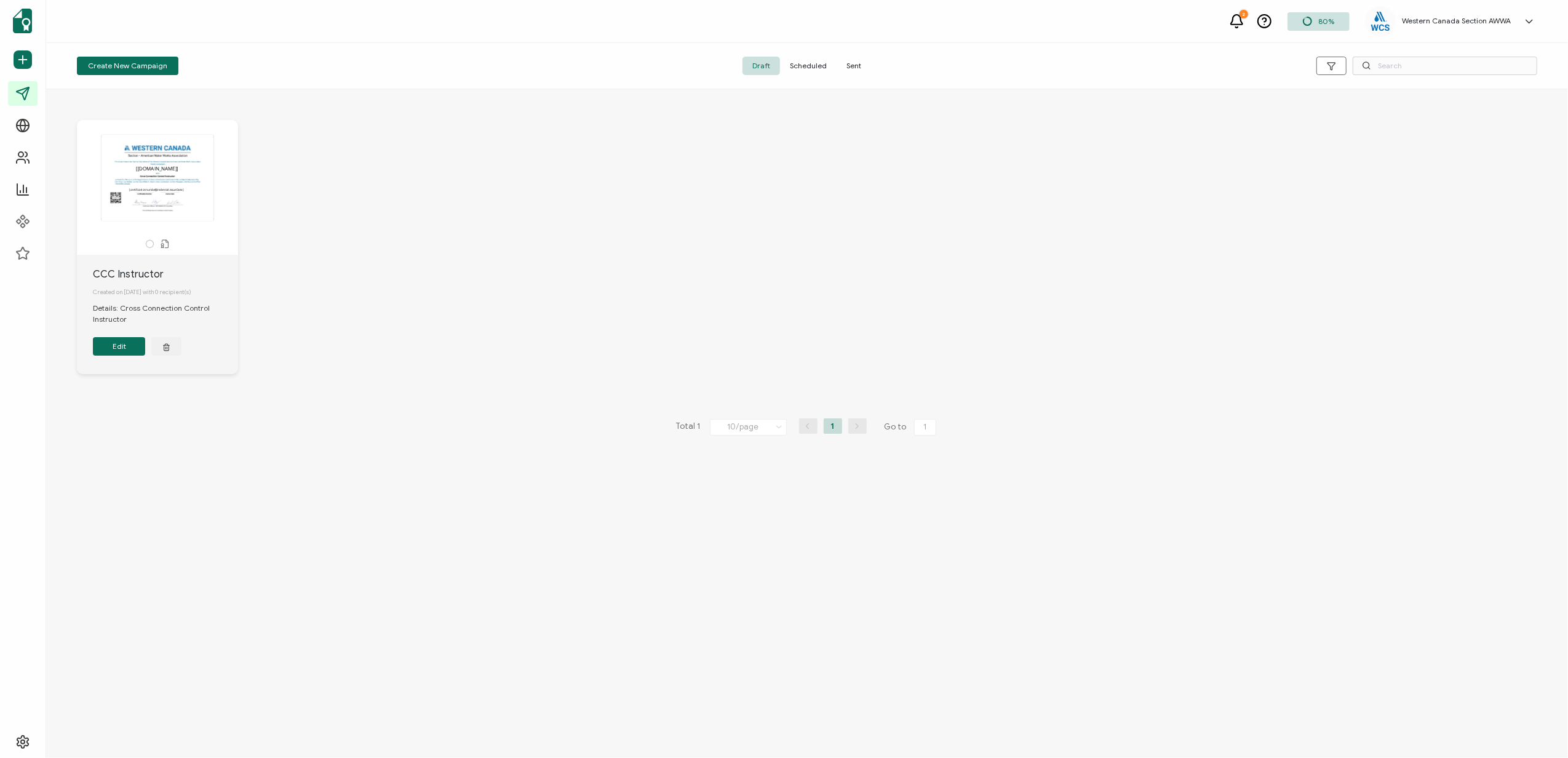
click at [857, 62] on span "Sent" at bounding box center [853, 66] width 34 height 19
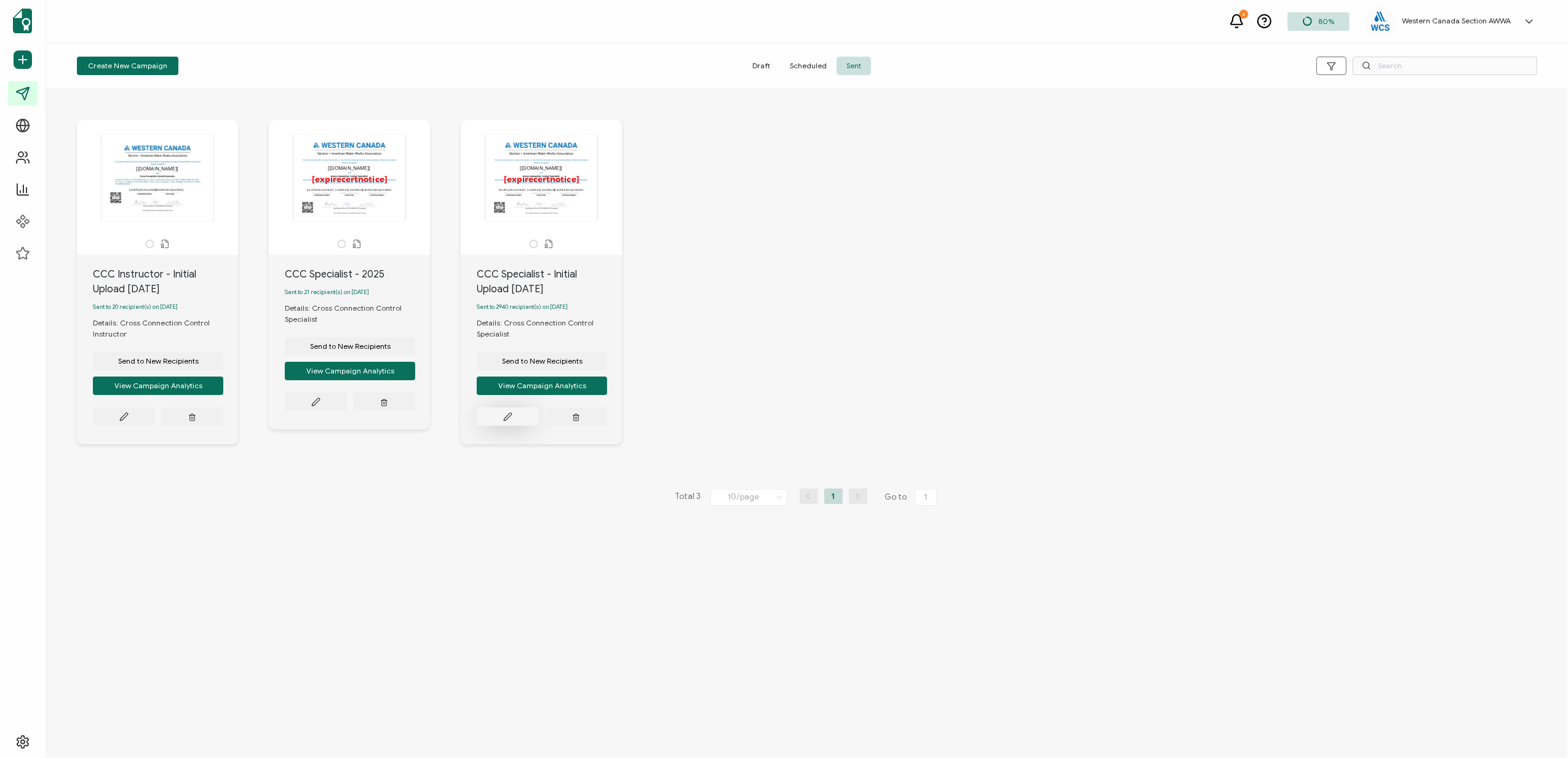
click at [155, 425] on button at bounding box center [124, 417] width 62 height 19
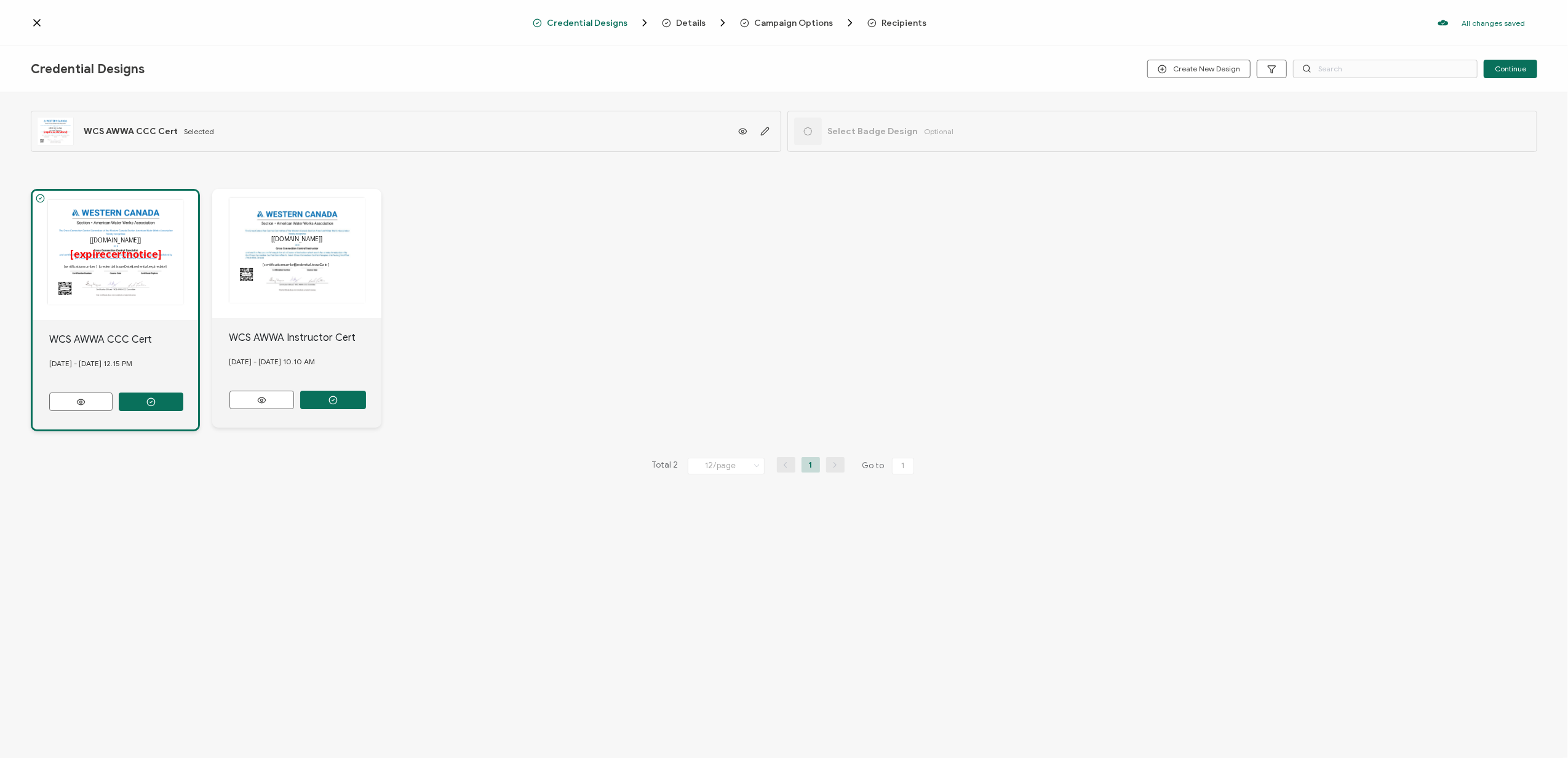
click at [894, 20] on span "Recipients" at bounding box center [904, 23] width 45 height 9
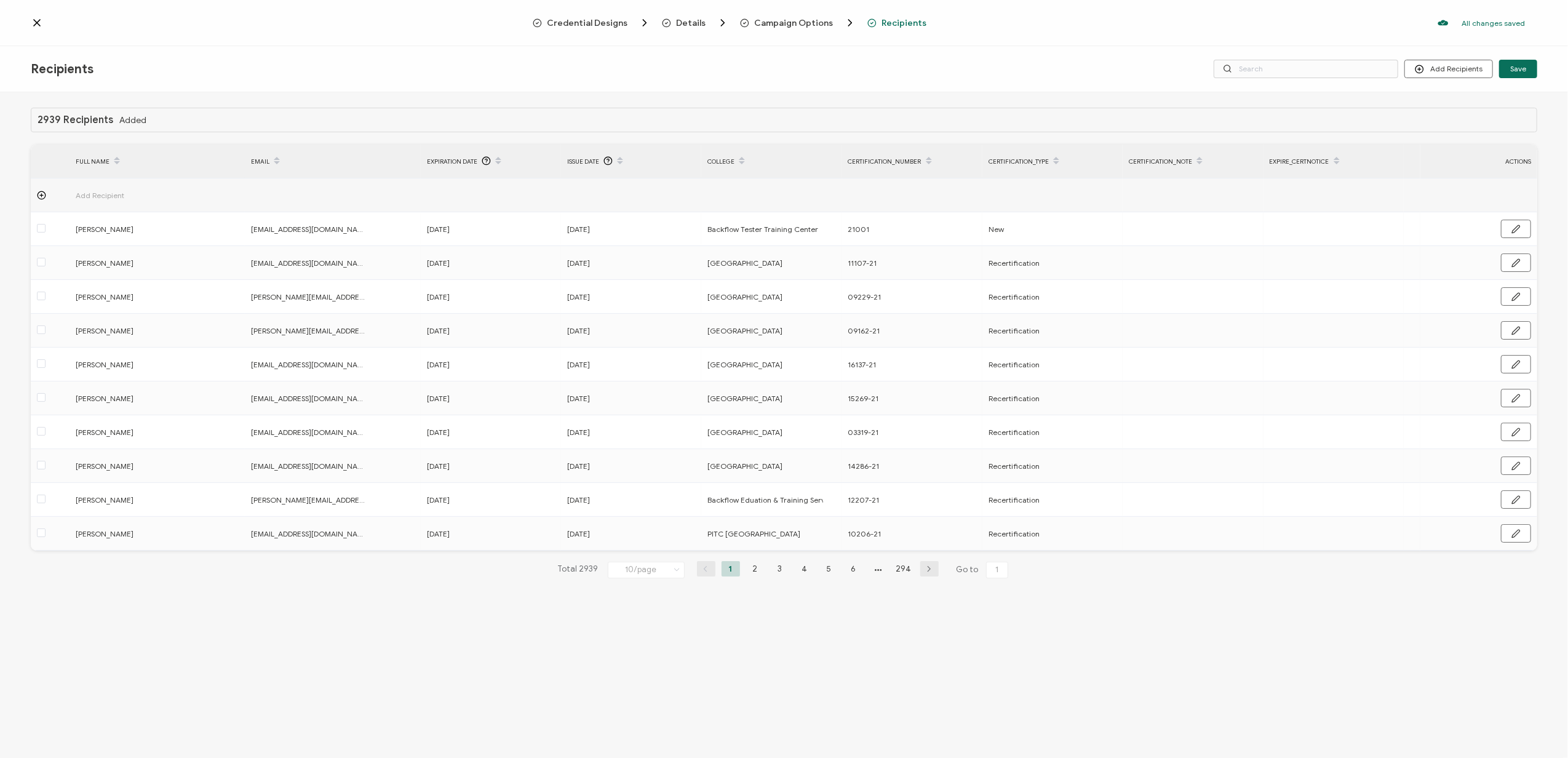
click at [1110, 606] on div "2939 Recipients Added FULL NAME EMAIL Expiration Date Issue Date College Certif…" at bounding box center [784, 426] width 1568 height 669
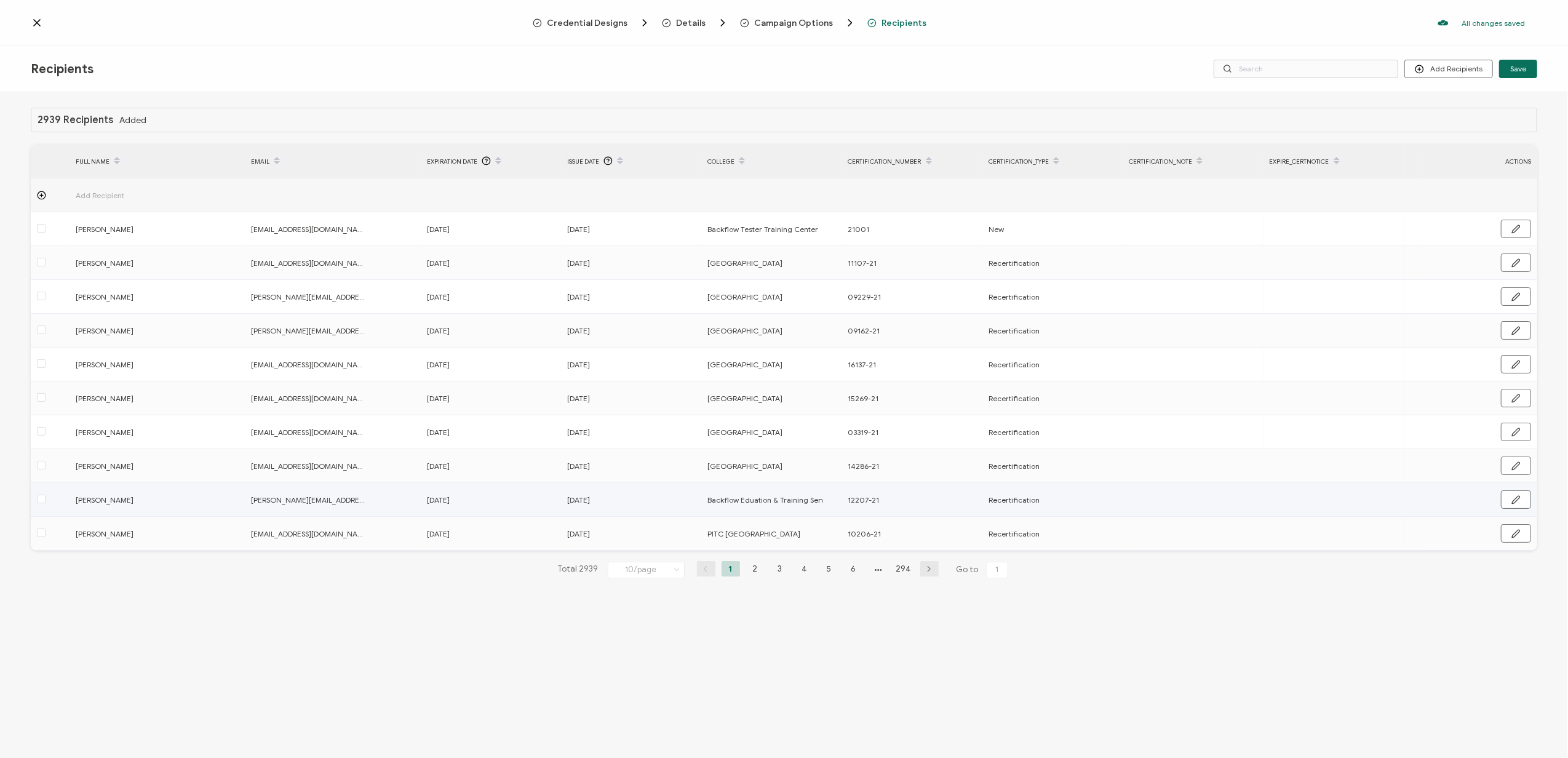
click at [1167, 512] on td at bounding box center [1193, 500] width 140 height 34
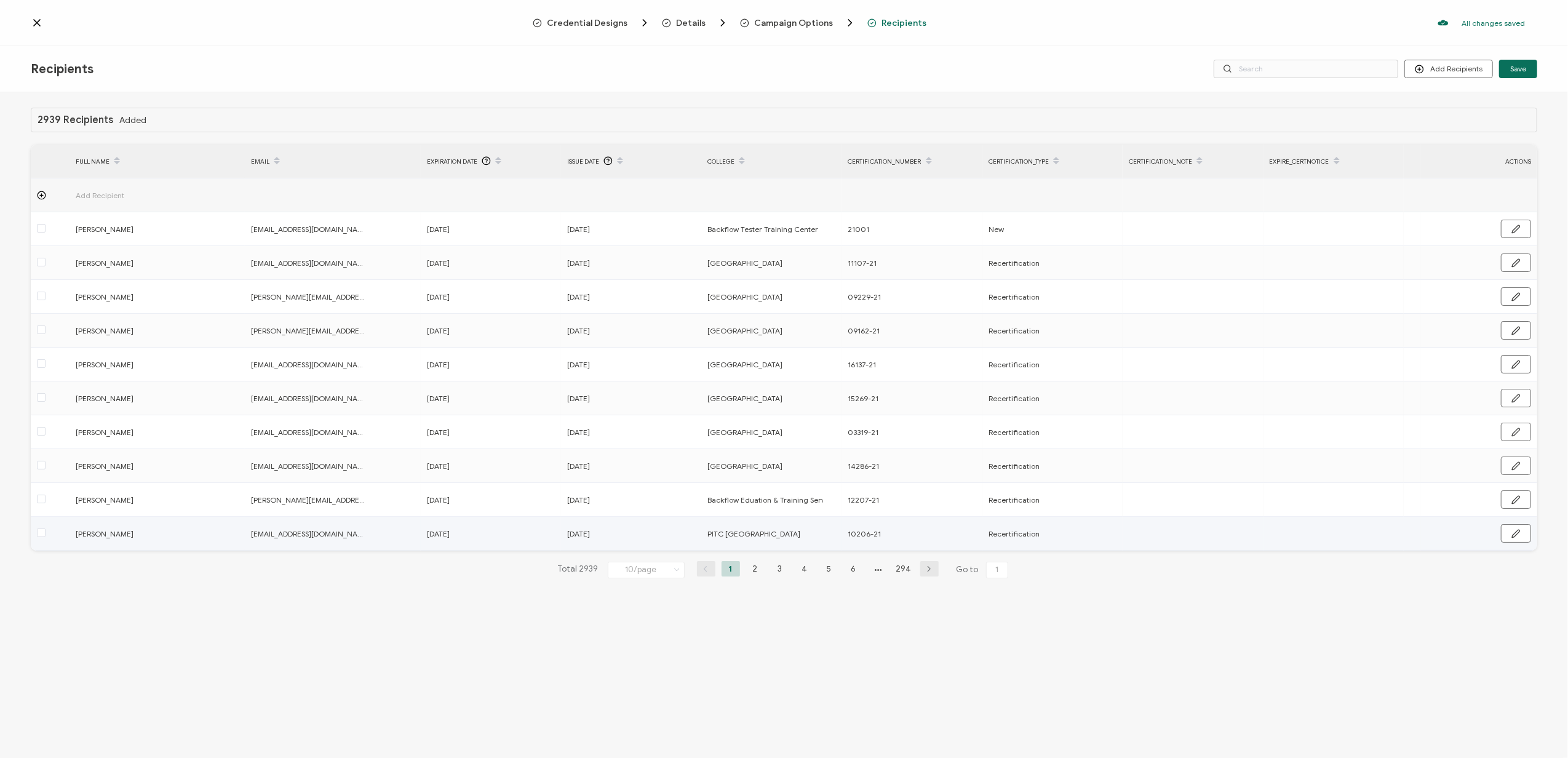
click at [1181, 547] on td at bounding box center [1193, 533] width 140 height 34
click at [1103, 547] on td "Recertification" at bounding box center [1053, 533] width 140 height 34
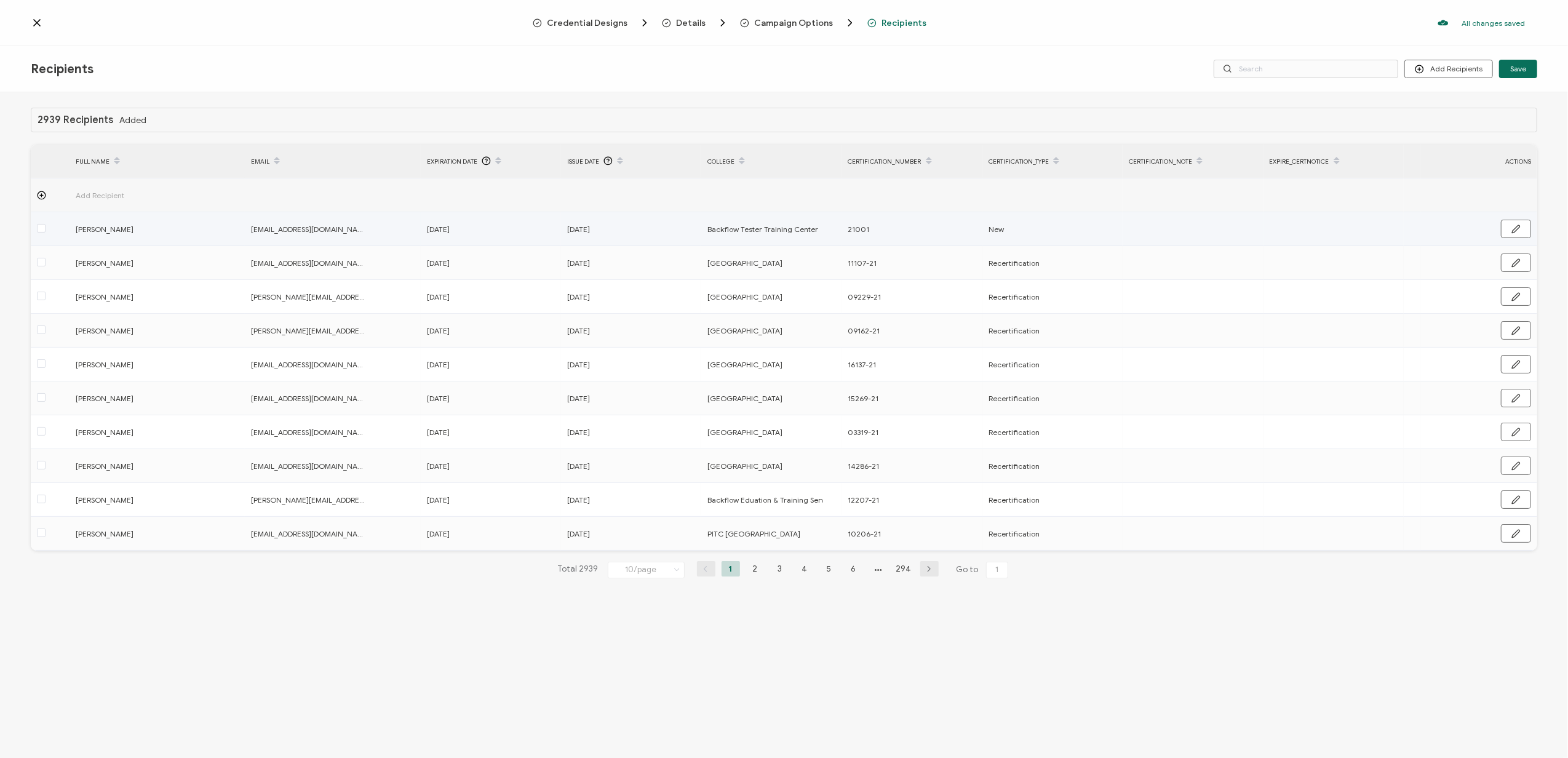
click at [1297, 227] on td at bounding box center [1334, 229] width 140 height 34
click at [1514, 231] on icon "button" at bounding box center [1516, 229] width 9 height 9
click at [1313, 229] on input "text" at bounding box center [1323, 230] width 107 height 20
type input "E"
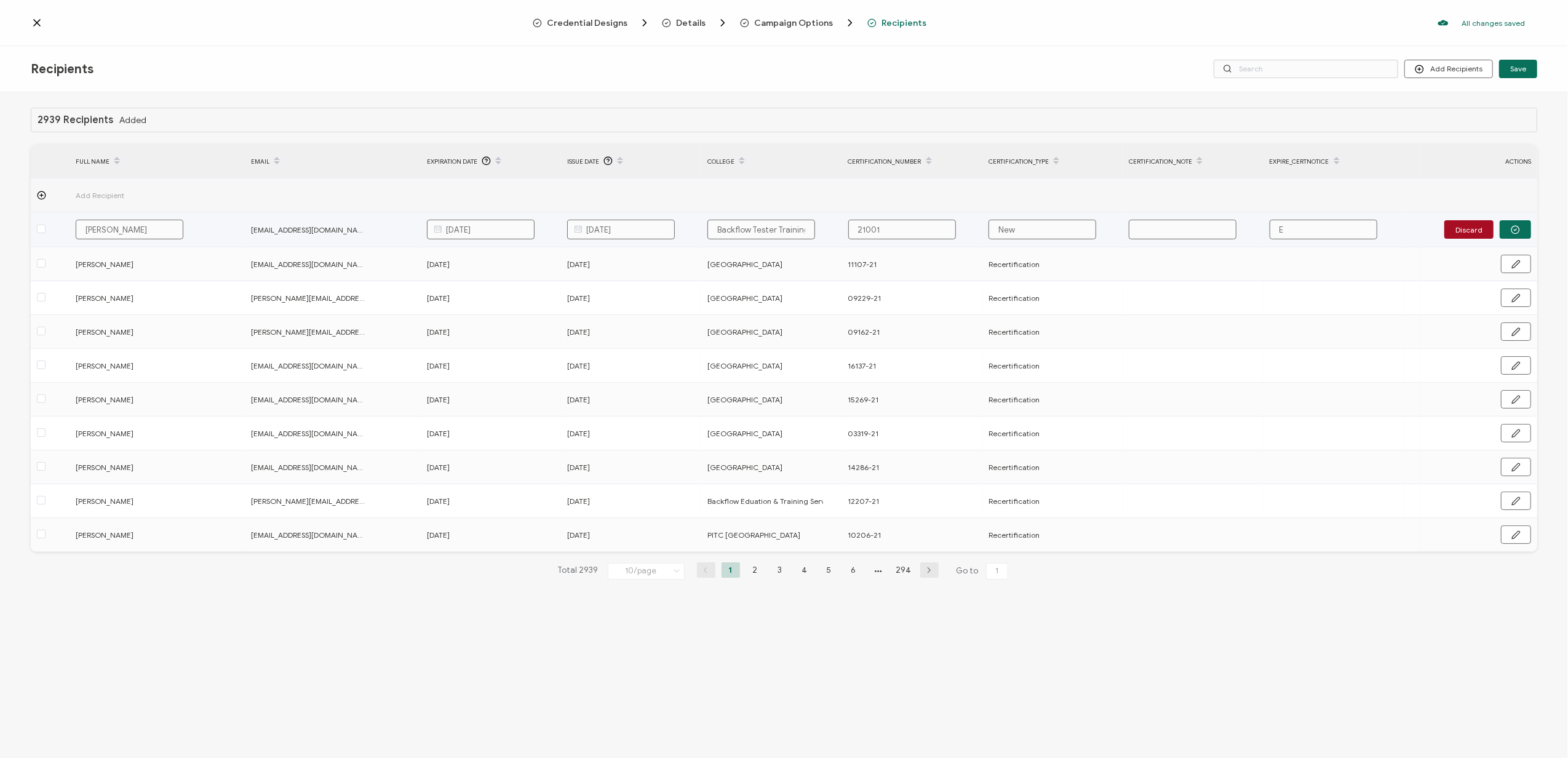
type input "EX"
type input "EXP"
type input "EXPI"
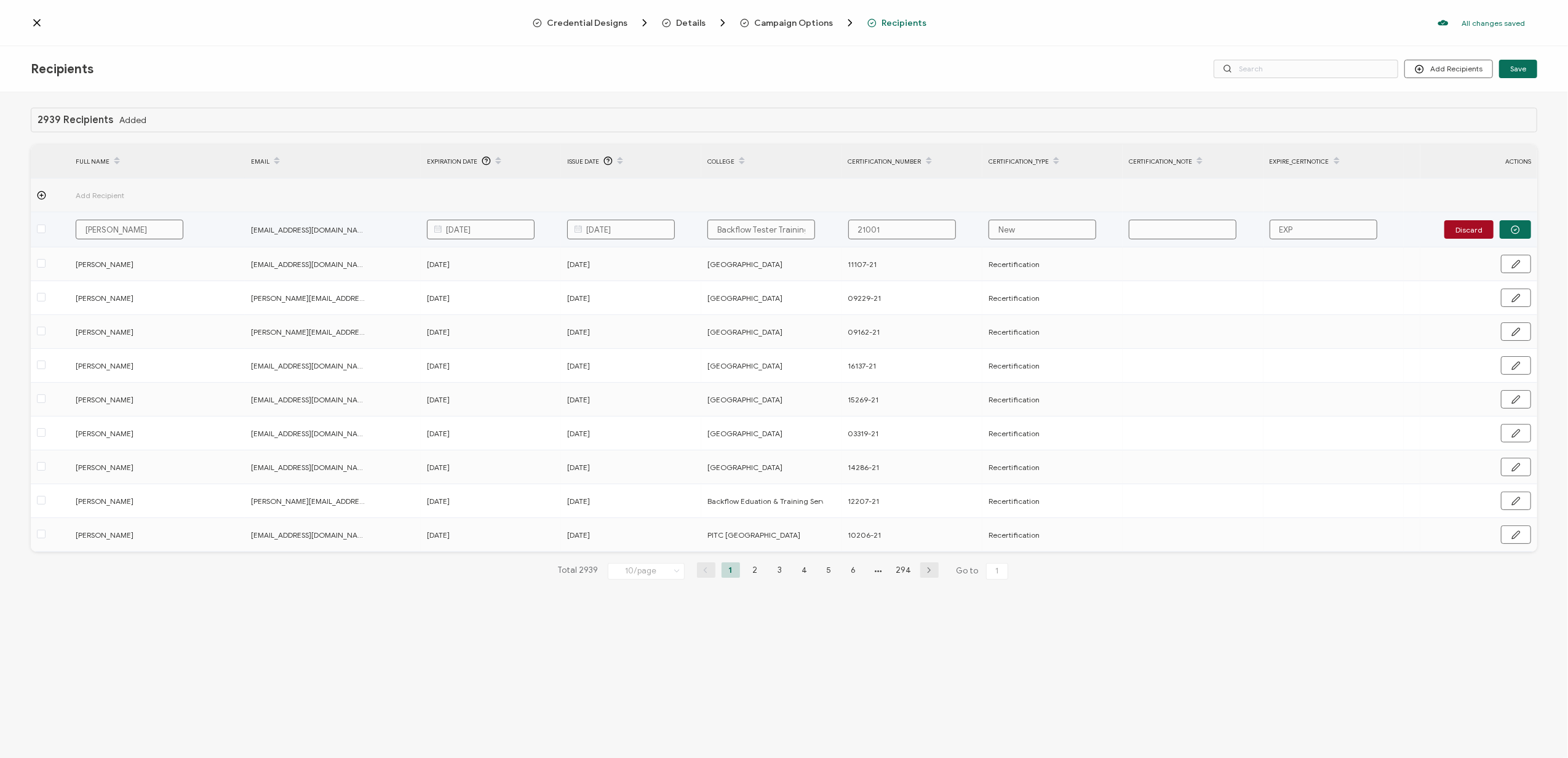
type input "EXPI"
type input "EXPIR"
type input "EXPIRE"
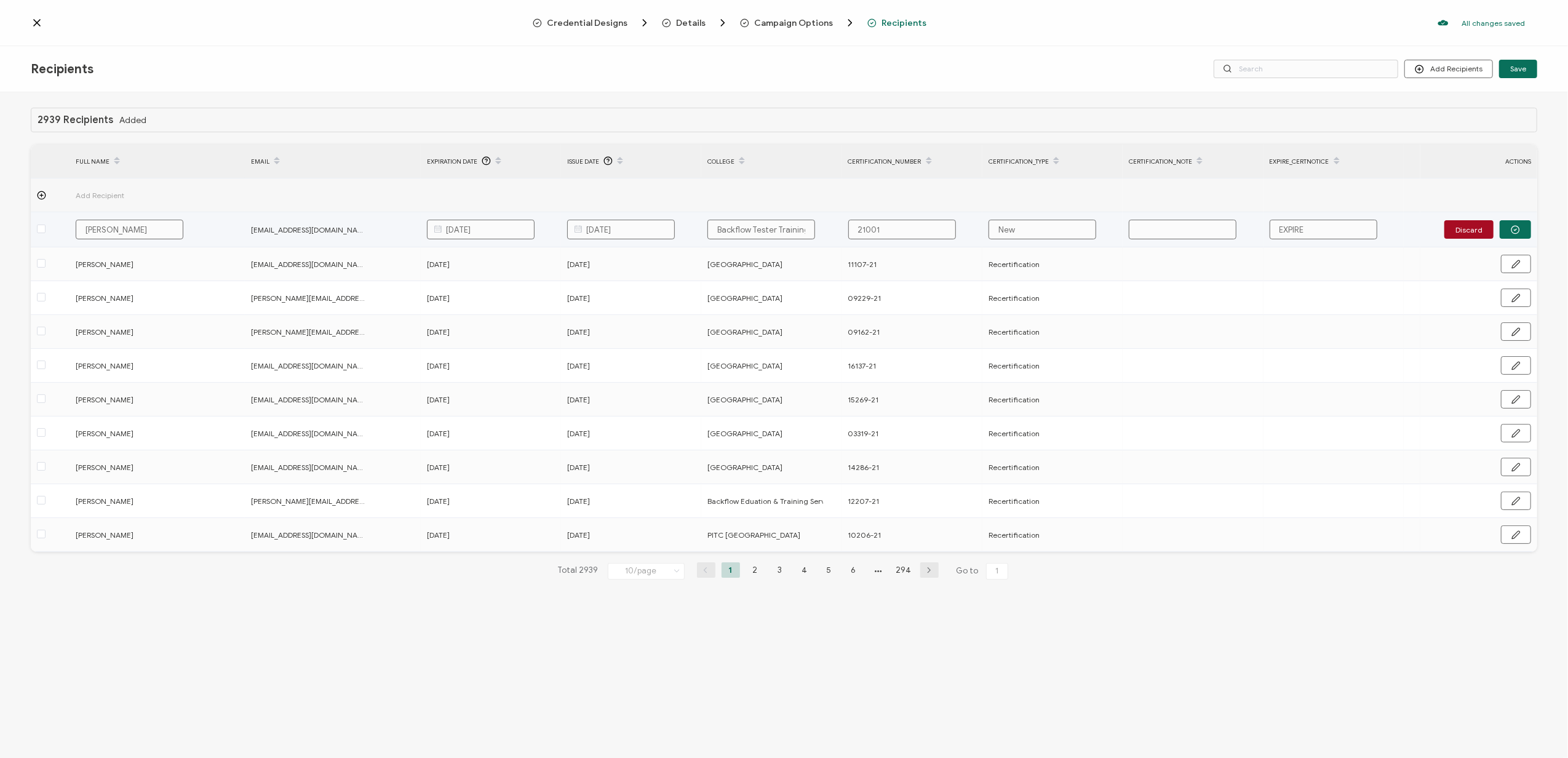
type input "EXPIRED"
drag, startPoint x: 1331, startPoint y: 224, endPoint x: 1164, endPoint y: 231, distance: 167.1
click at [1177, 233] on tr "Evan Fowler ebotfu@hotmail.com January 8, 2026 January 8, 2021 Backflow Tester …" at bounding box center [784, 230] width 1507 height 35
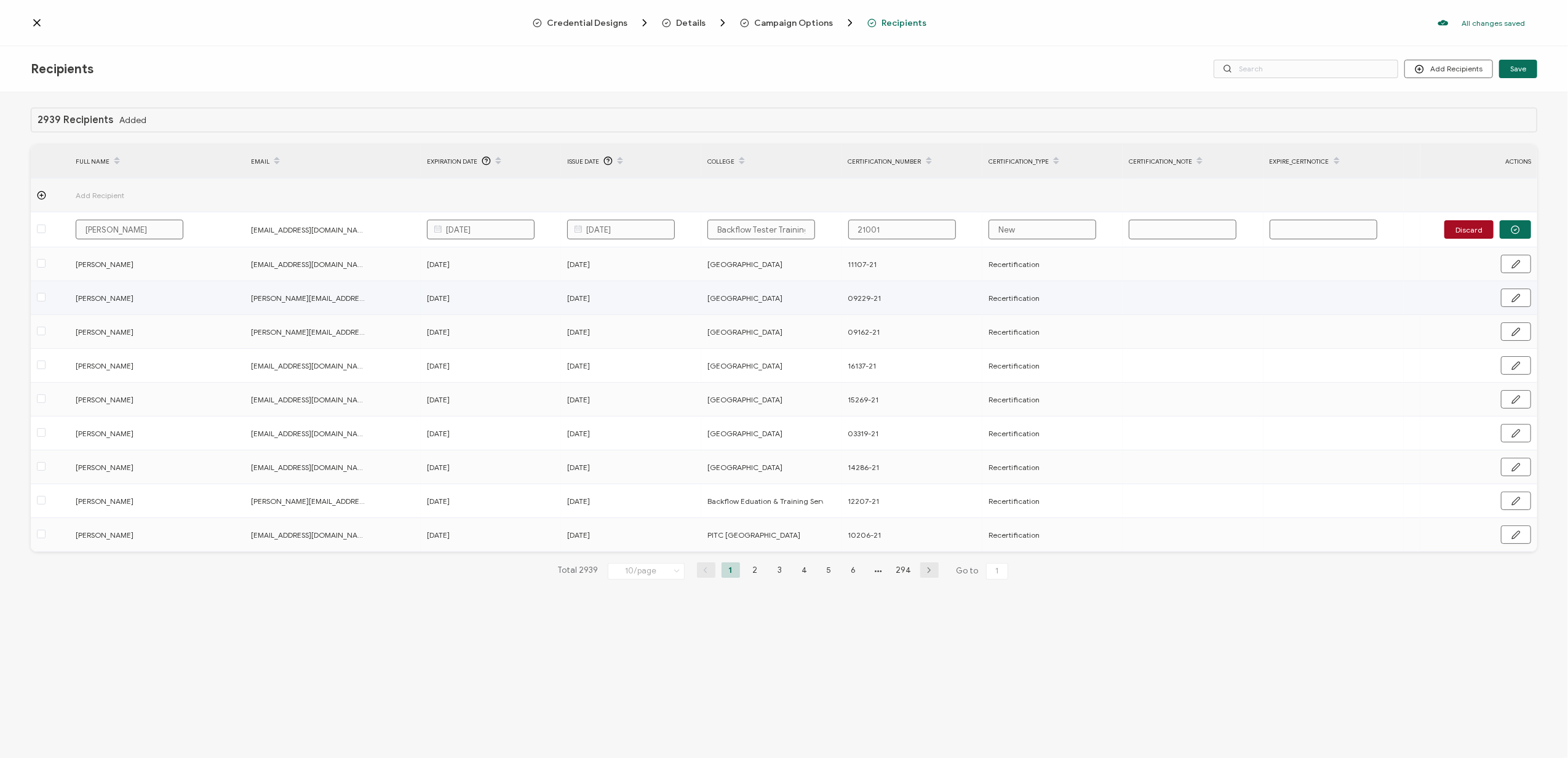
click at [1266, 301] on td at bounding box center [1334, 298] width 140 height 34
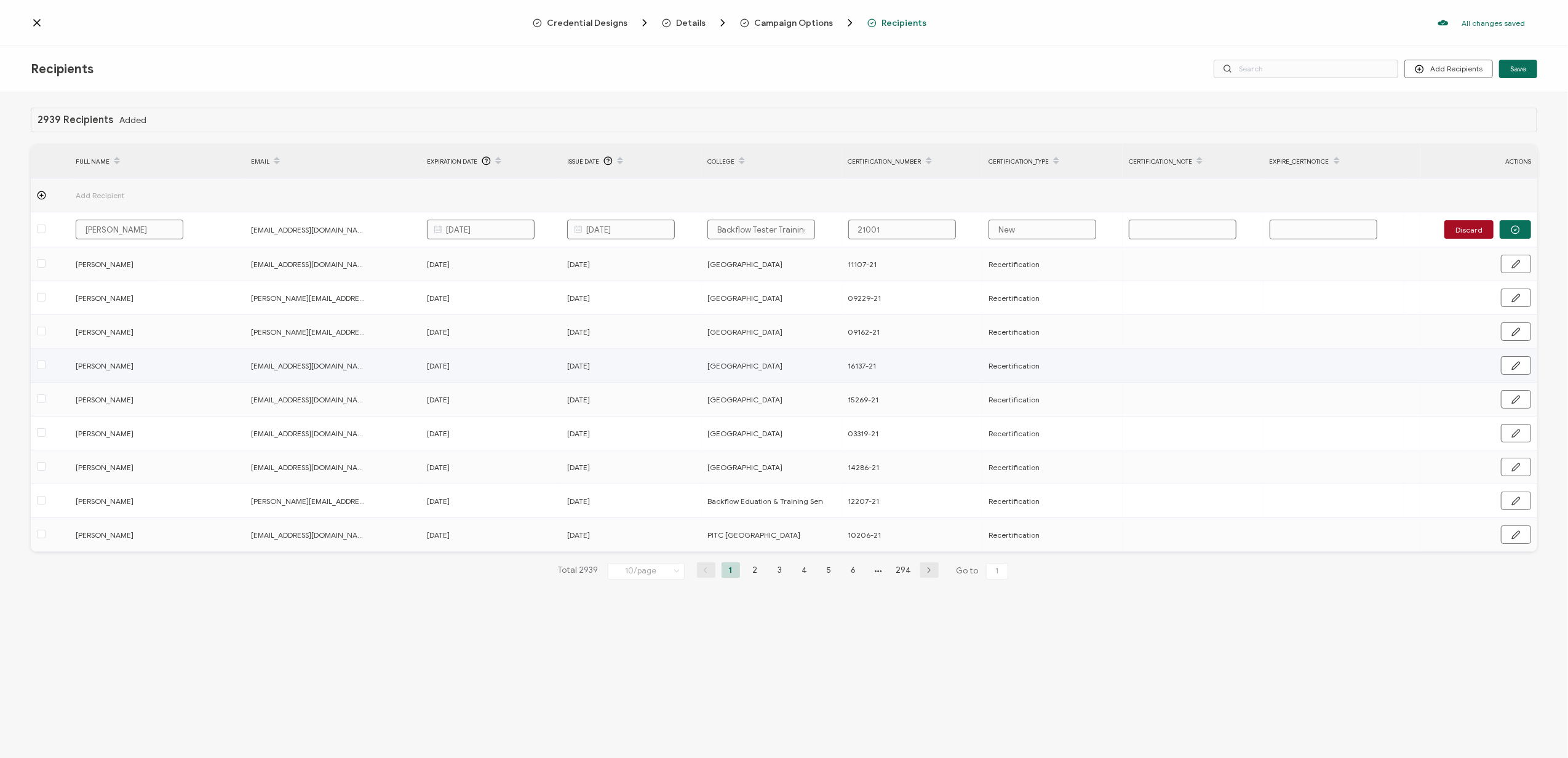
click at [1462, 376] on td at bounding box center [1479, 366] width 117 height 34
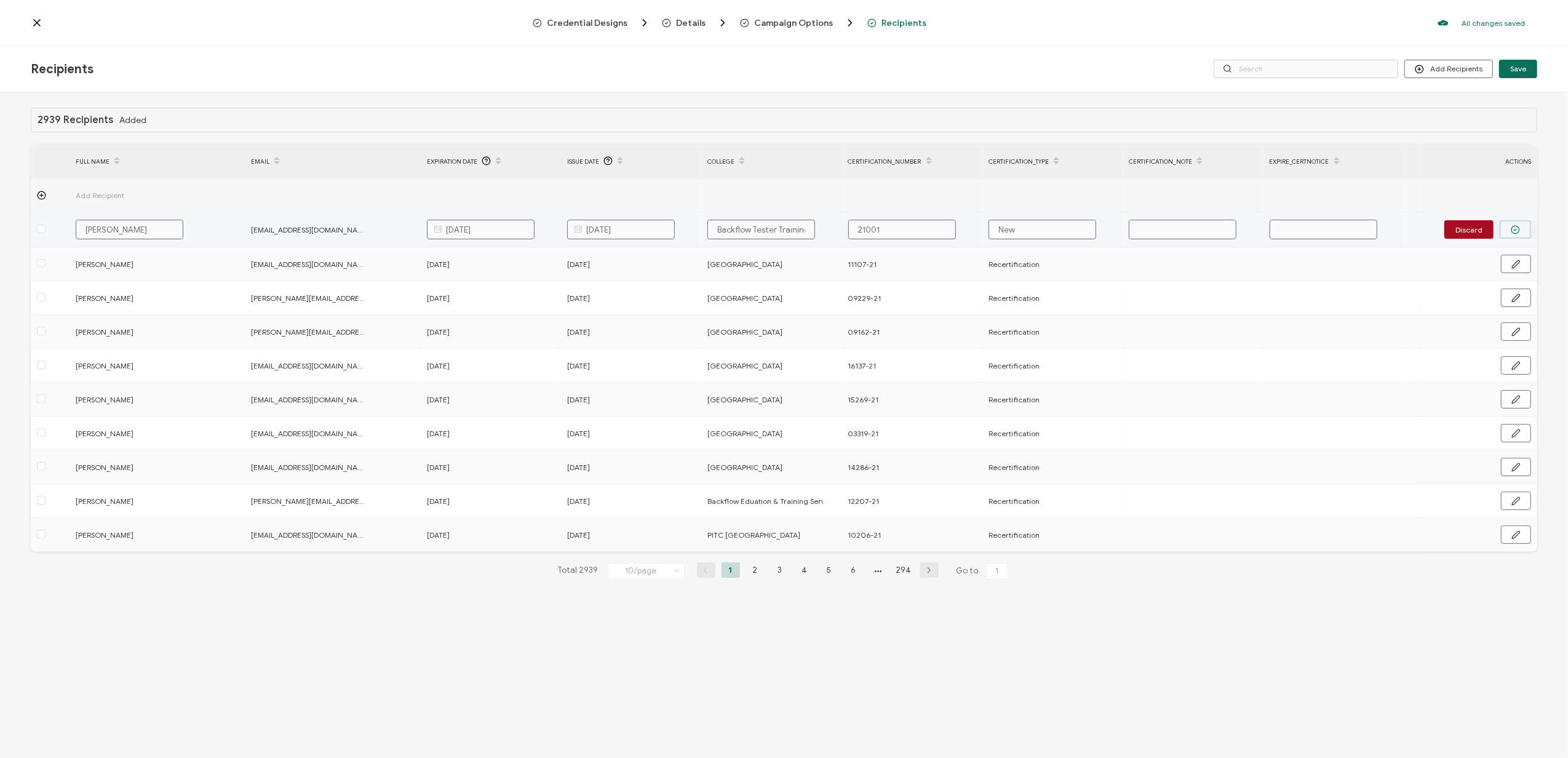
click at [1520, 232] on icon "button" at bounding box center [1515, 230] width 9 height 9
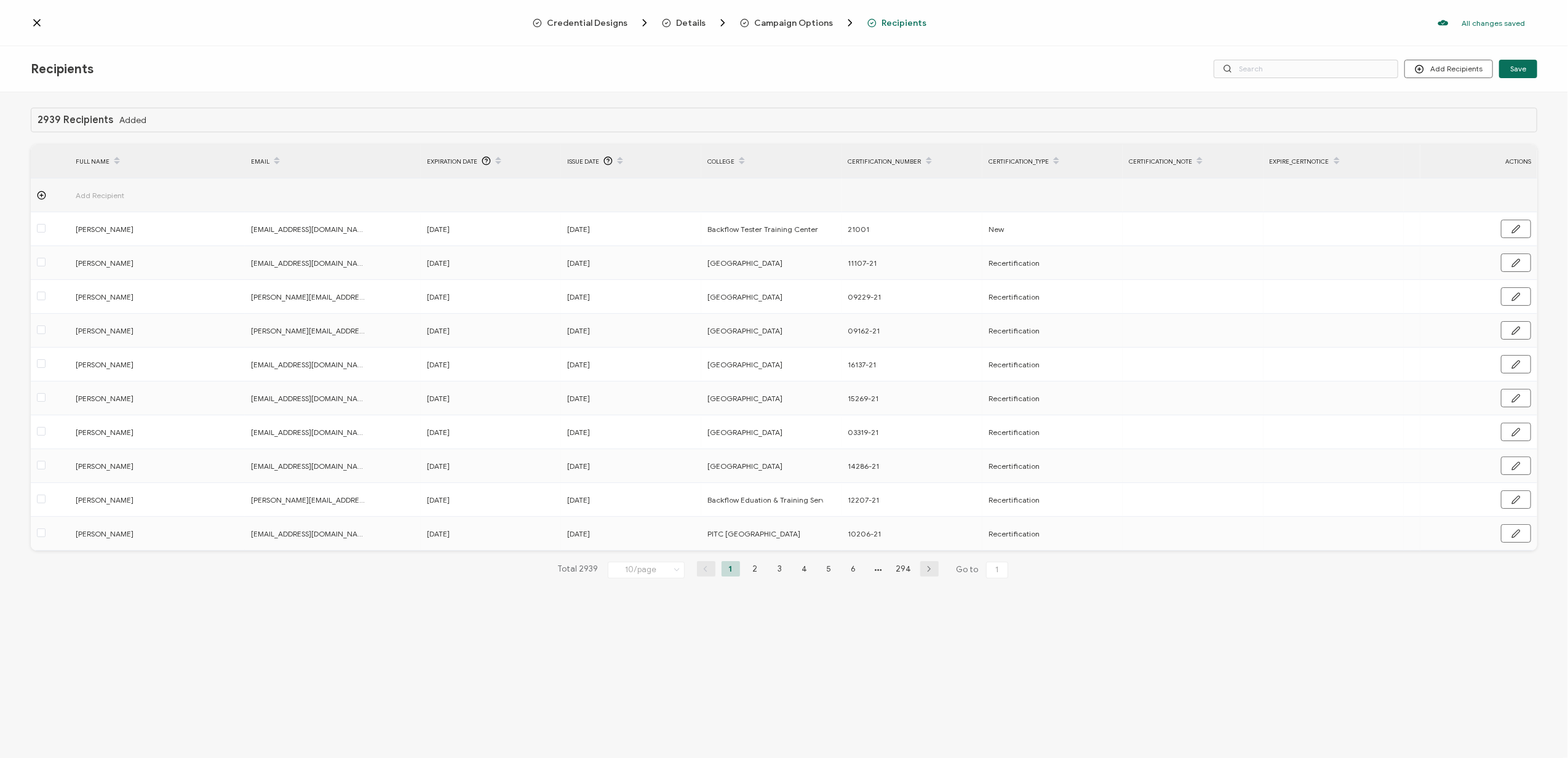
click at [42, 21] on icon at bounding box center [37, 23] width 12 height 12
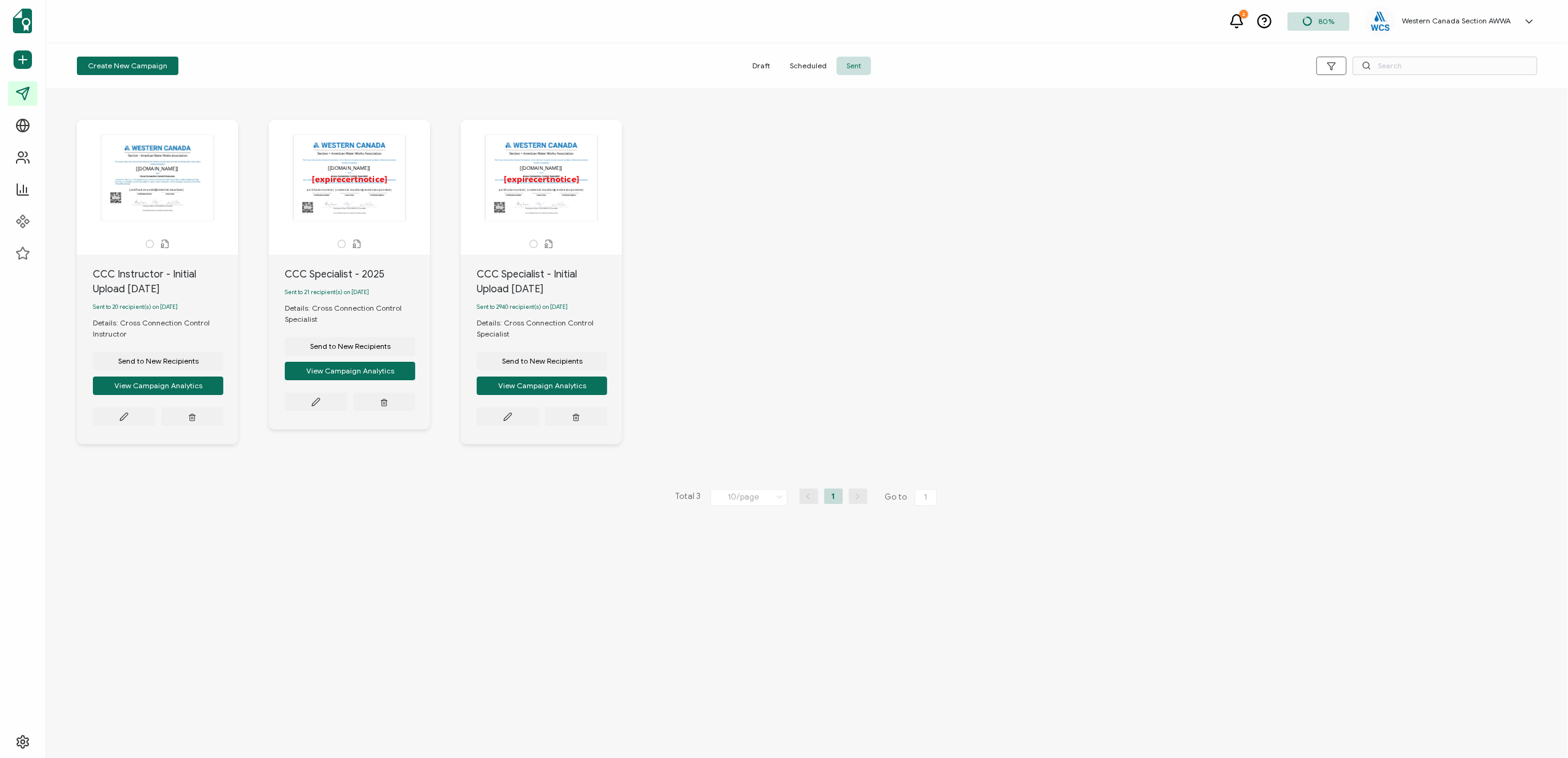
click at [1485, 19] on h5 "Western Canada Section AWWA" at bounding box center [1456, 21] width 109 height 9
click at [1453, 165] on span "Test Western Canada Section of the American Waterworks Association (AWWA)" at bounding box center [1486, 185] width 80 height 44
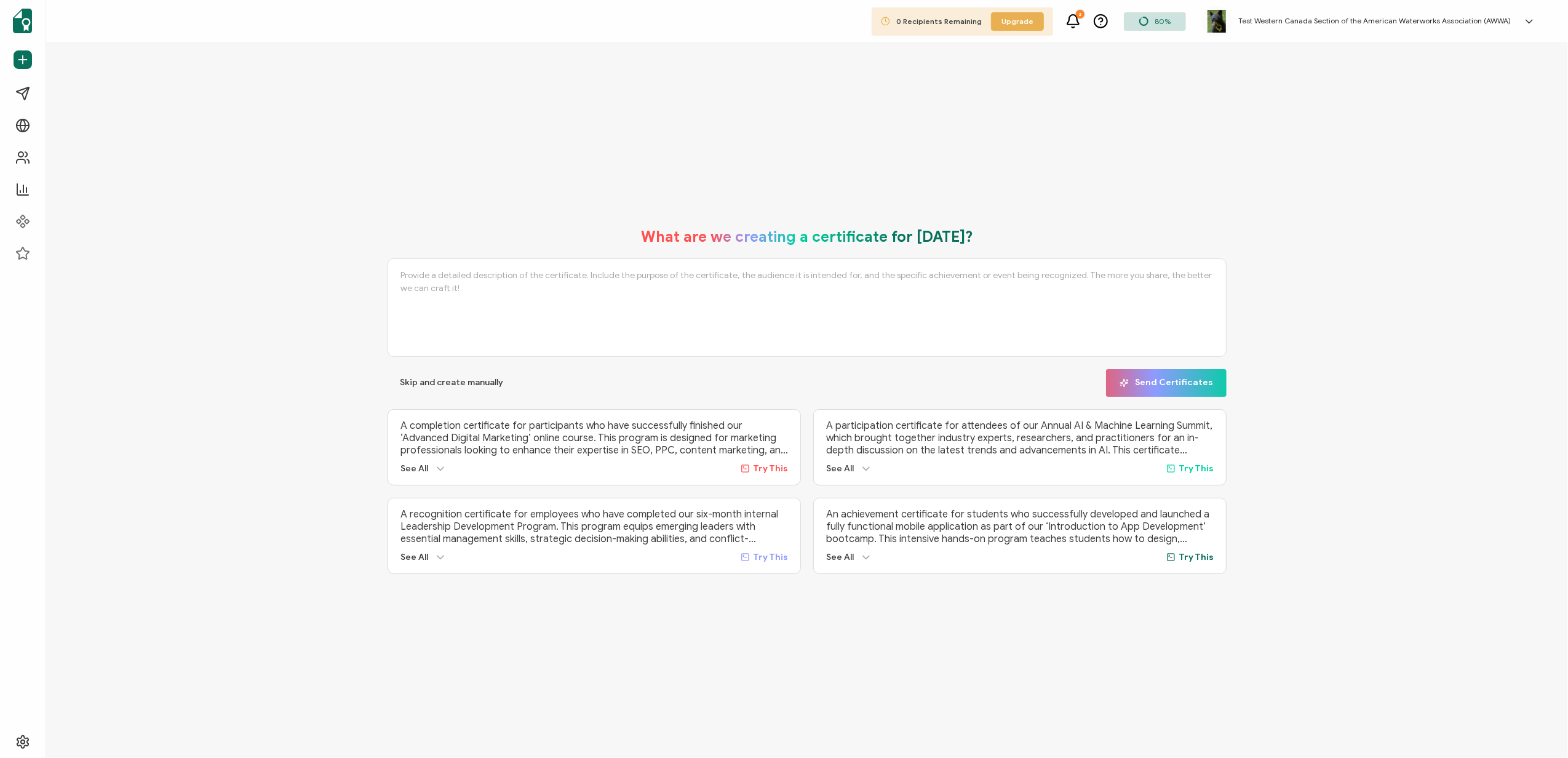
click at [1502, 27] on div "Test Western Canada Section of the American Waterworks Association (AWWA) [PERS…" at bounding box center [1372, 22] width 340 height 31
click at [1473, 168] on span "Test Western Canada Section of the American Waterworks Association (AWWA)" at bounding box center [1486, 191] width 80 height 55
click at [57, 99] on span "Campaigns" at bounding box center [58, 94] width 45 height 12
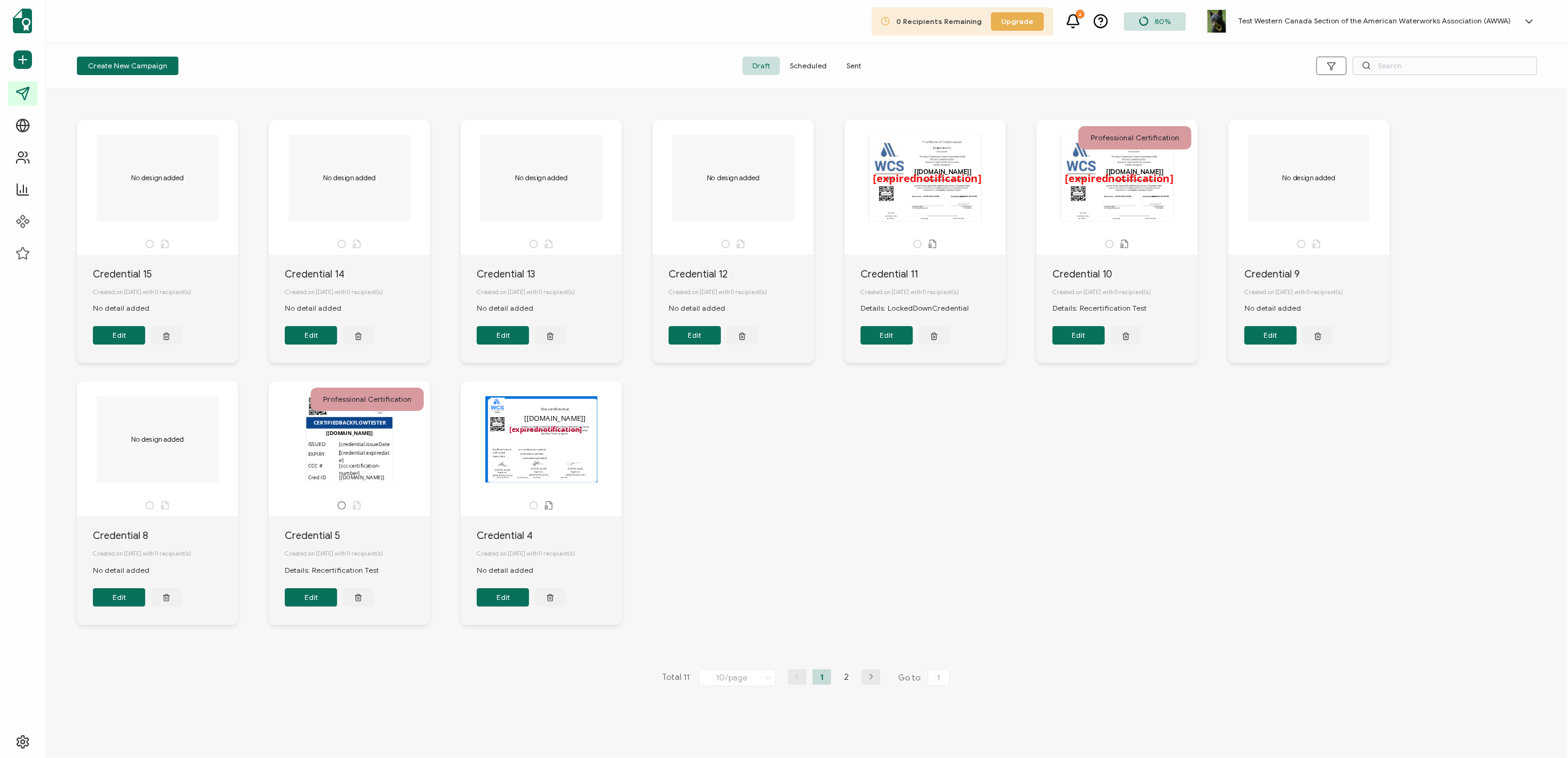
click at [856, 61] on span "Sent" at bounding box center [853, 66] width 34 height 19
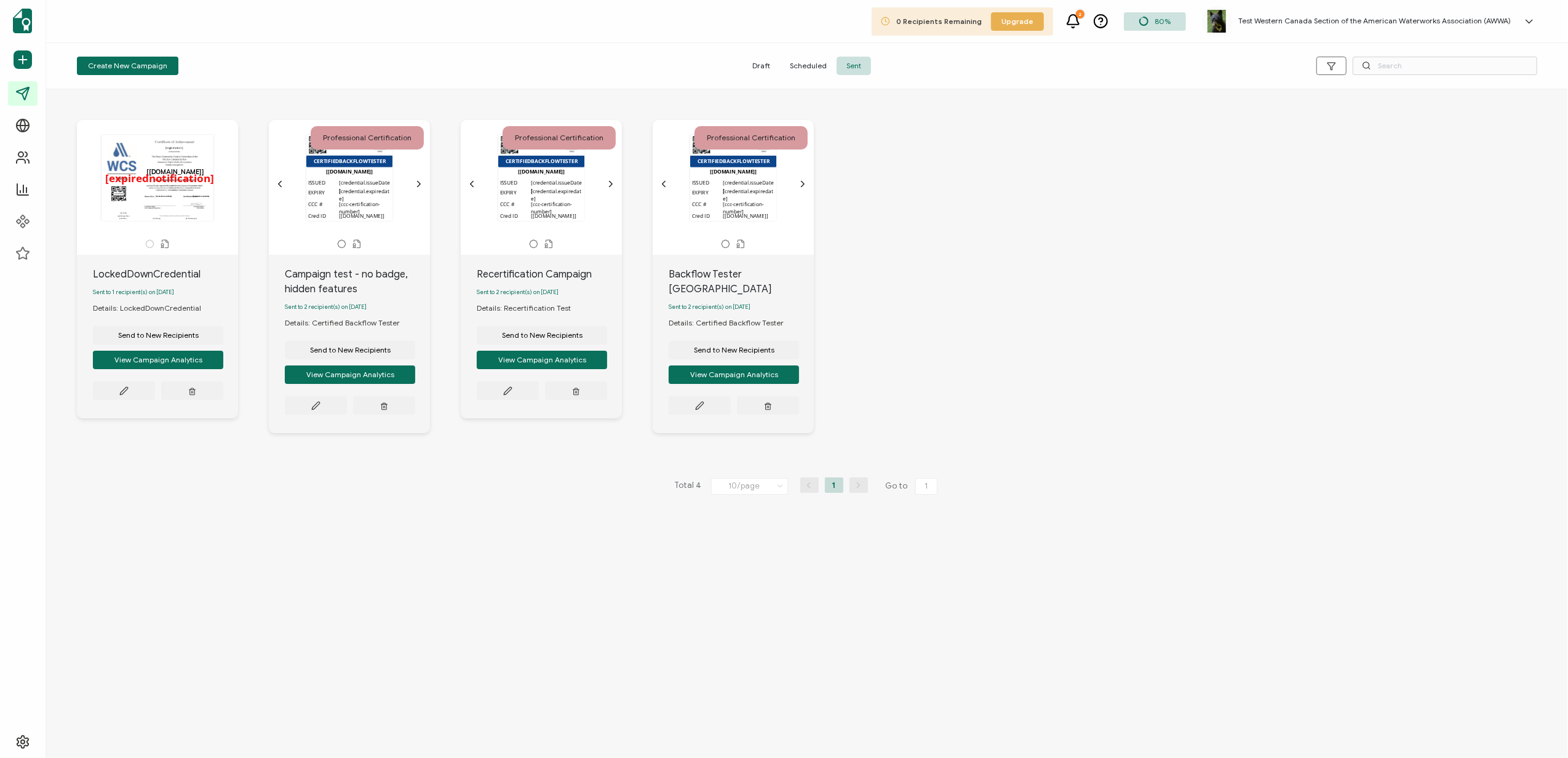
click at [759, 66] on span "Draft" at bounding box center [761, 66] width 37 height 19
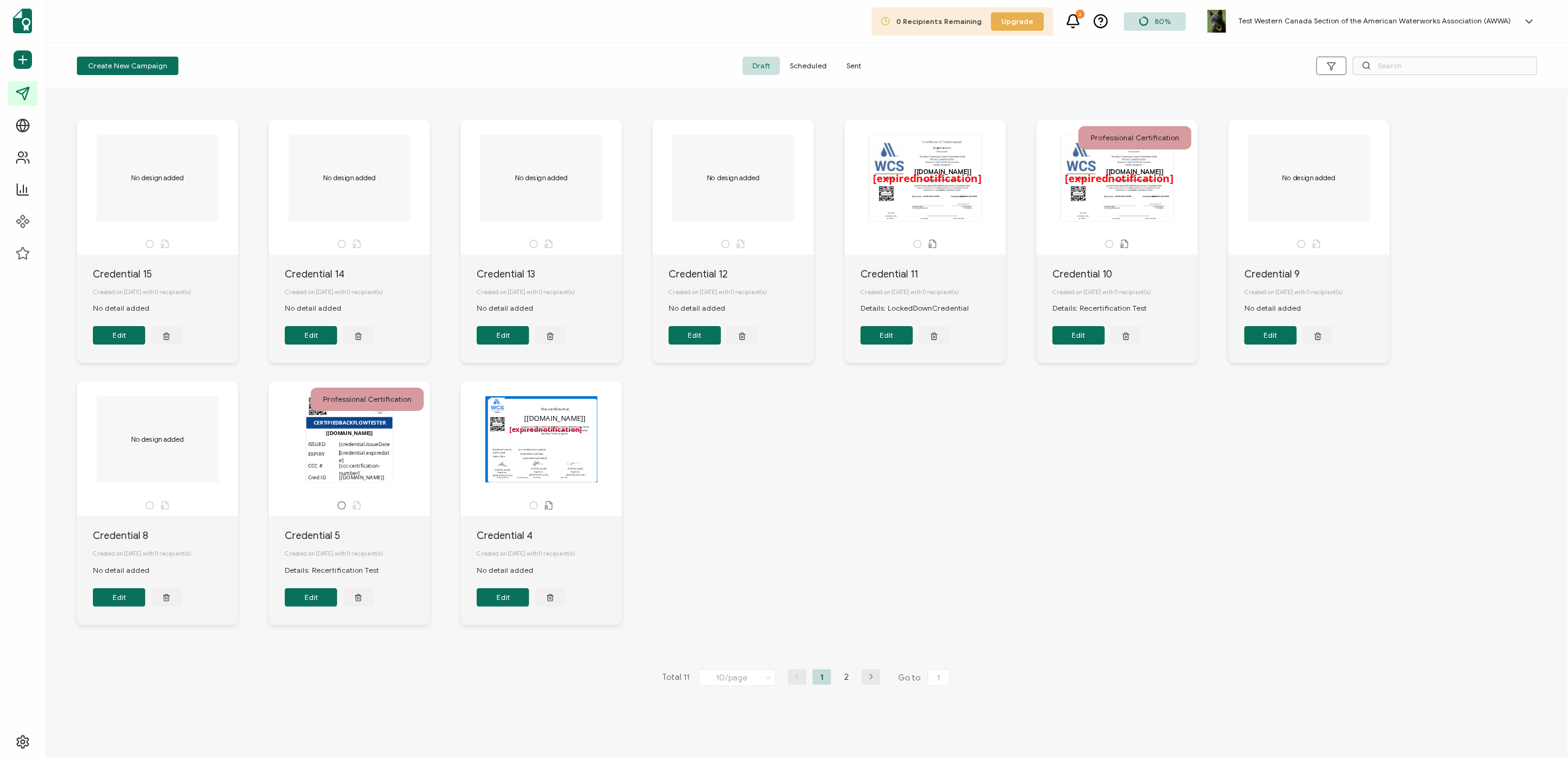
click at [854, 67] on span "Sent" at bounding box center [853, 66] width 34 height 19
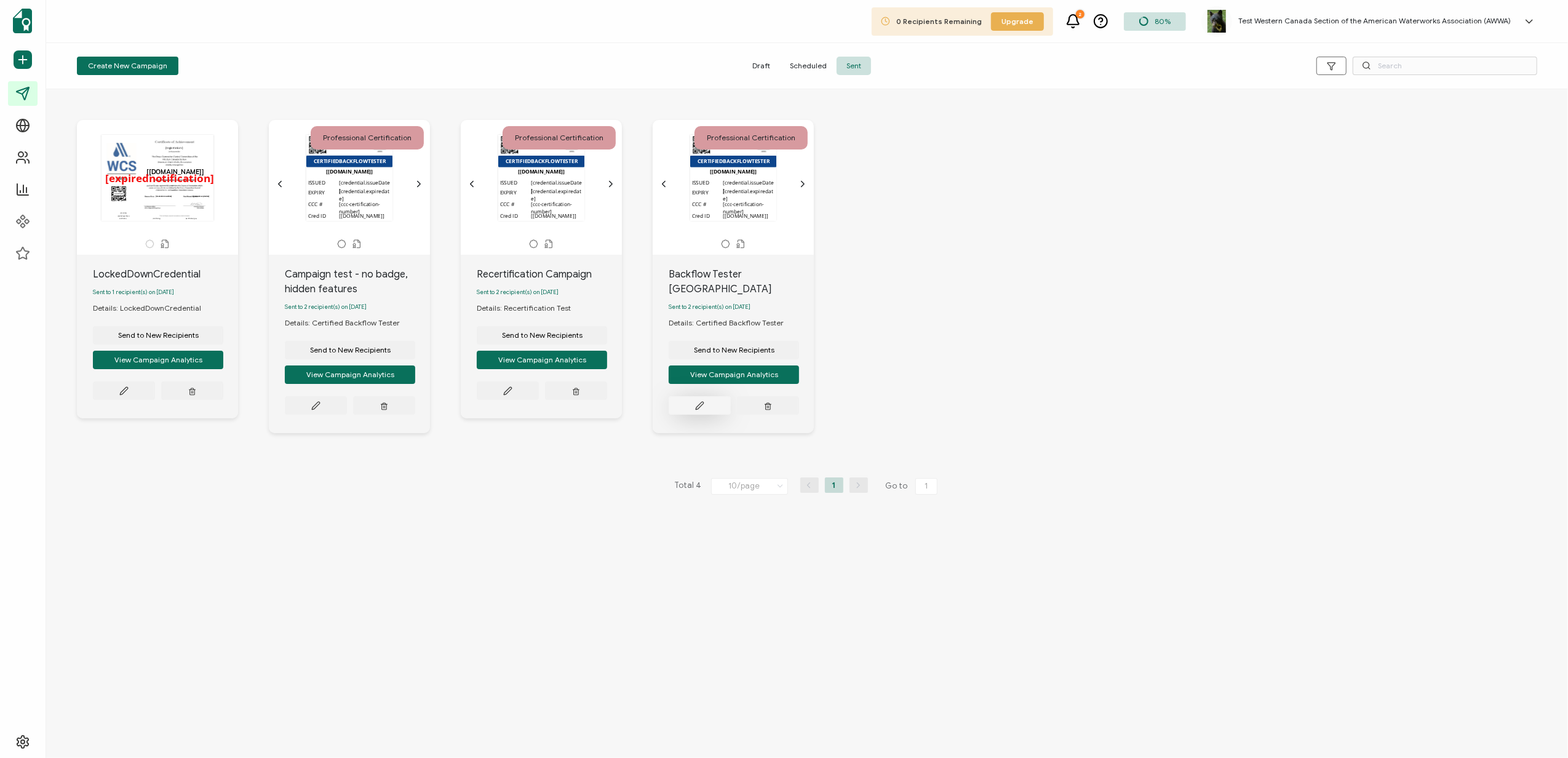
click at [155, 399] on button at bounding box center [124, 390] width 62 height 19
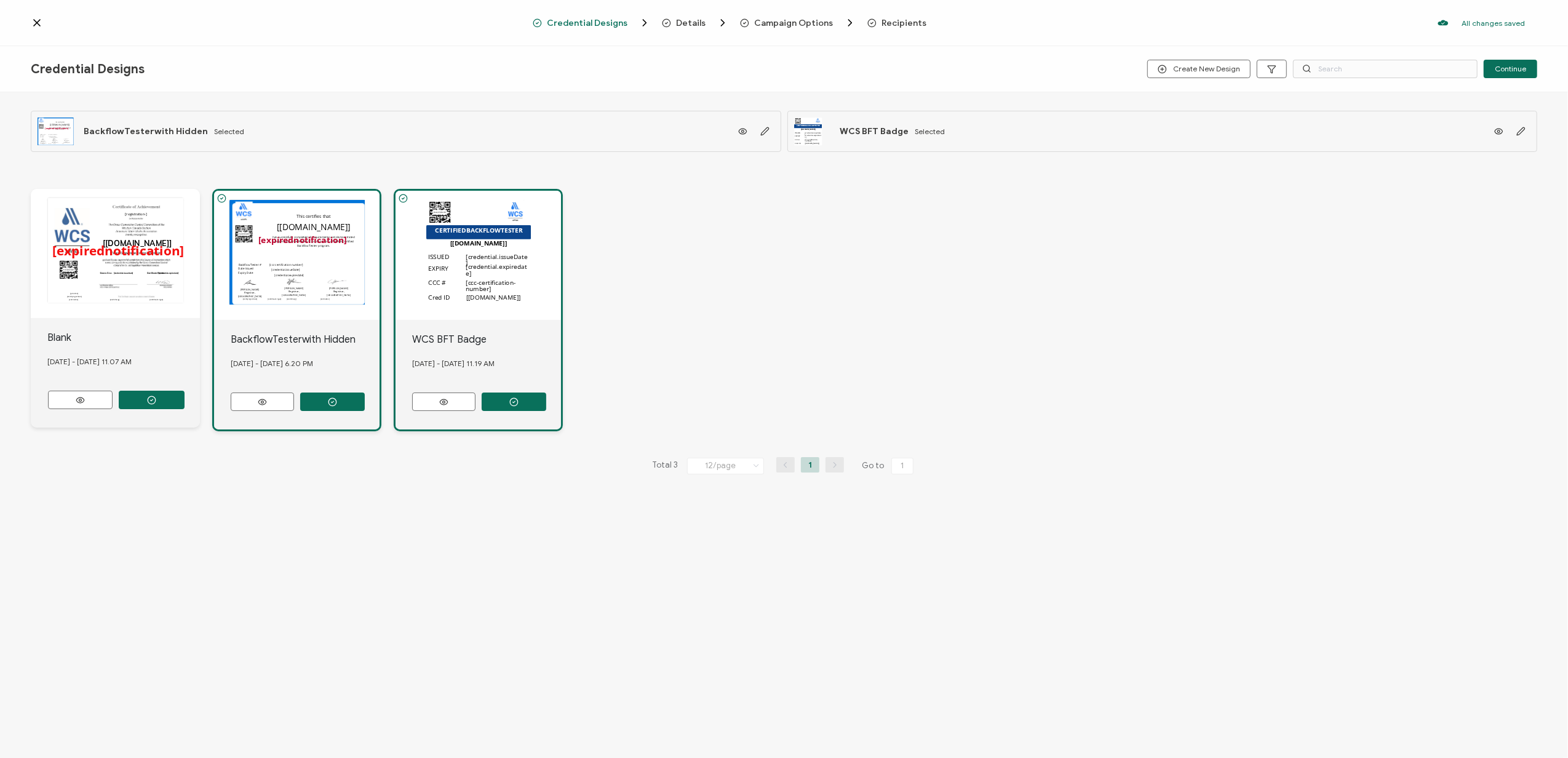
click at [894, 25] on span "Recipients" at bounding box center [904, 23] width 45 height 9
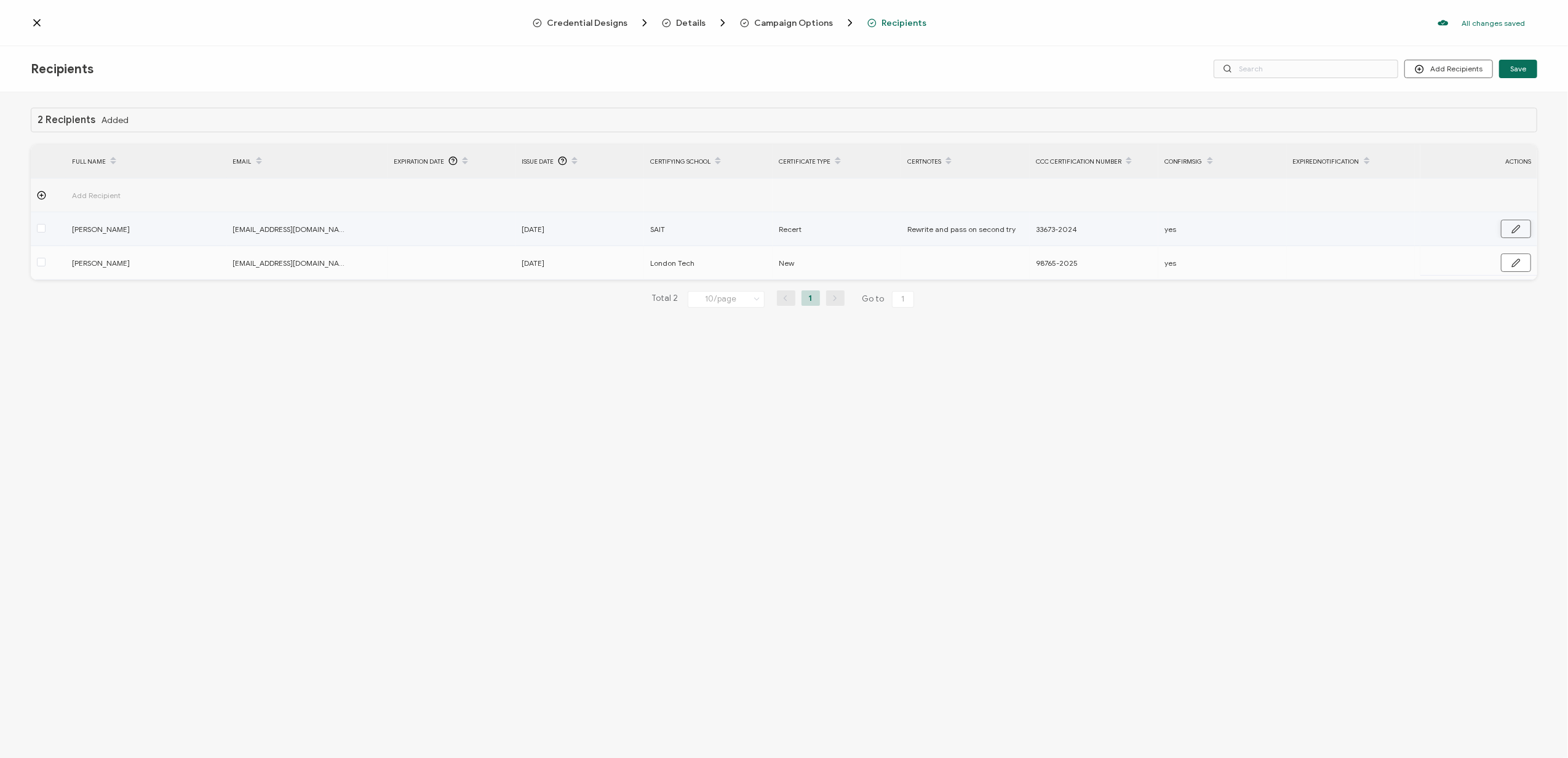
click at [1522, 223] on button "button" at bounding box center [1516, 229] width 30 height 19
click at [1349, 233] on input "text" at bounding box center [1346, 230] width 107 height 20
type input "dsfgdgd"
click at [1484, 224] on button "Discard" at bounding box center [1469, 230] width 49 height 19
click at [1508, 230] on button "button" at bounding box center [1516, 229] width 30 height 19
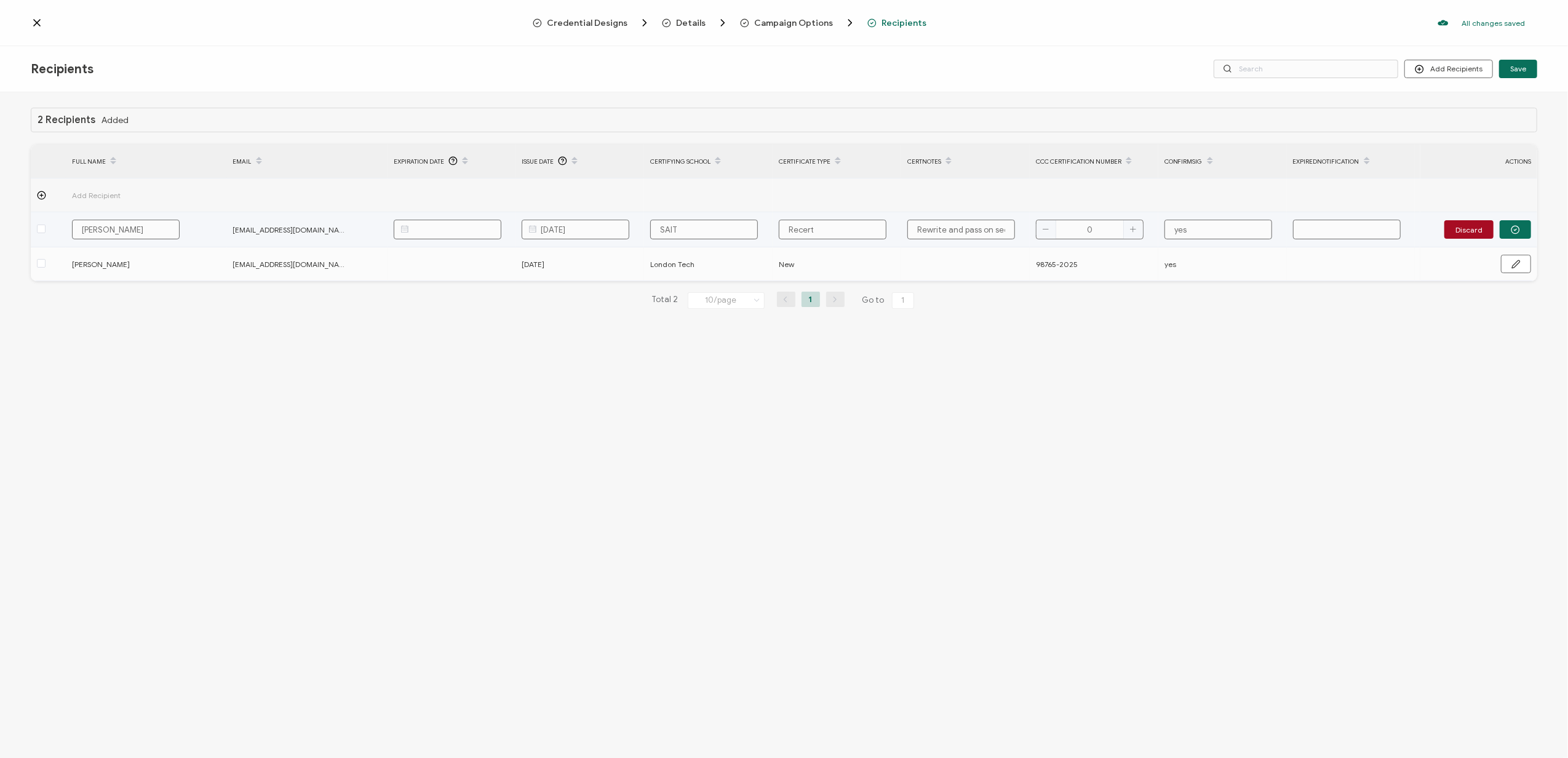
click at [1337, 220] on input "text" at bounding box center [1346, 230] width 107 height 20
type input "sadfasdfa"
click at [1470, 230] on button "Discard" at bounding box center [1469, 230] width 49 height 19
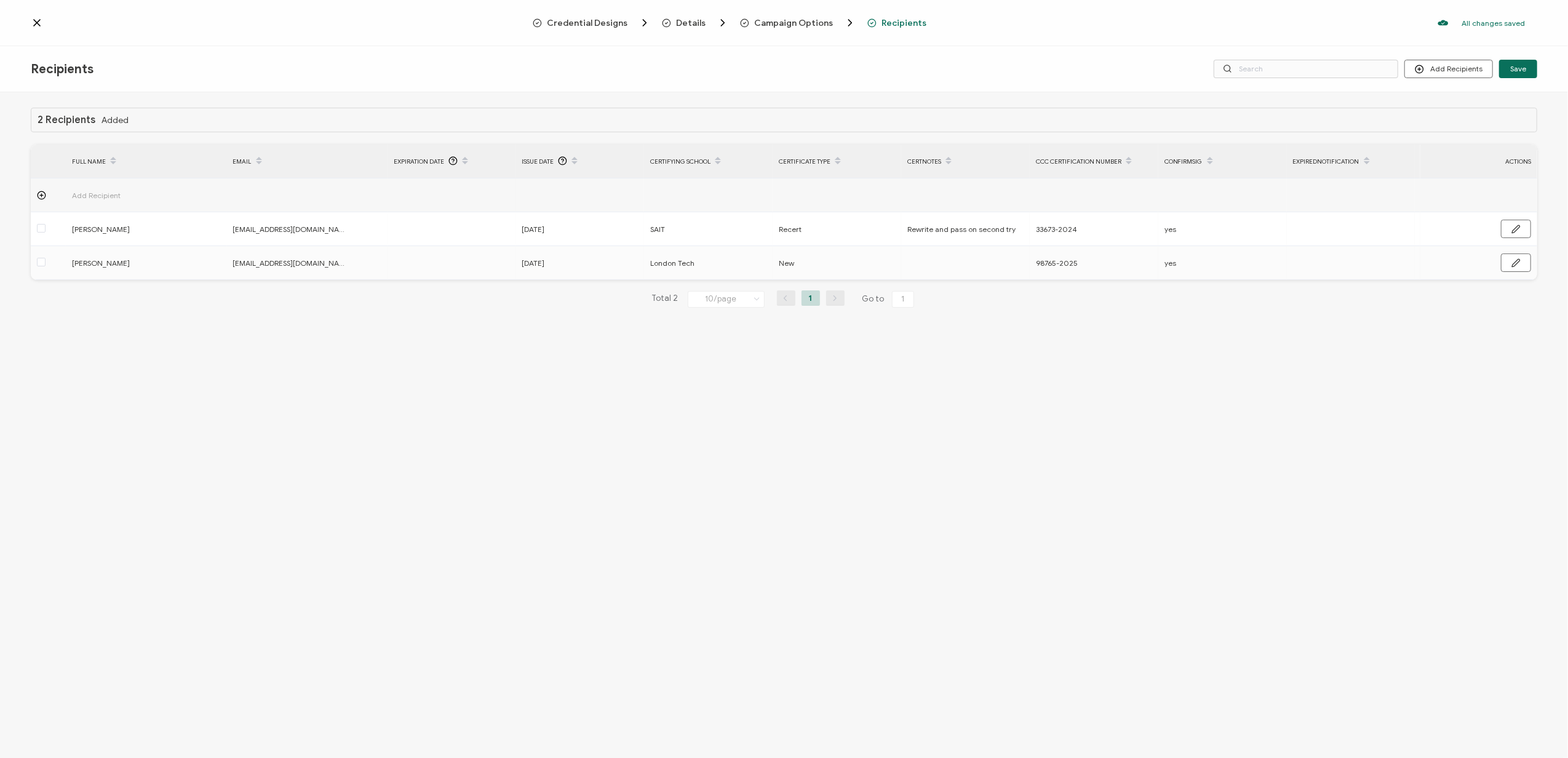
click at [296, 382] on div "2 Recipients Added FULL NAME EMAIL Expiration Date Issue Date Certifying School…" at bounding box center [784, 426] width 1568 height 669
click at [404, 492] on div "2 Recipients Added FULL NAME EMAIL Expiration Date Issue Date Certifying School…" at bounding box center [784, 426] width 1568 height 669
click at [34, 20] on icon at bounding box center [37, 23] width 6 height 6
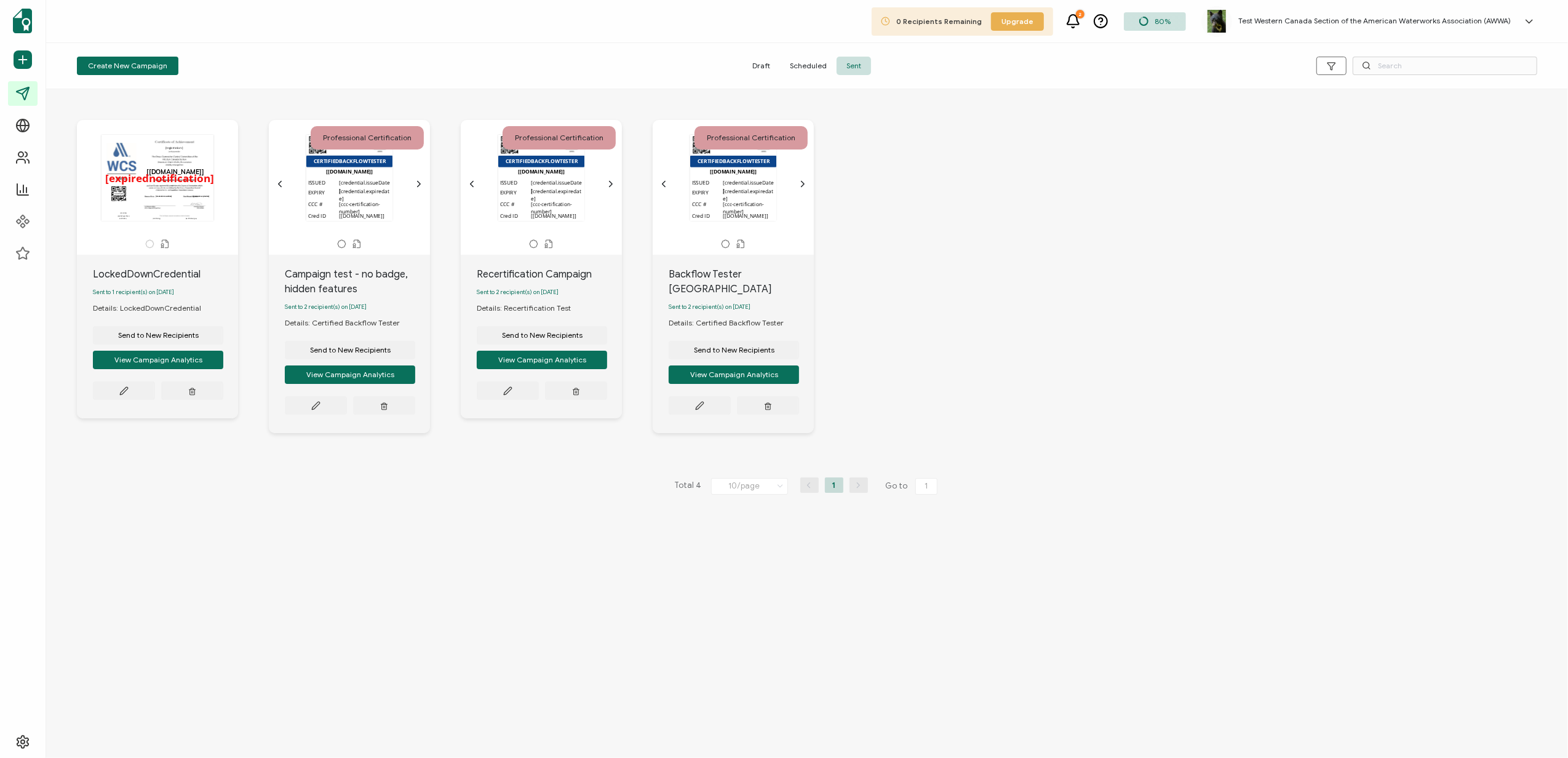
click at [1430, 18] on h5 "Test Western Canada Section of the American Waterworks Association (AWWA)" at bounding box center [1374, 21] width 273 height 9
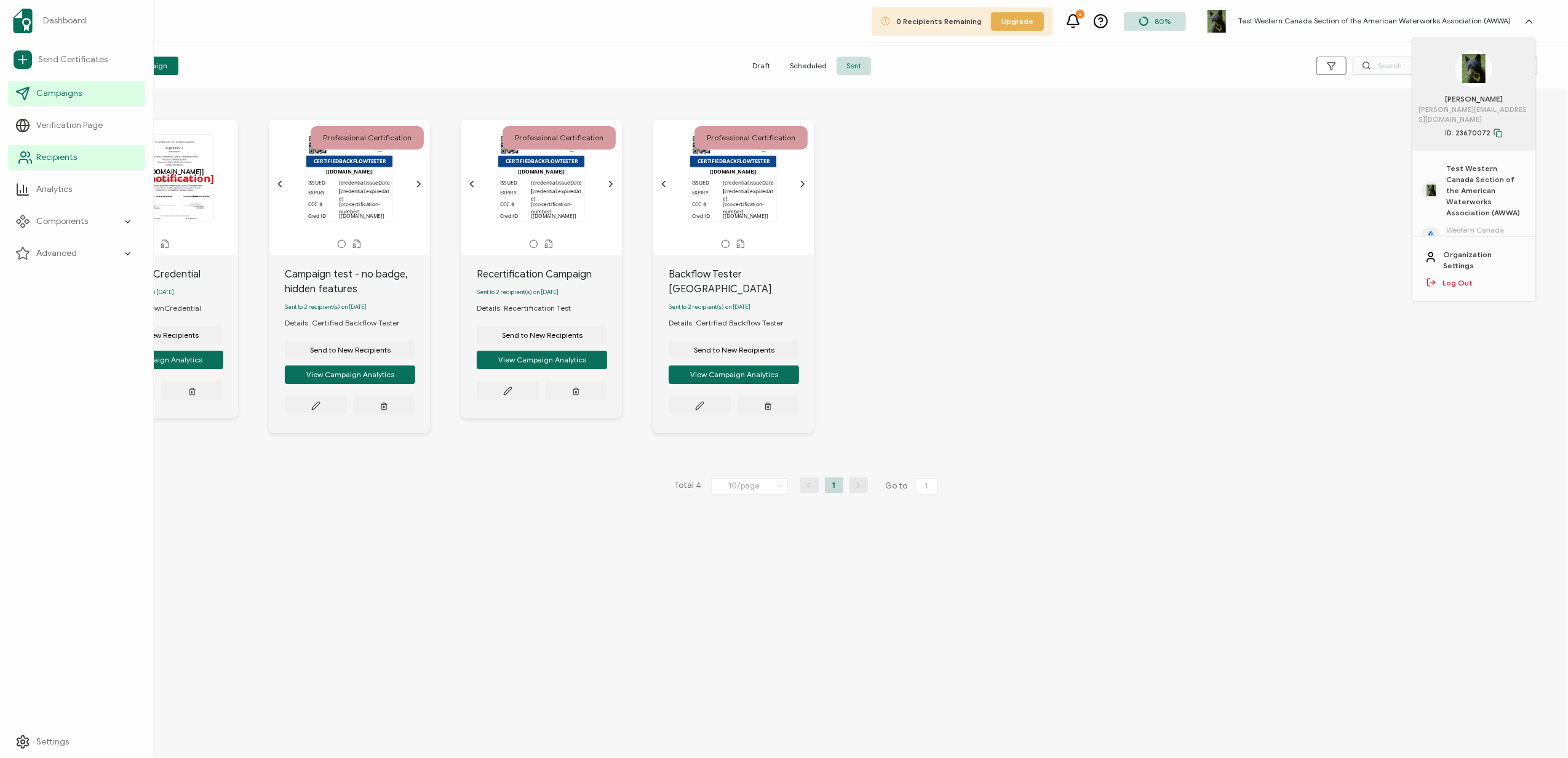
click at [80, 164] on link "Recipients" at bounding box center [76, 158] width 137 height 25
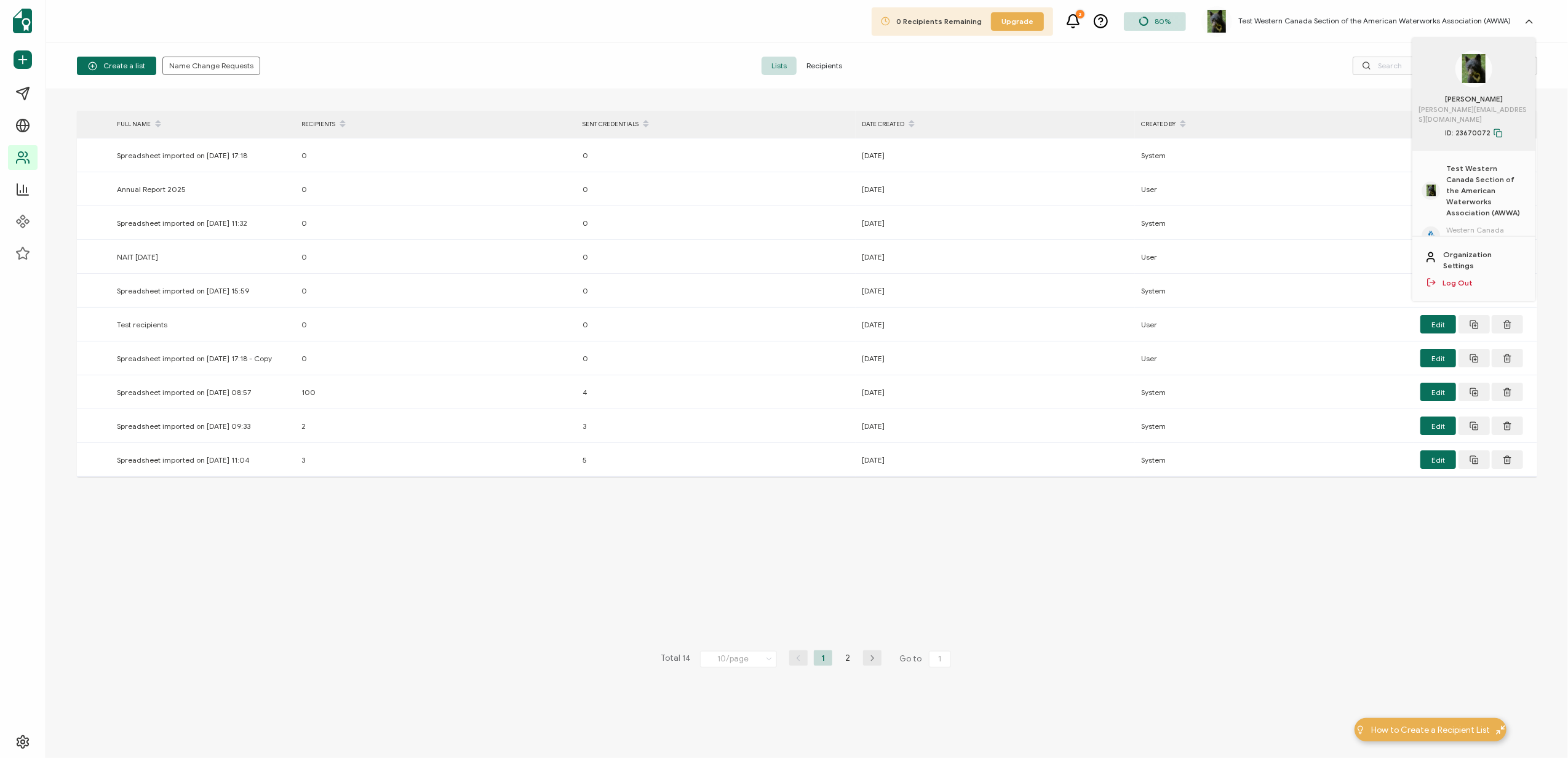
click at [830, 65] on span "Recipients" at bounding box center [824, 66] width 55 height 19
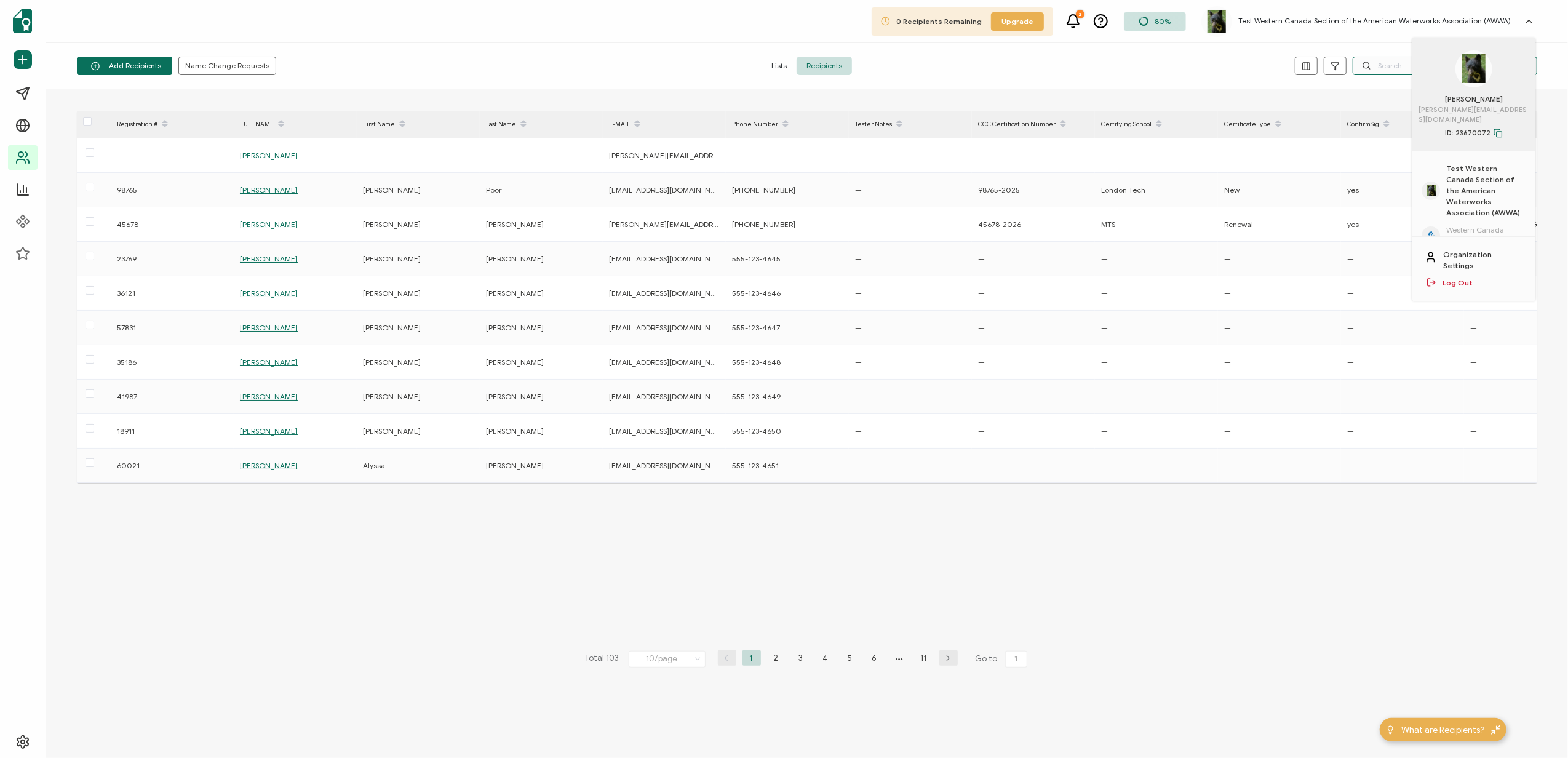
click at [1391, 61] on input "text" at bounding box center [1444, 66] width 184 height 19
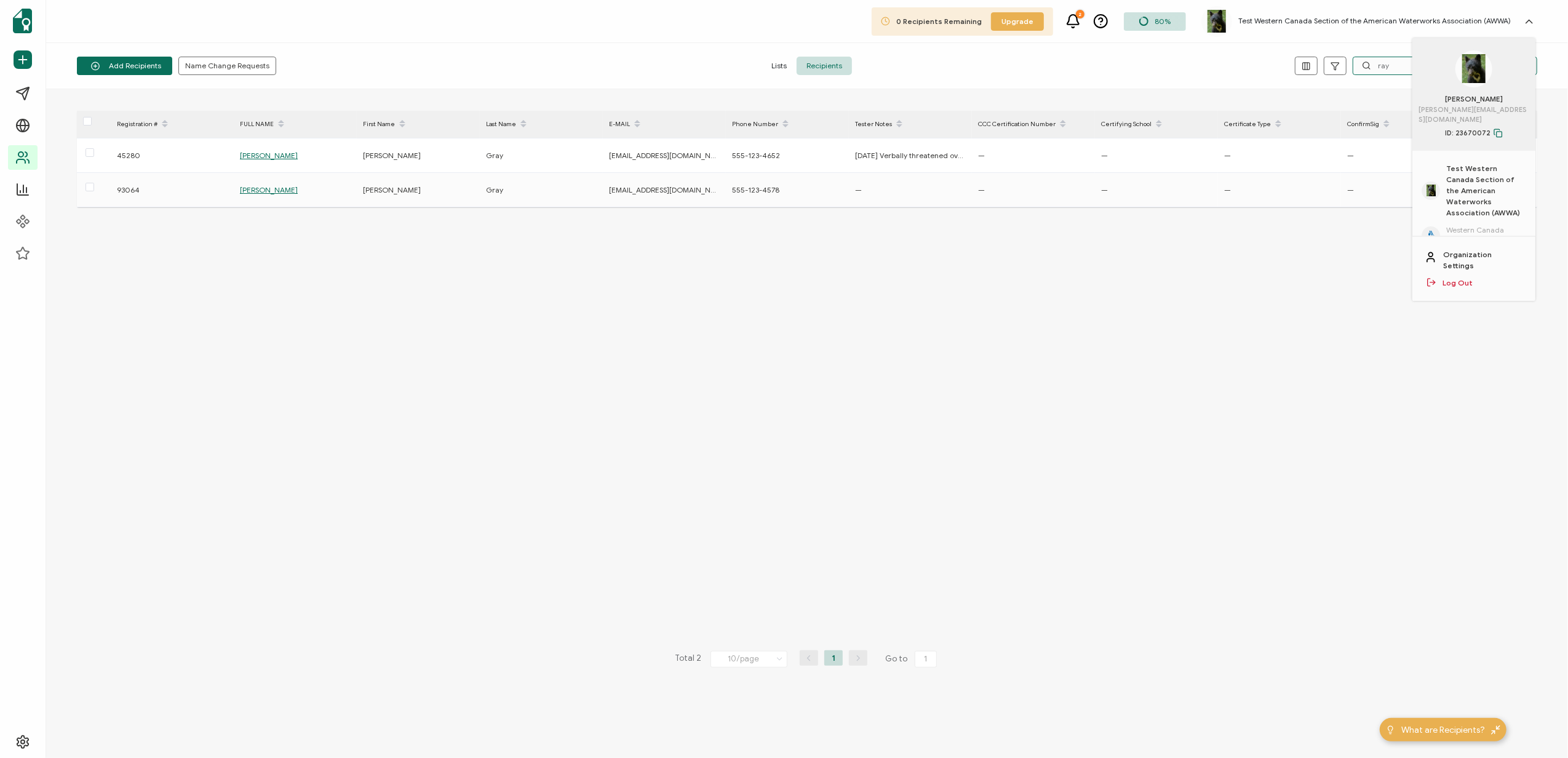
type input "ray"
click at [1314, 18] on h5 "Test Western Canada Section of the American Waterworks Association (AWWA)" at bounding box center [1374, 21] width 273 height 9
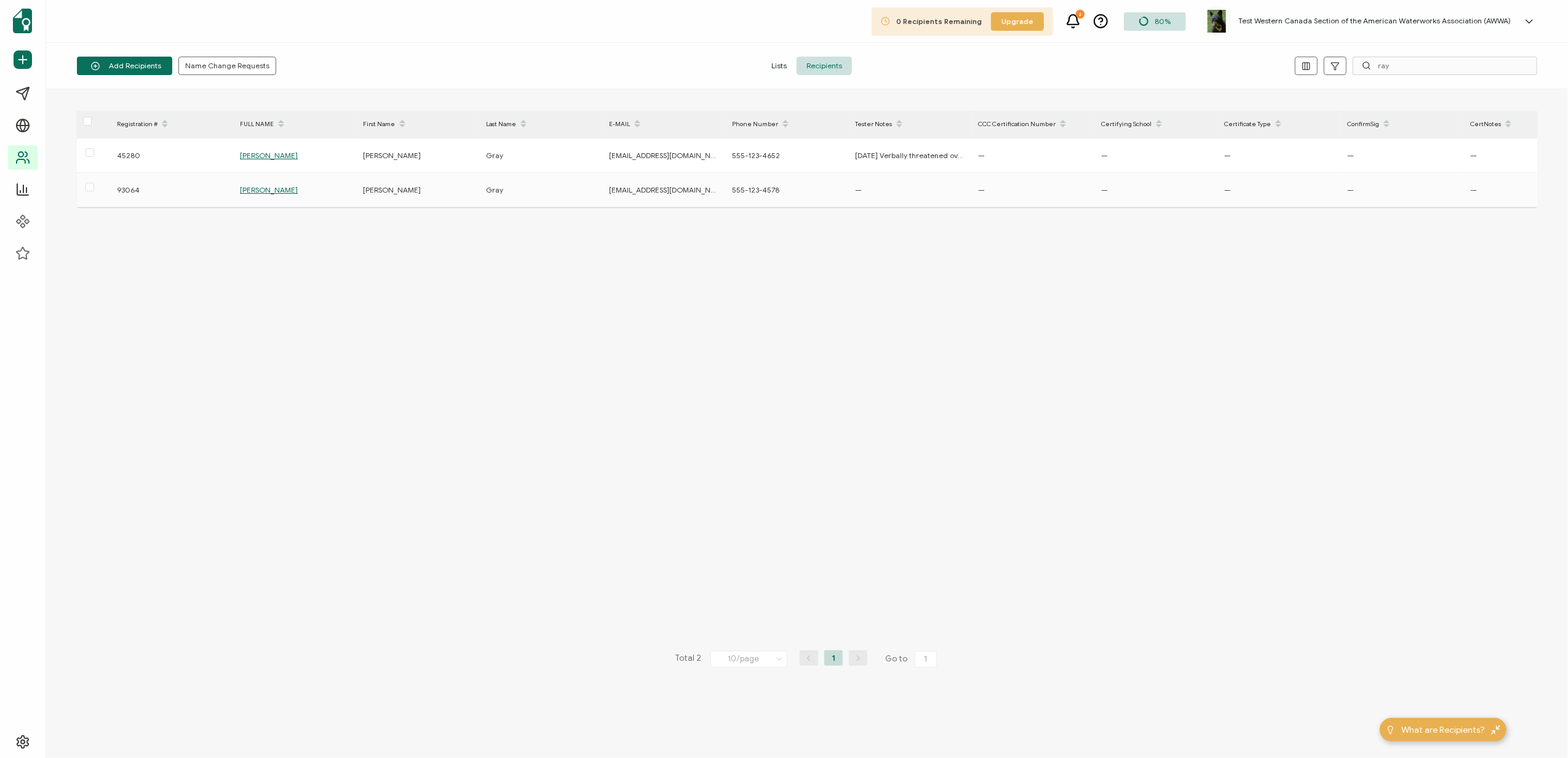
click at [1314, 18] on h5 "Test Western Canada Section of the American Waterworks Association (AWWA)" at bounding box center [1374, 21] width 273 height 9
click at [1472, 153] on span "Western Canada Section AWWA" at bounding box center [1486, 164] width 80 height 22
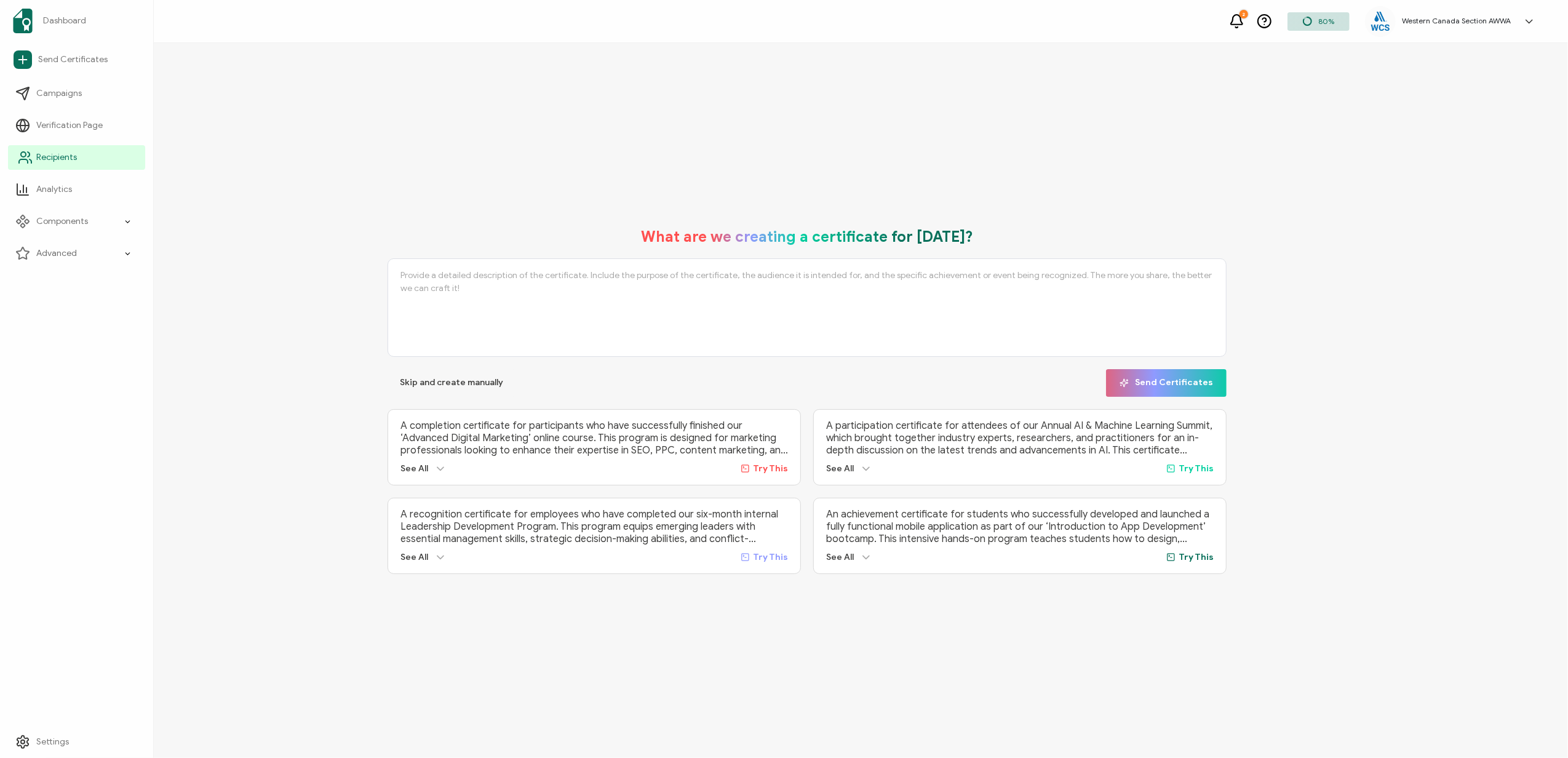
click at [71, 156] on span "Recipients" at bounding box center [56, 158] width 40 height 12
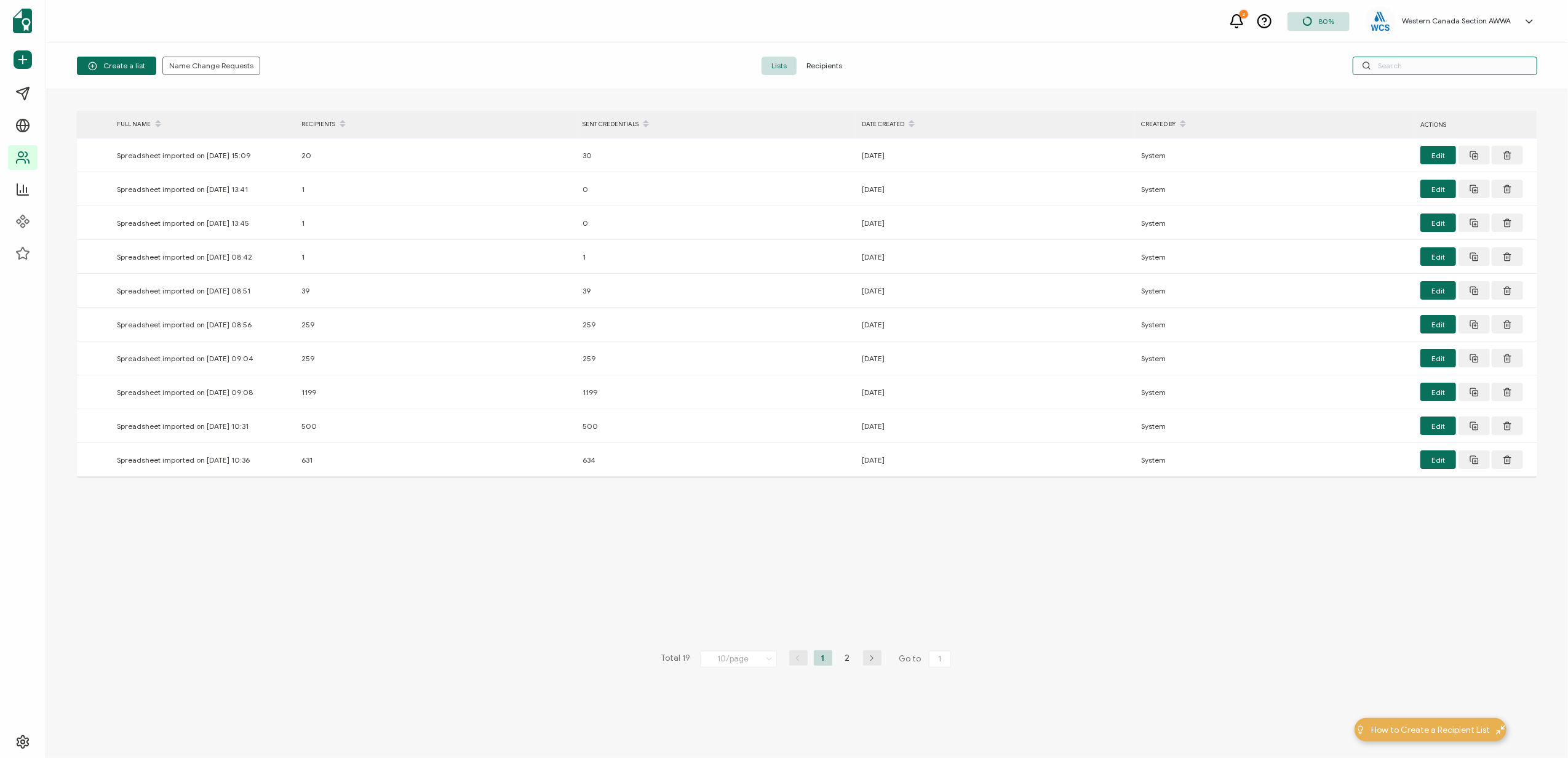
click at [1383, 67] on input "text" at bounding box center [1444, 66] width 184 height 19
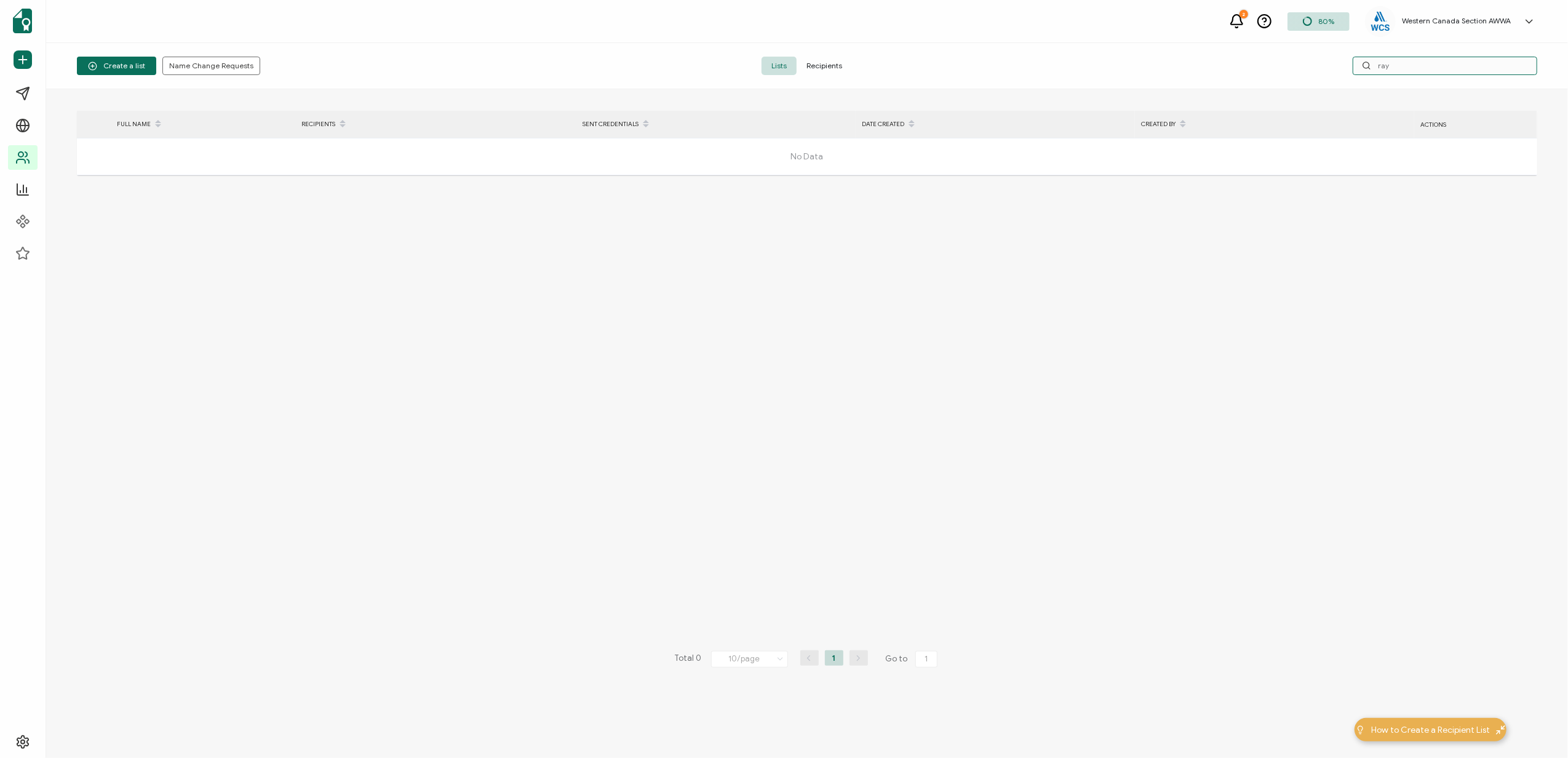
type input "ray"
click at [820, 62] on span "Recipients" at bounding box center [824, 66] width 55 height 19
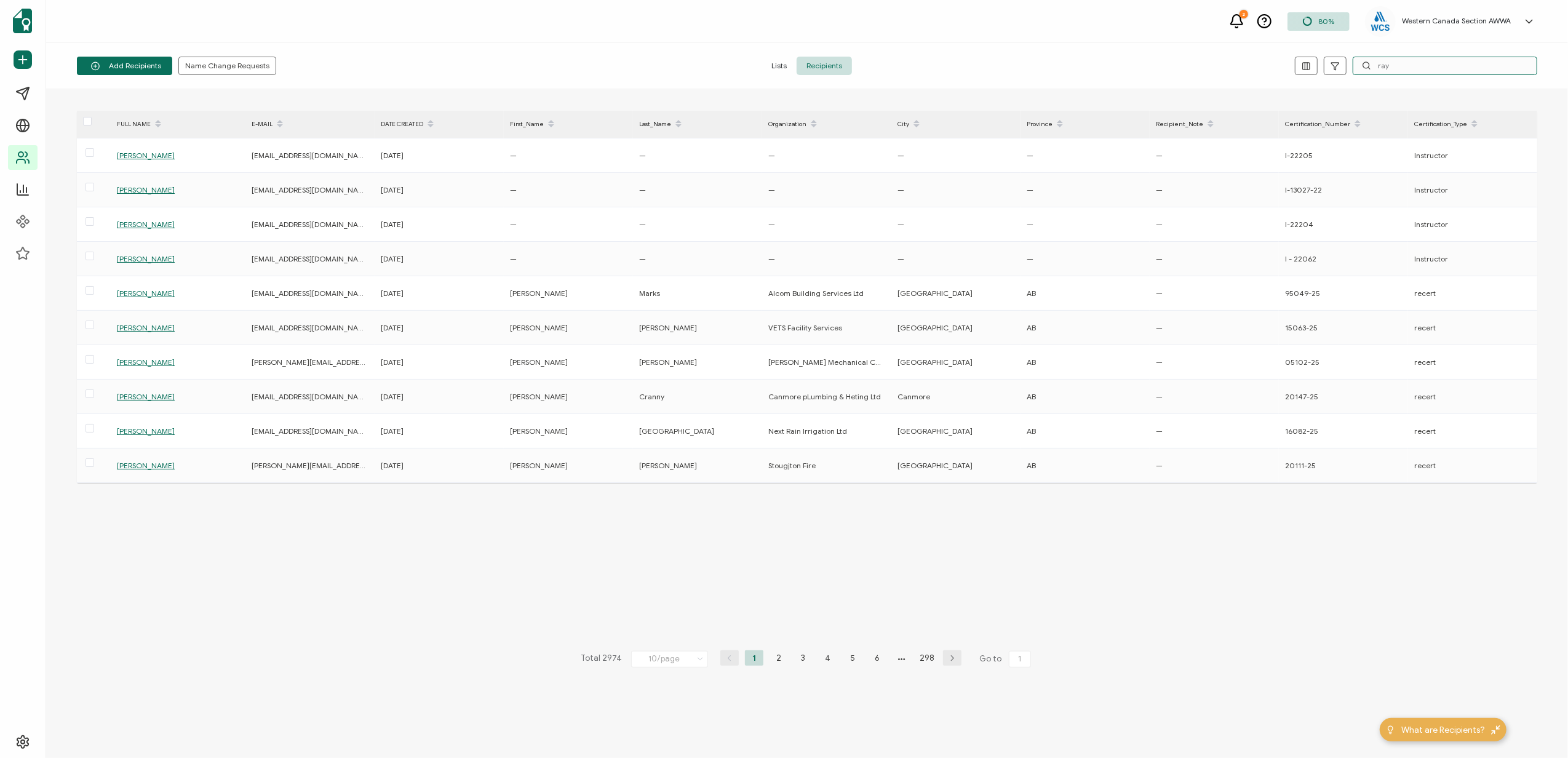
click at [1398, 64] on input "ray" at bounding box center [1444, 66] width 184 height 19
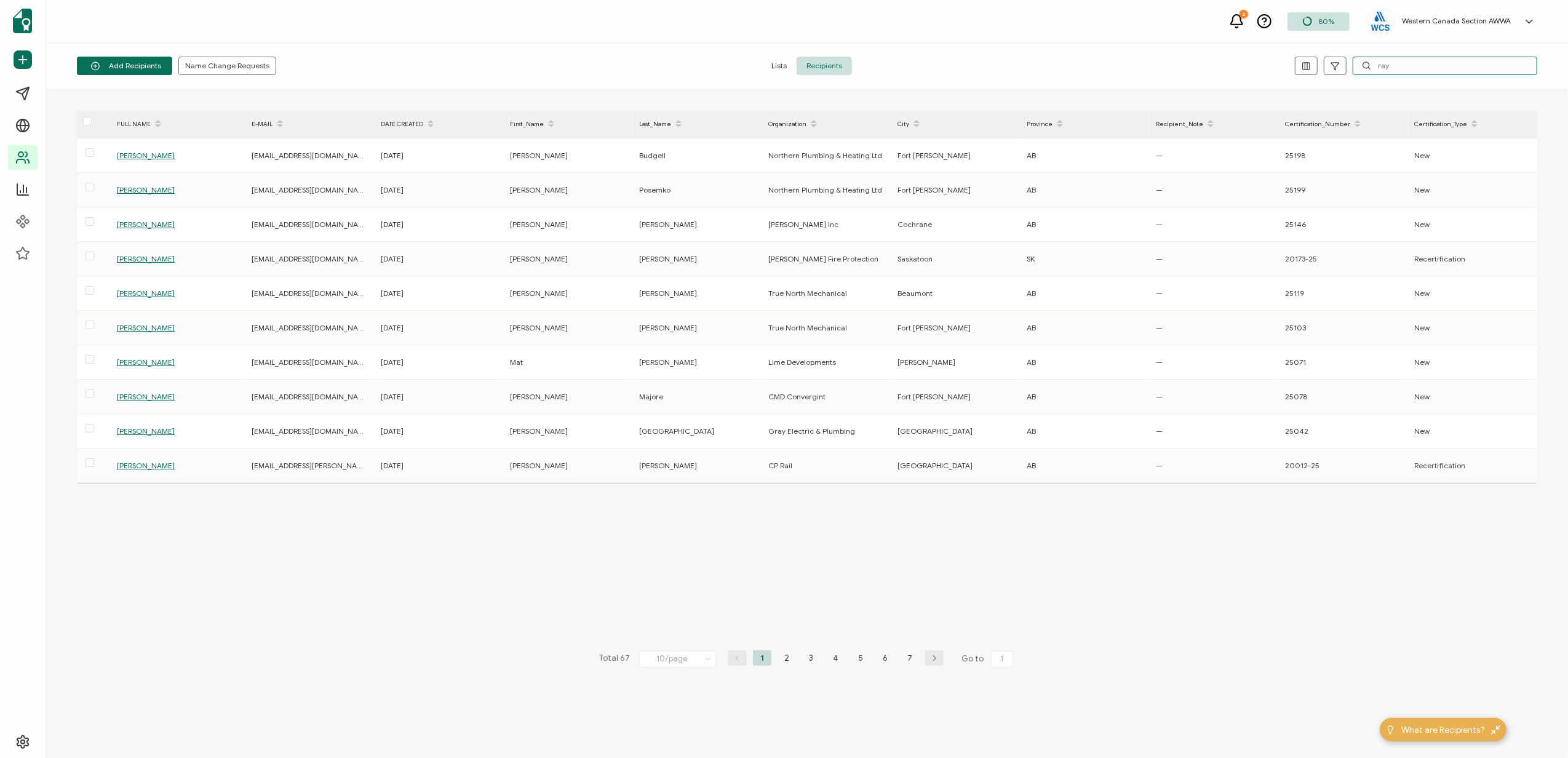
type input "ray"
click at [1194, 497] on div "FULL NAME E-MAIL DATE CREATED First_Name Last_Name Organization City Province R…" at bounding box center [807, 423] width 1461 height 626
click at [130, 461] on div "Ray Demers" at bounding box center [177, 465] width 134 height 14
click at [132, 465] on span "Ray Demers" at bounding box center [145, 465] width 58 height 9
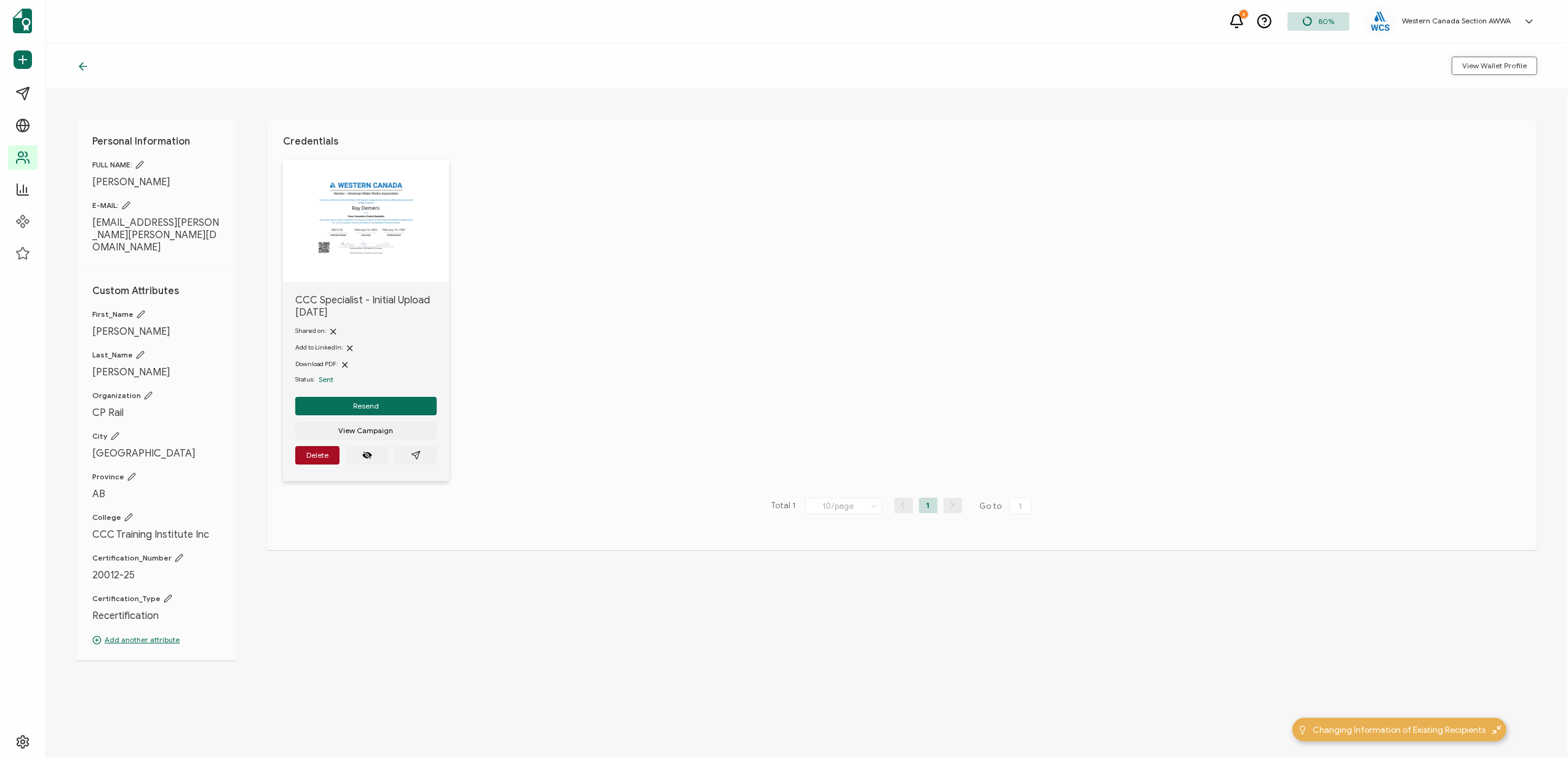
click at [1487, 65] on span "View Wallet Profile" at bounding box center [1495, 66] width 65 height 7
